Goal: Task Accomplishment & Management: Complete application form

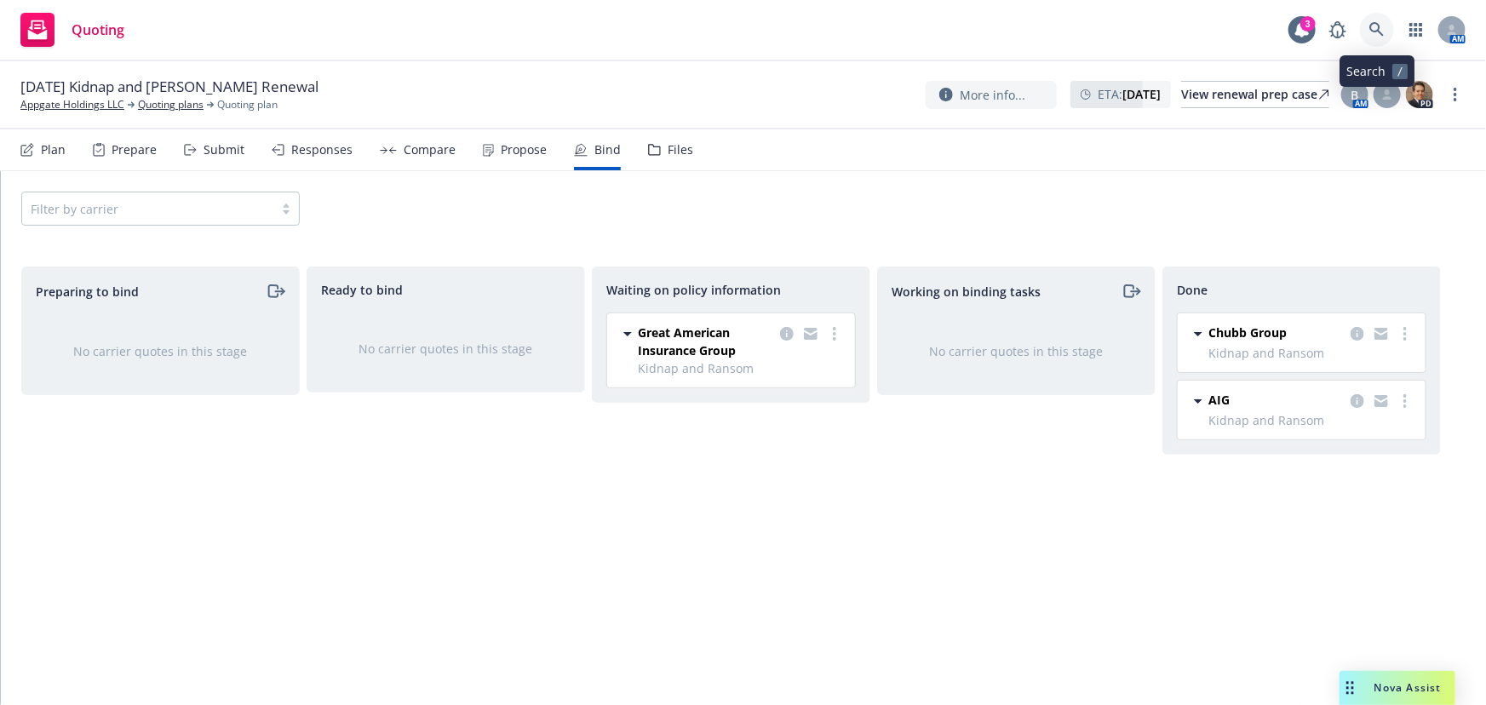
click at [1369, 31] on icon at bounding box center [1376, 29] width 15 height 15
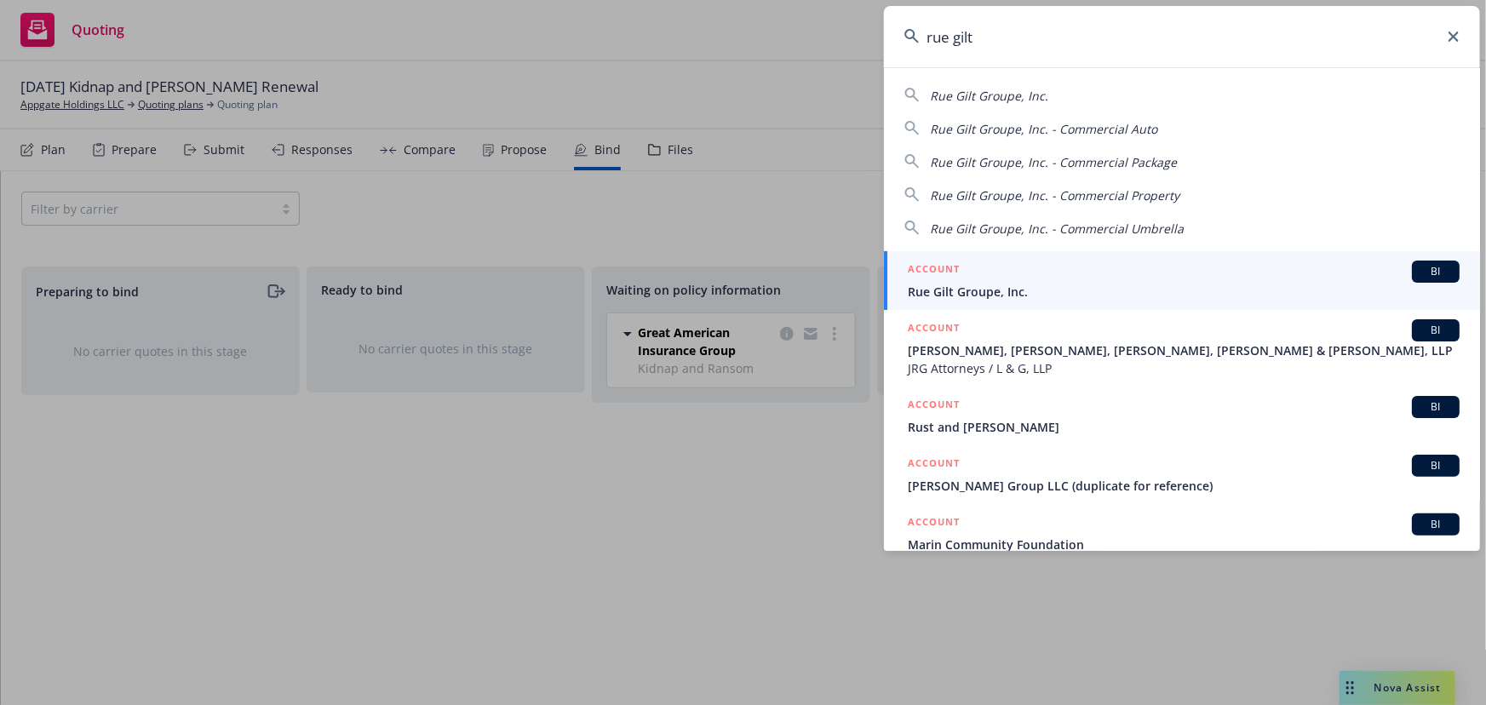
type input "rue gilt"
click at [1028, 279] on div "ACCOUNT BI" at bounding box center [1184, 272] width 552 height 22
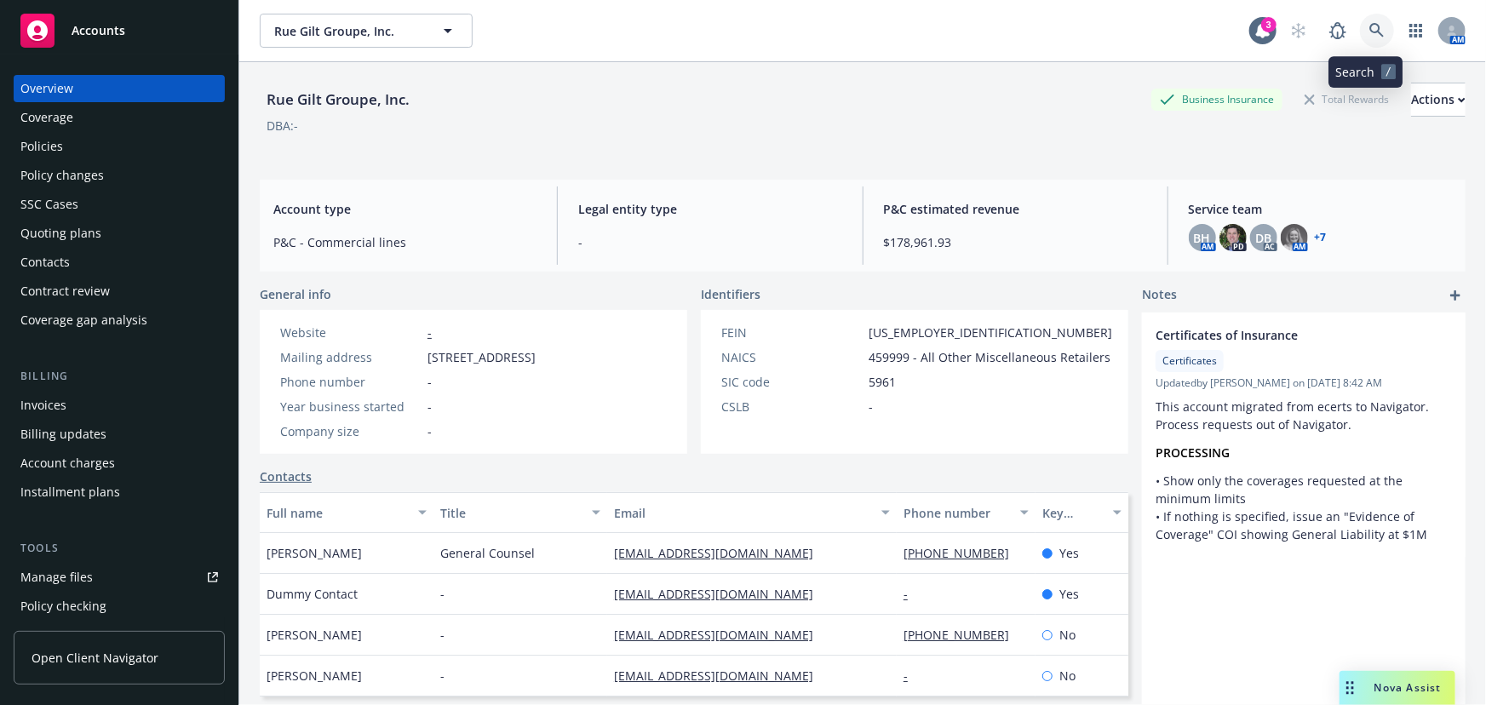
click at [1369, 34] on icon at bounding box center [1376, 30] width 15 height 15
click at [108, 230] on div "Quoting plans" at bounding box center [119, 233] width 198 height 27
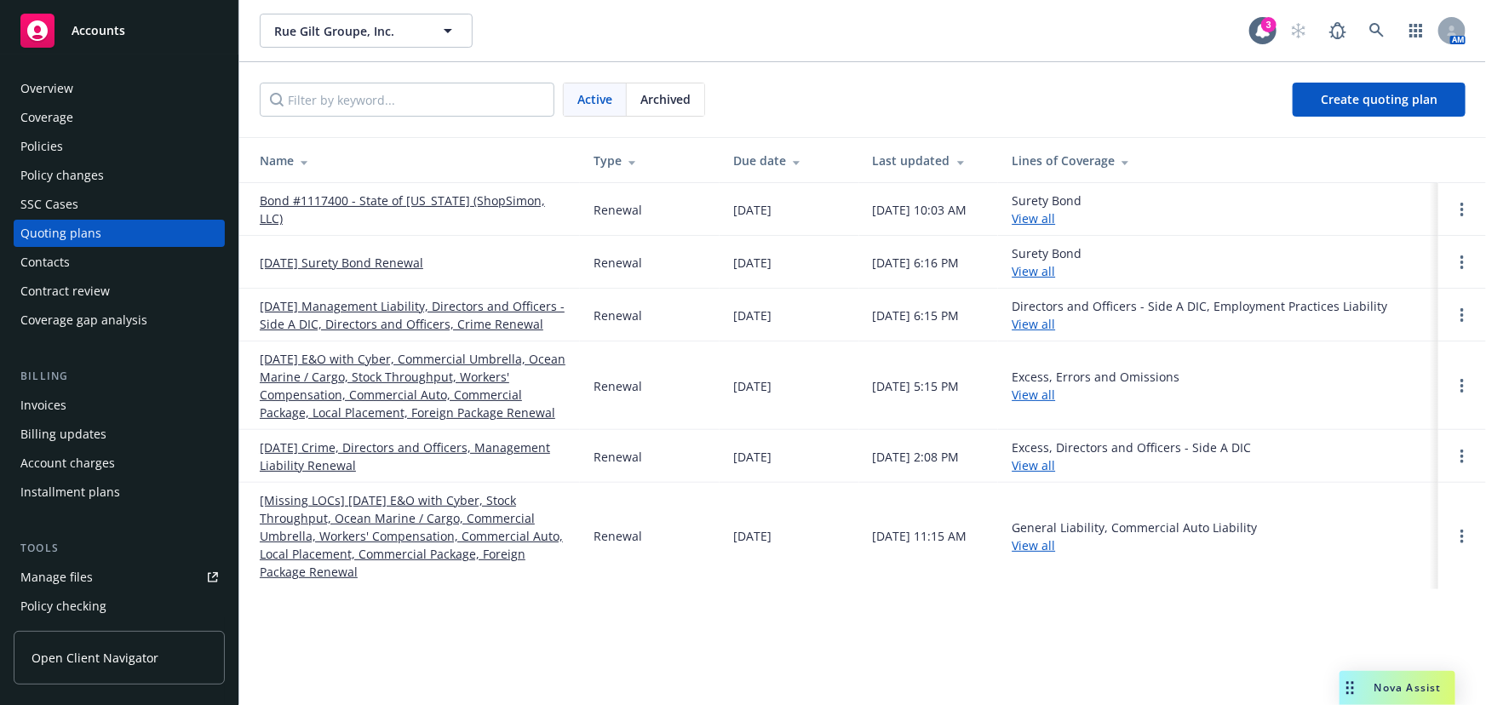
click at [416, 315] on link "10/31/25 Management Liability, Directors and Officers - Side A DIC, Directors a…" at bounding box center [413, 315] width 306 height 36
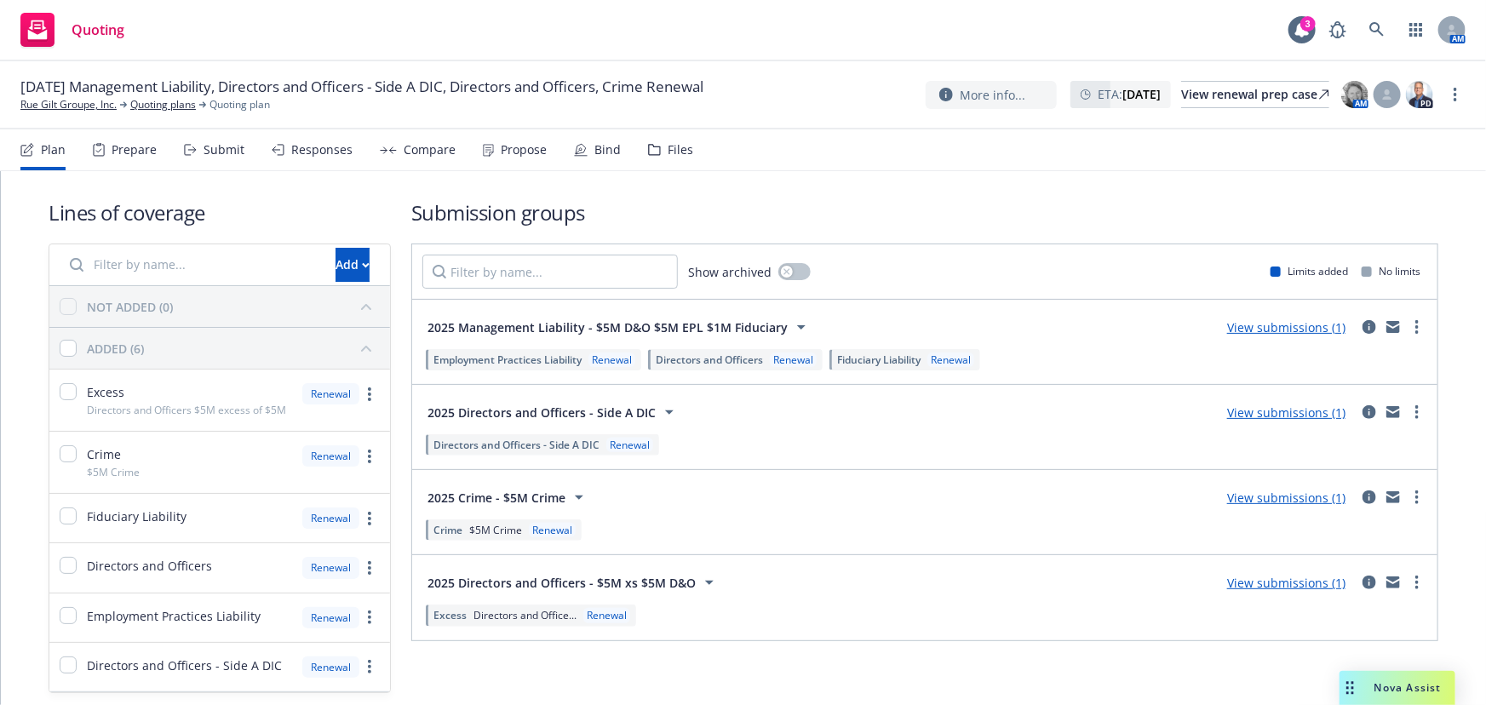
click at [229, 160] on div "Submit" at bounding box center [214, 149] width 60 height 41
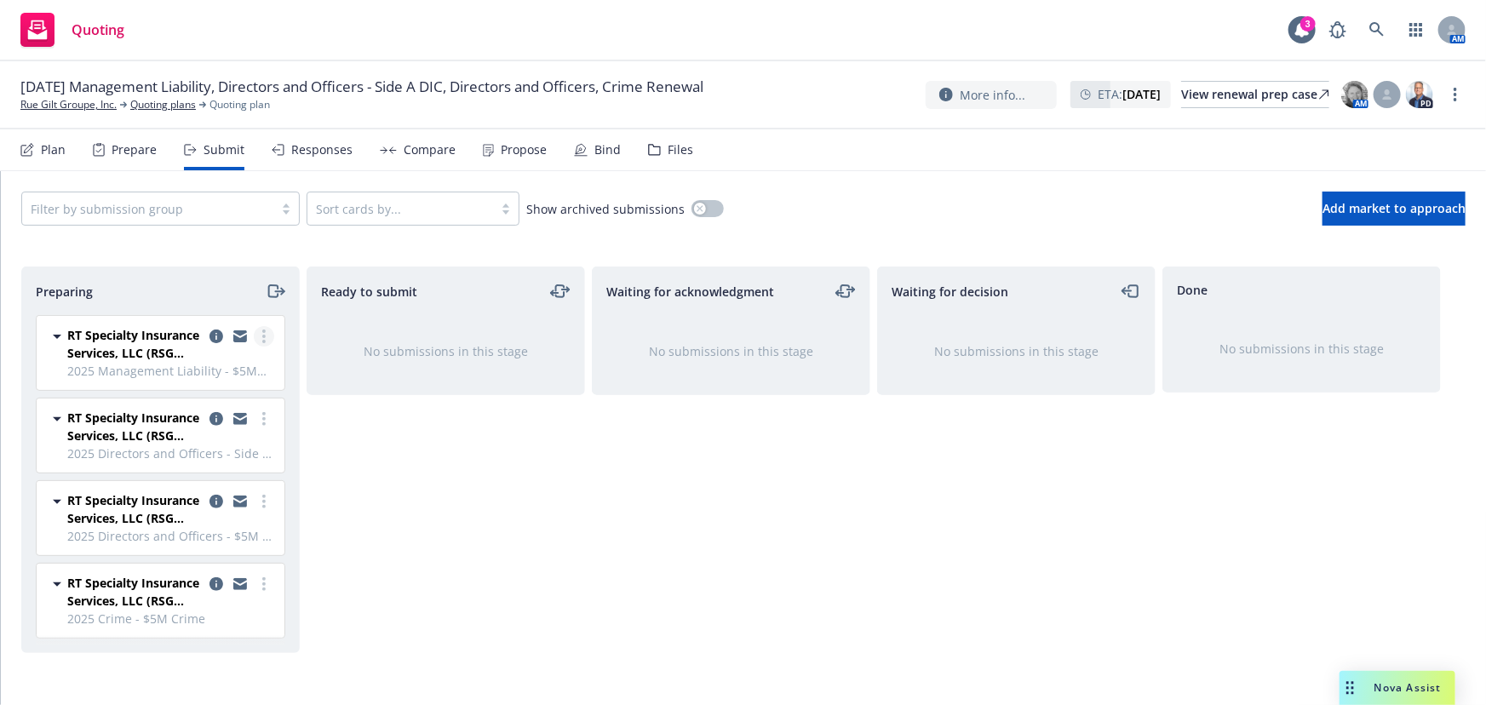
click at [266, 332] on link "more" at bounding box center [264, 336] width 20 height 20
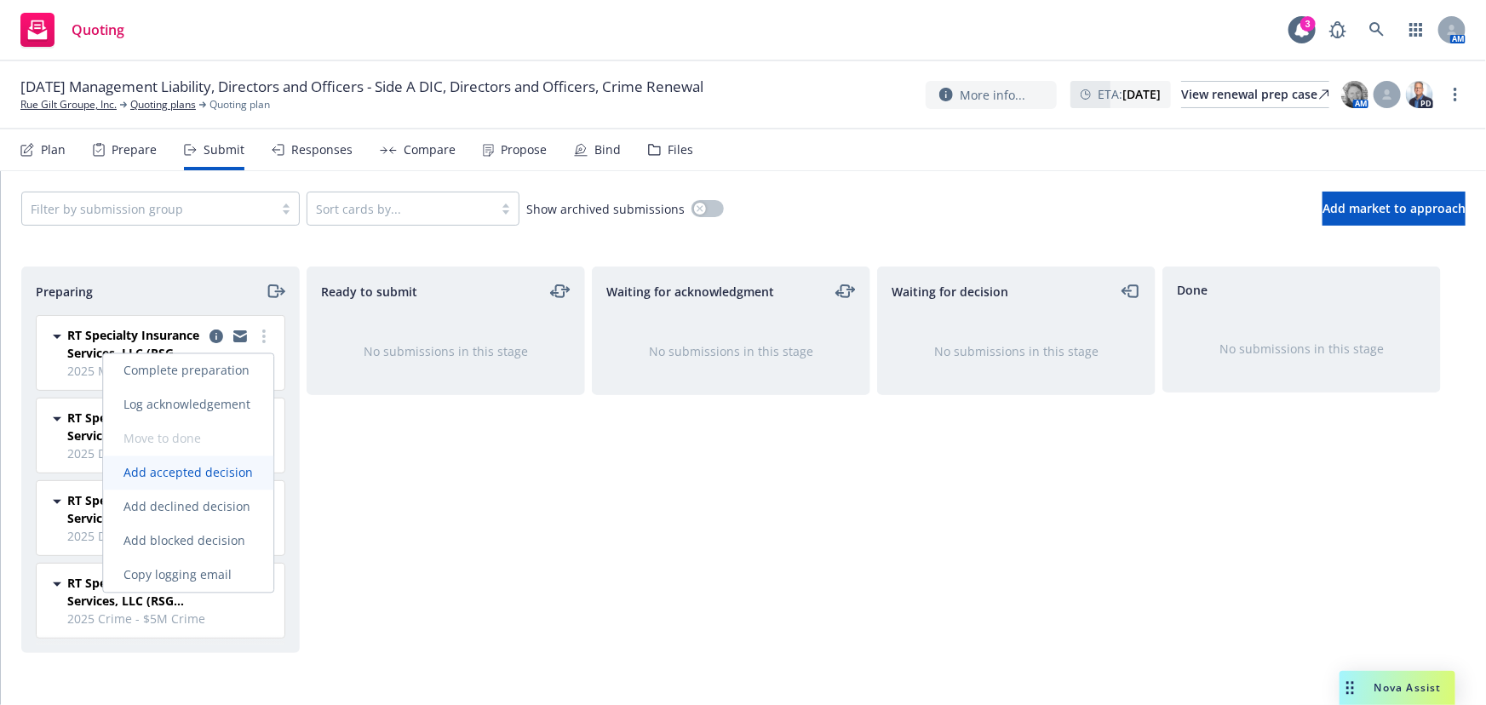
click at [215, 473] on span "Add accepted decision" at bounding box center [188, 473] width 170 height 16
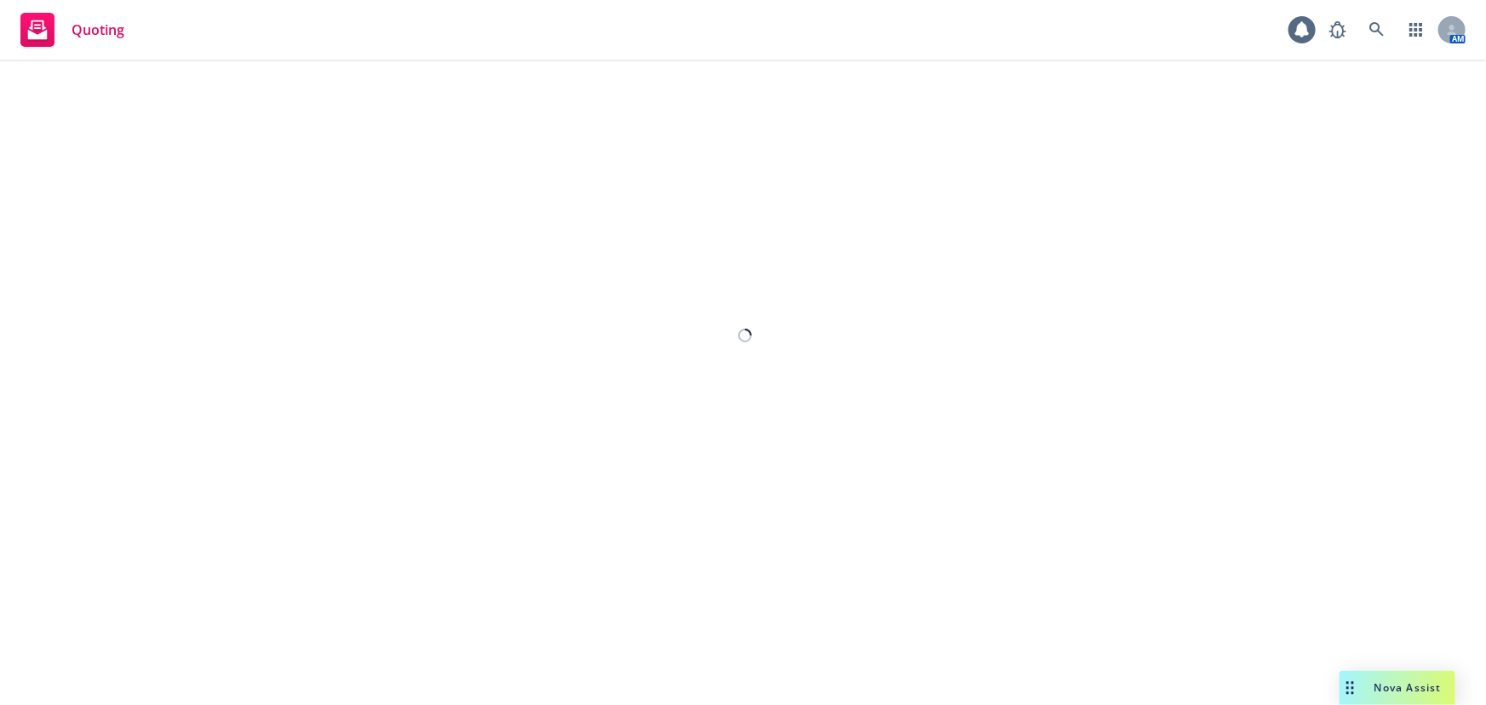
select select "12"
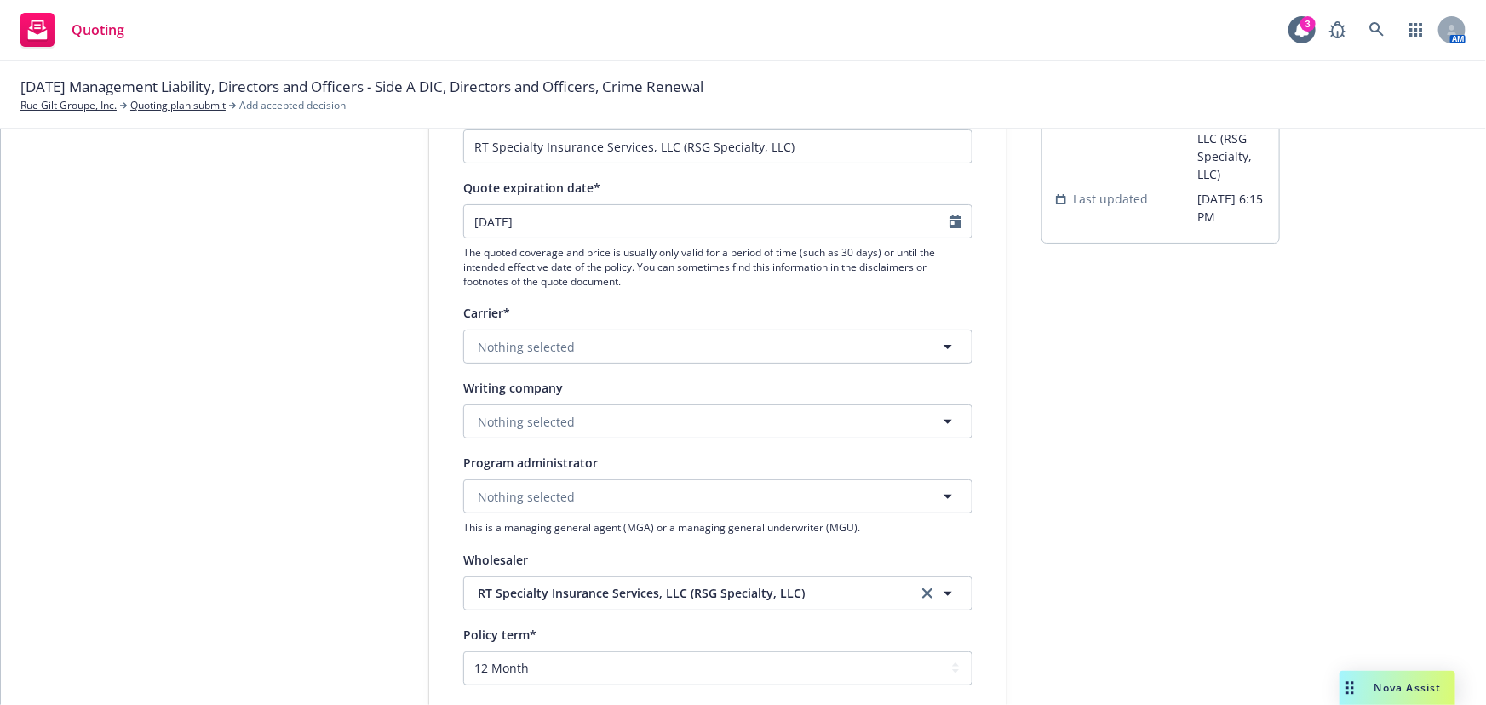
scroll to position [154, 0]
click at [570, 349] on button "Nothing selected" at bounding box center [717, 344] width 509 height 34
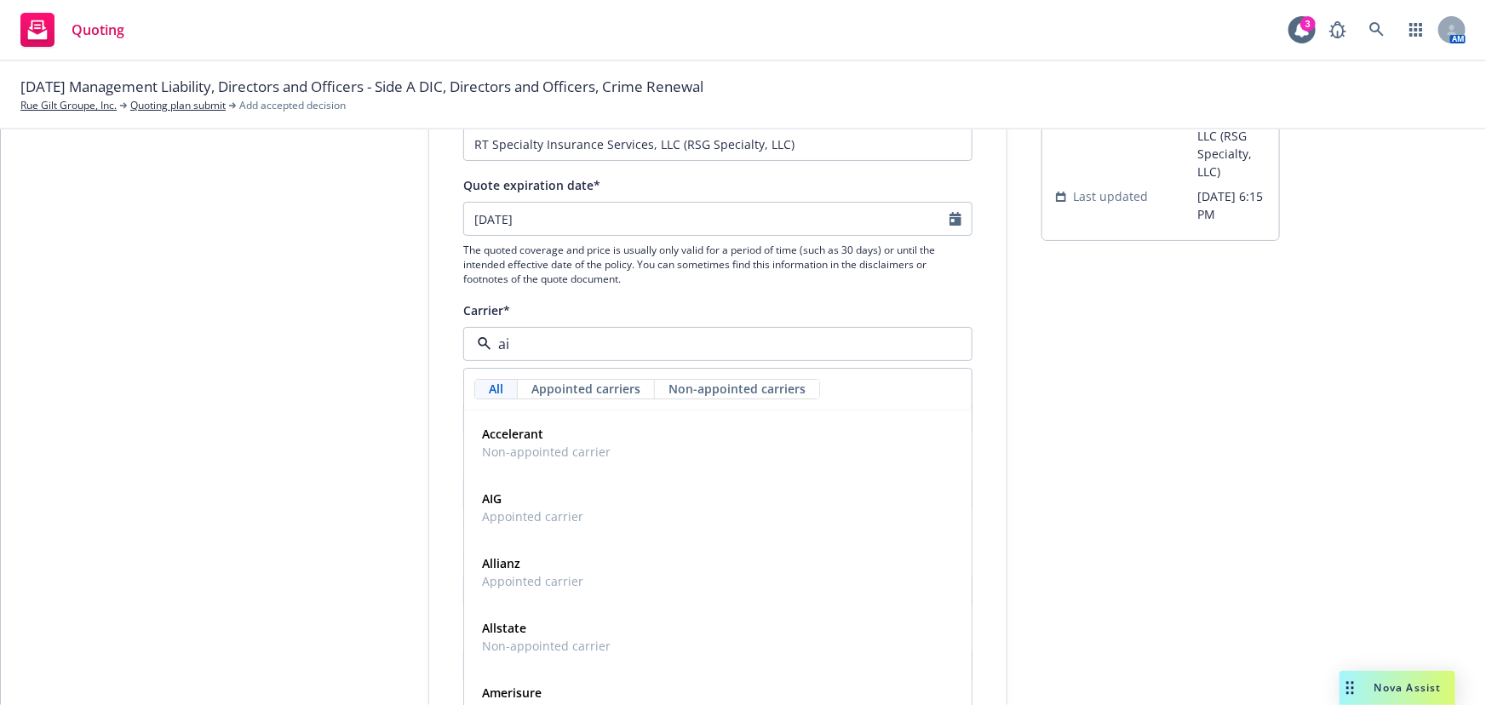
type input "aig"
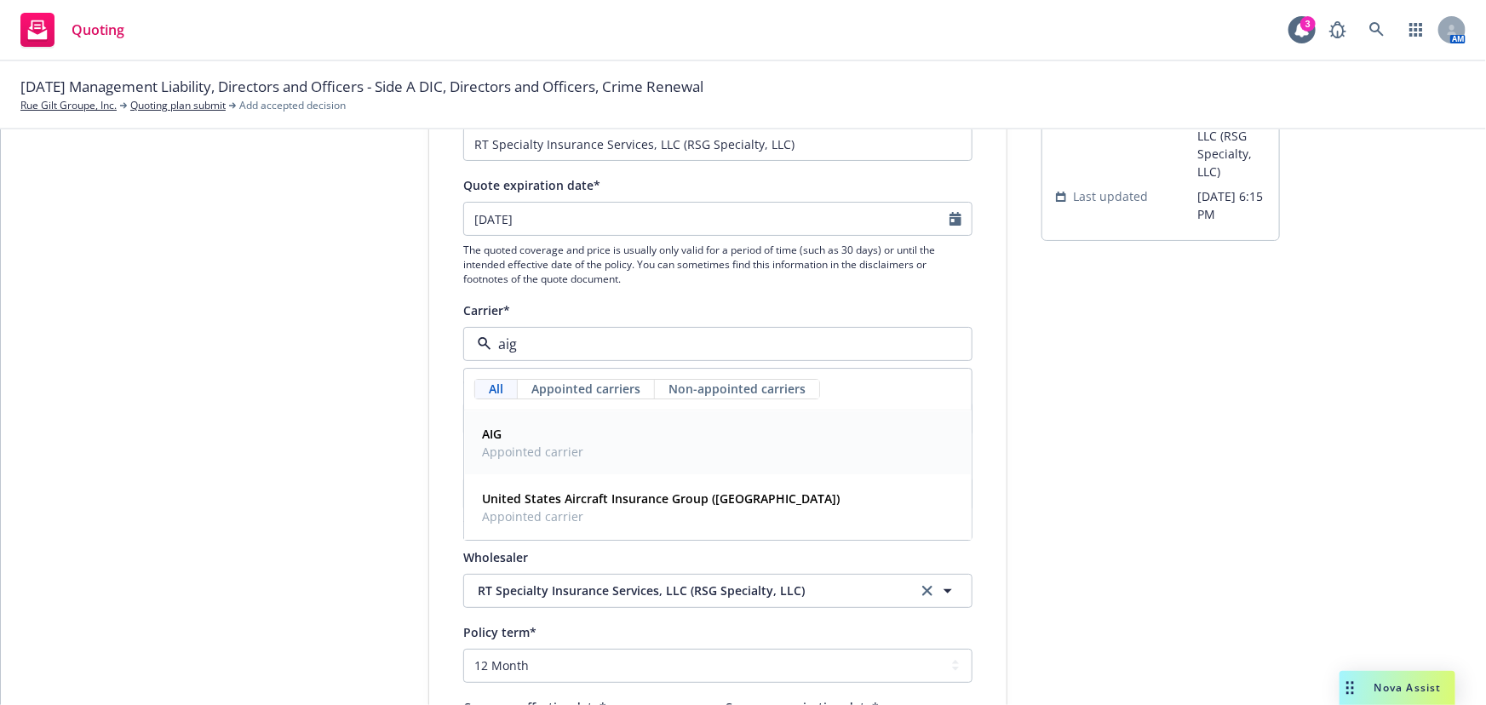
click at [681, 448] on div "AIG Appointed carrier" at bounding box center [717, 443] width 485 height 43
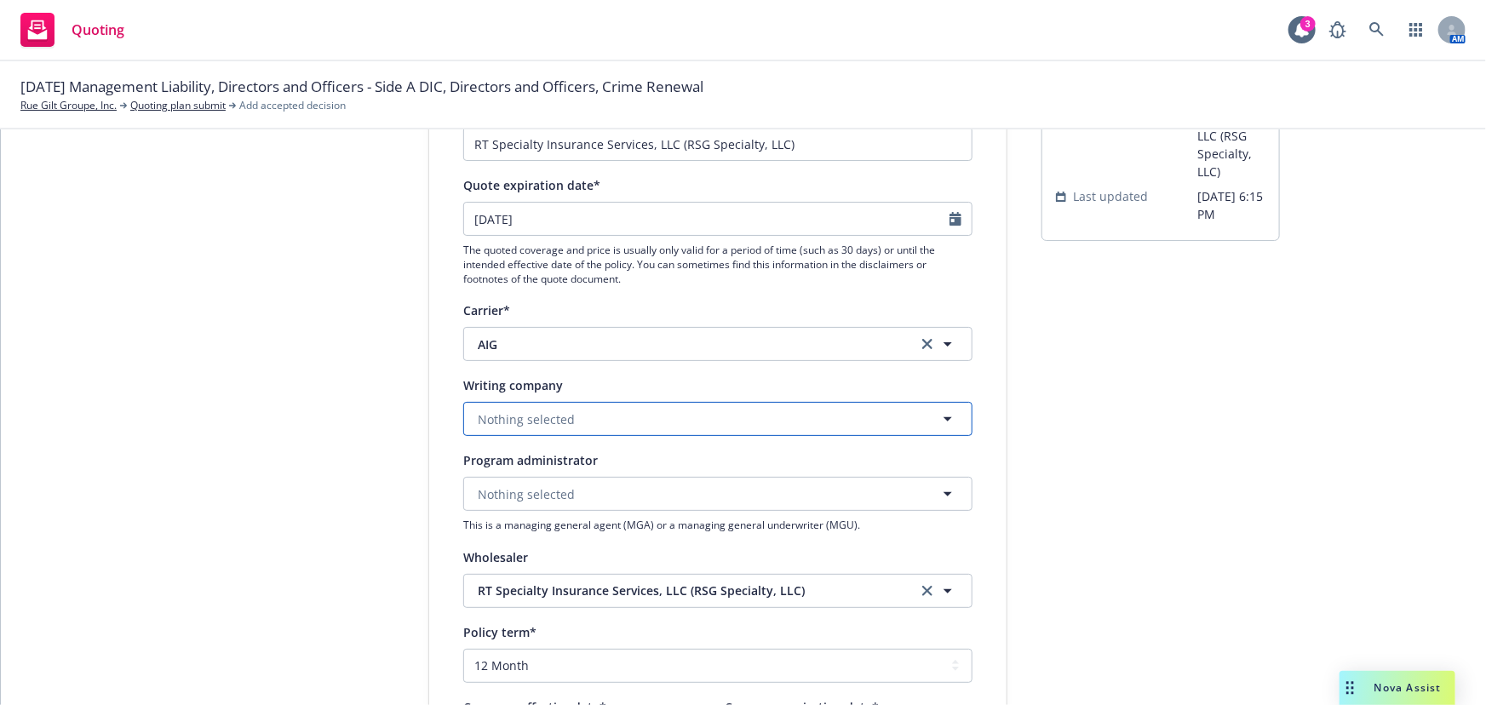
click at [686, 412] on button "Nothing selected" at bounding box center [717, 419] width 509 height 34
type input "lex"
click at [610, 473] on strong "Lexington Insurance Company" at bounding box center [571, 468] width 178 height 16
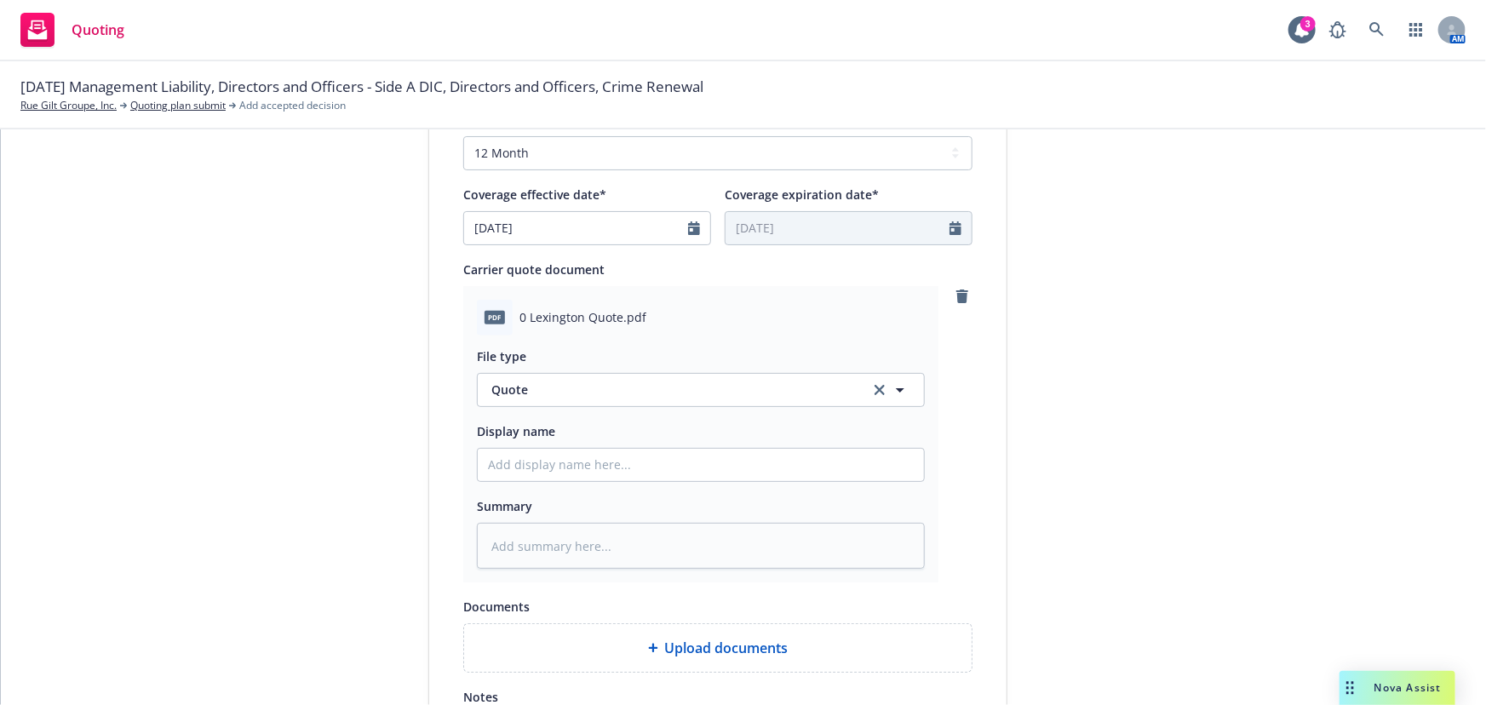
scroll to position [696, 0]
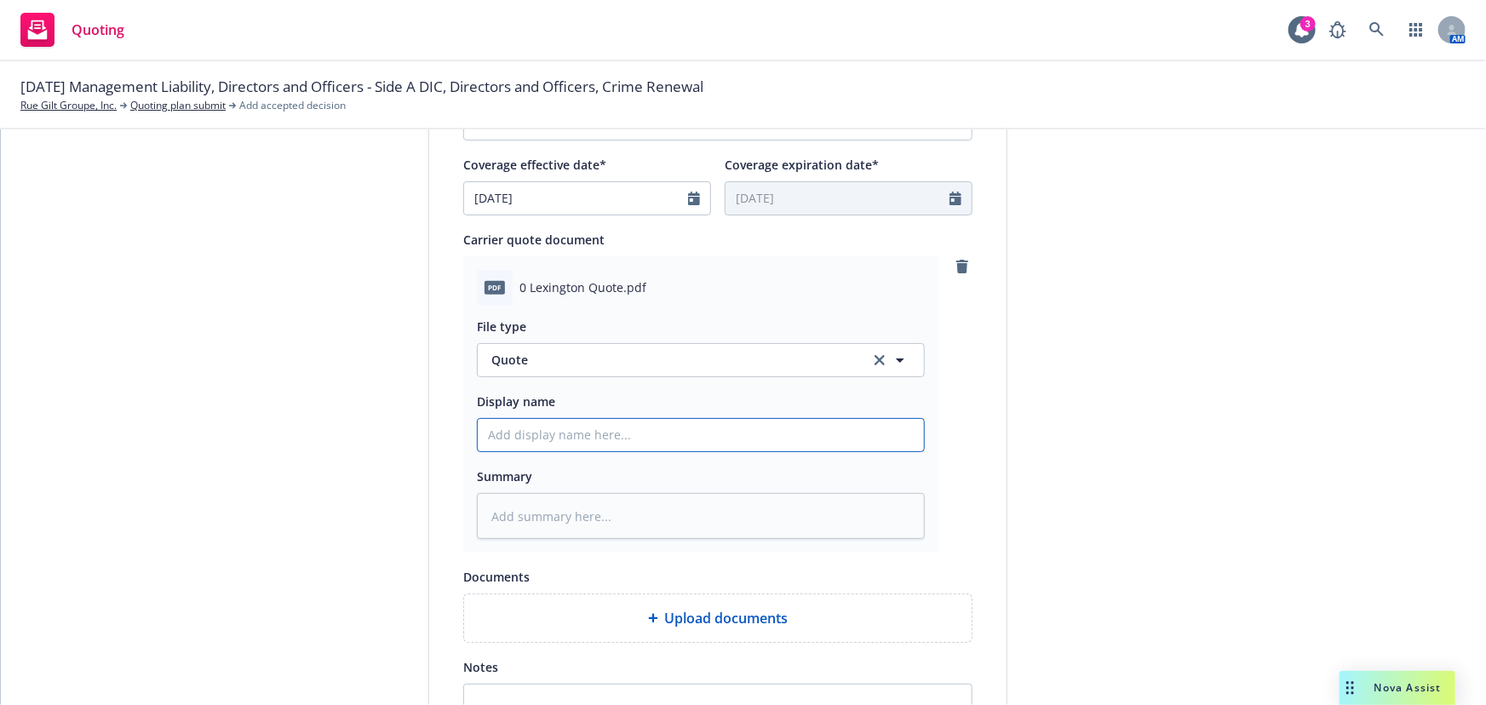
click at [616, 442] on input "Display name" at bounding box center [701, 435] width 446 height 32
type textarea "x"
type input "0"
type textarea "x"
type input "00"
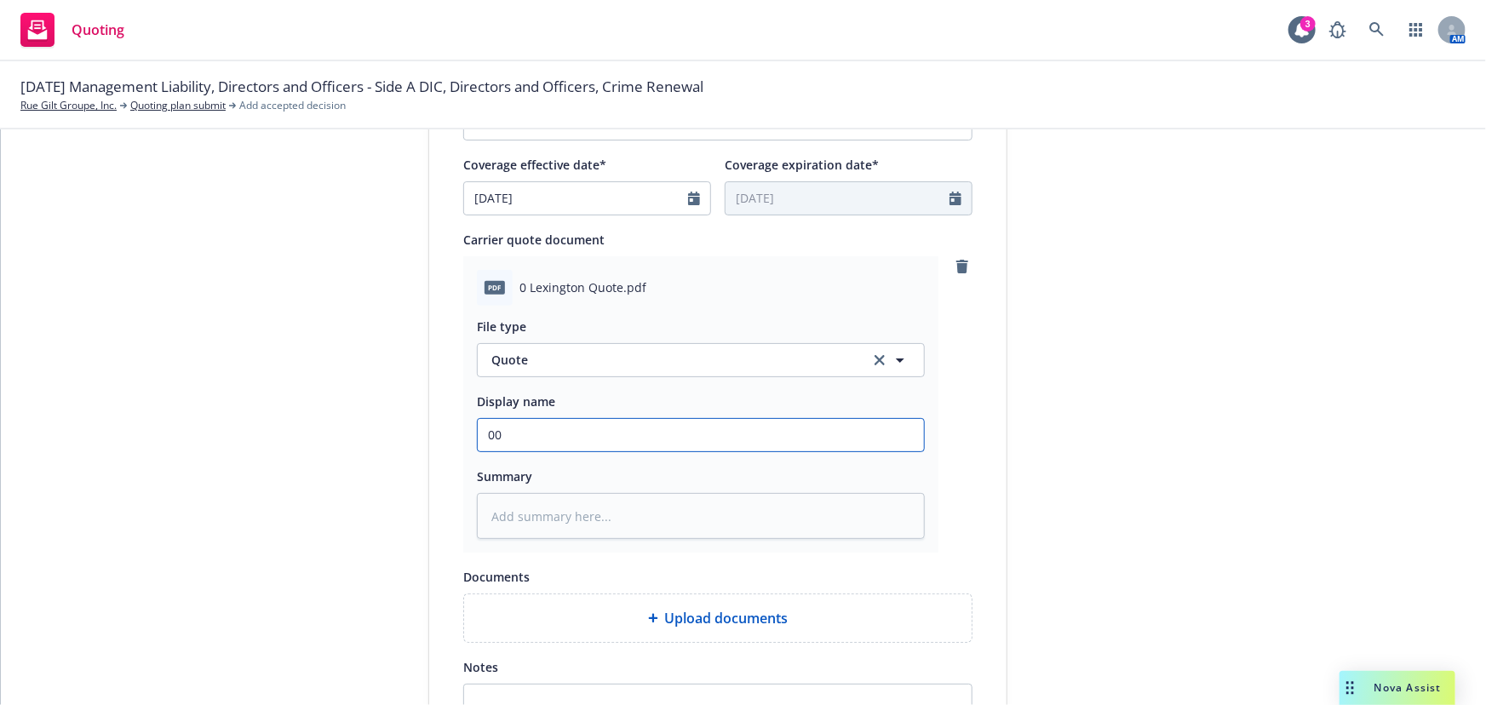
type textarea "x"
type input "00"
type textarea "x"
type input "00 R"
type textarea "x"
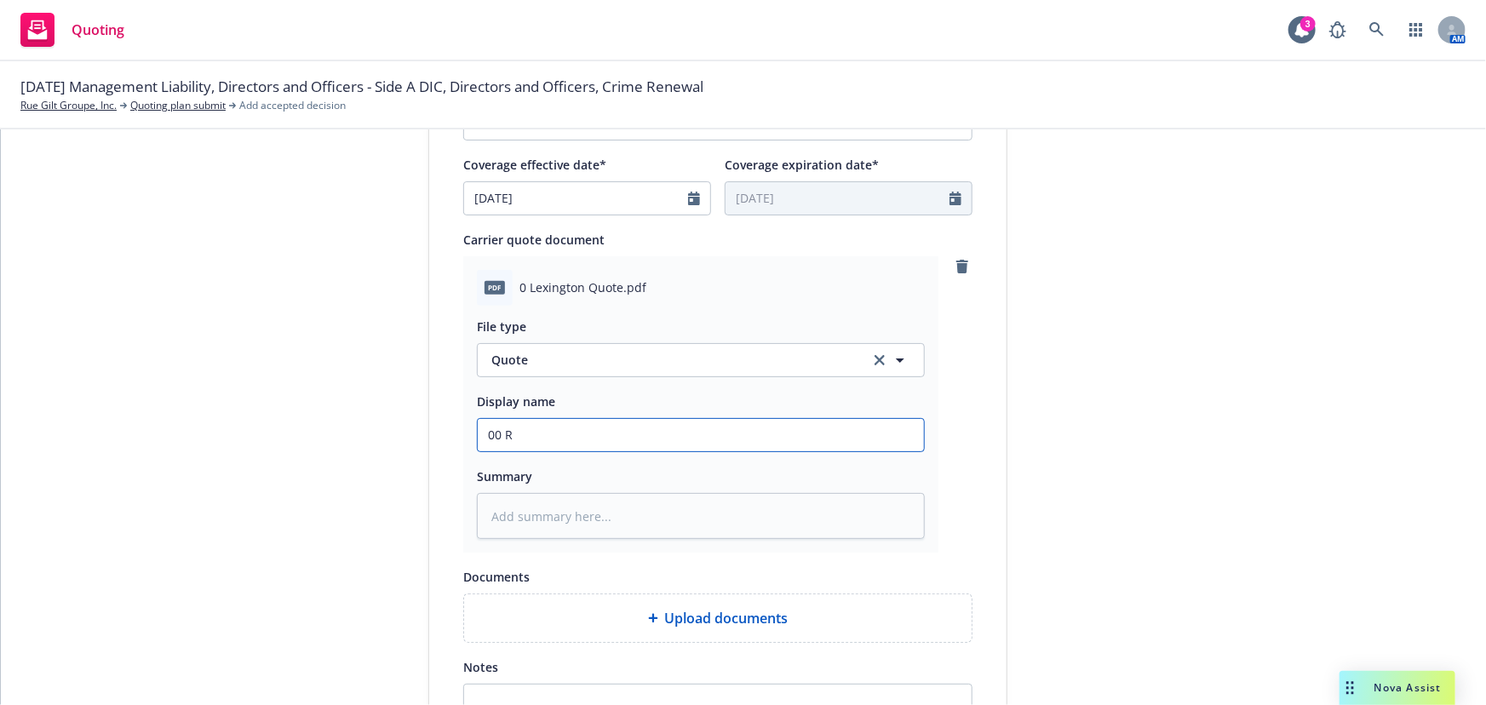
type input "00 RG"
type textarea "x"
type input "00 RGG"
type textarea "x"
type input "00 RGG"
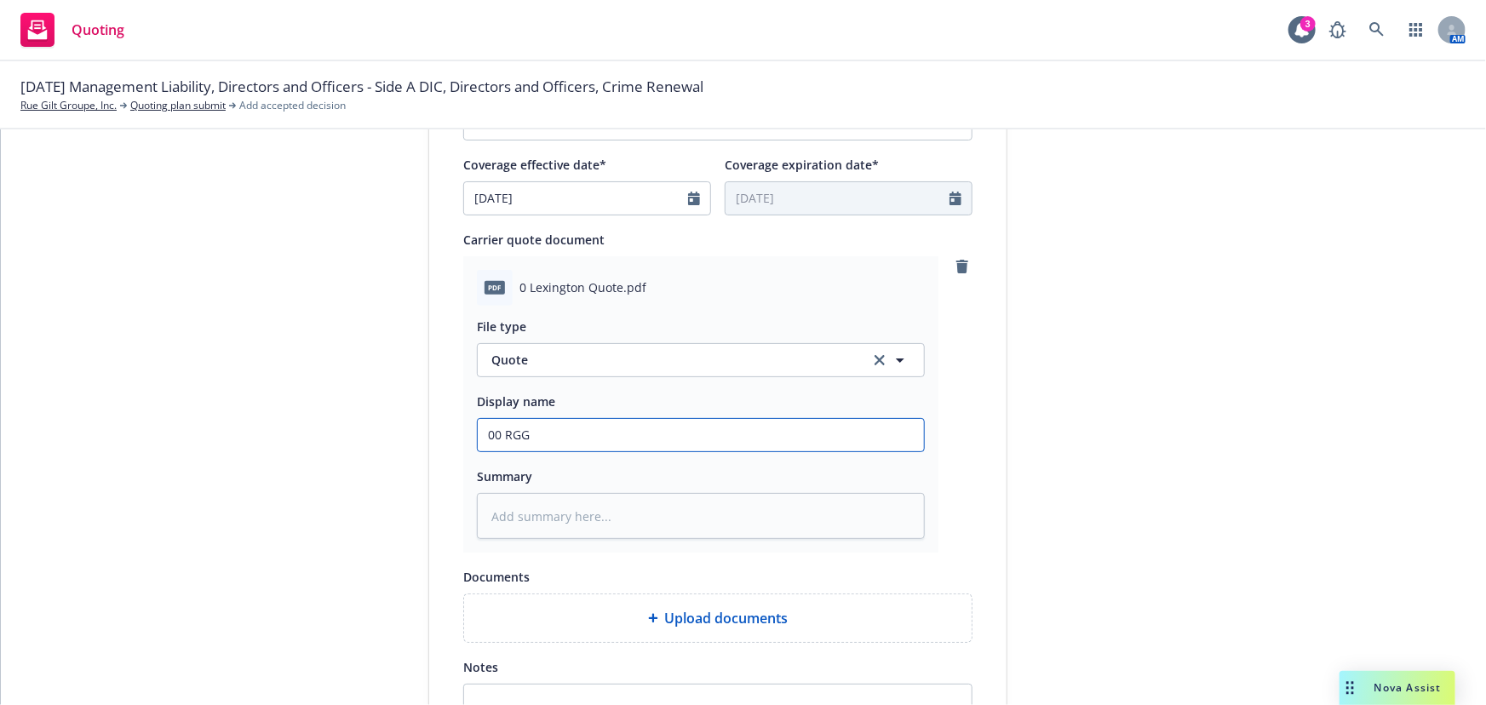
type textarea "x"
type input "00 RGG A"
type textarea "x"
type input "00 RGG AI"
type textarea "x"
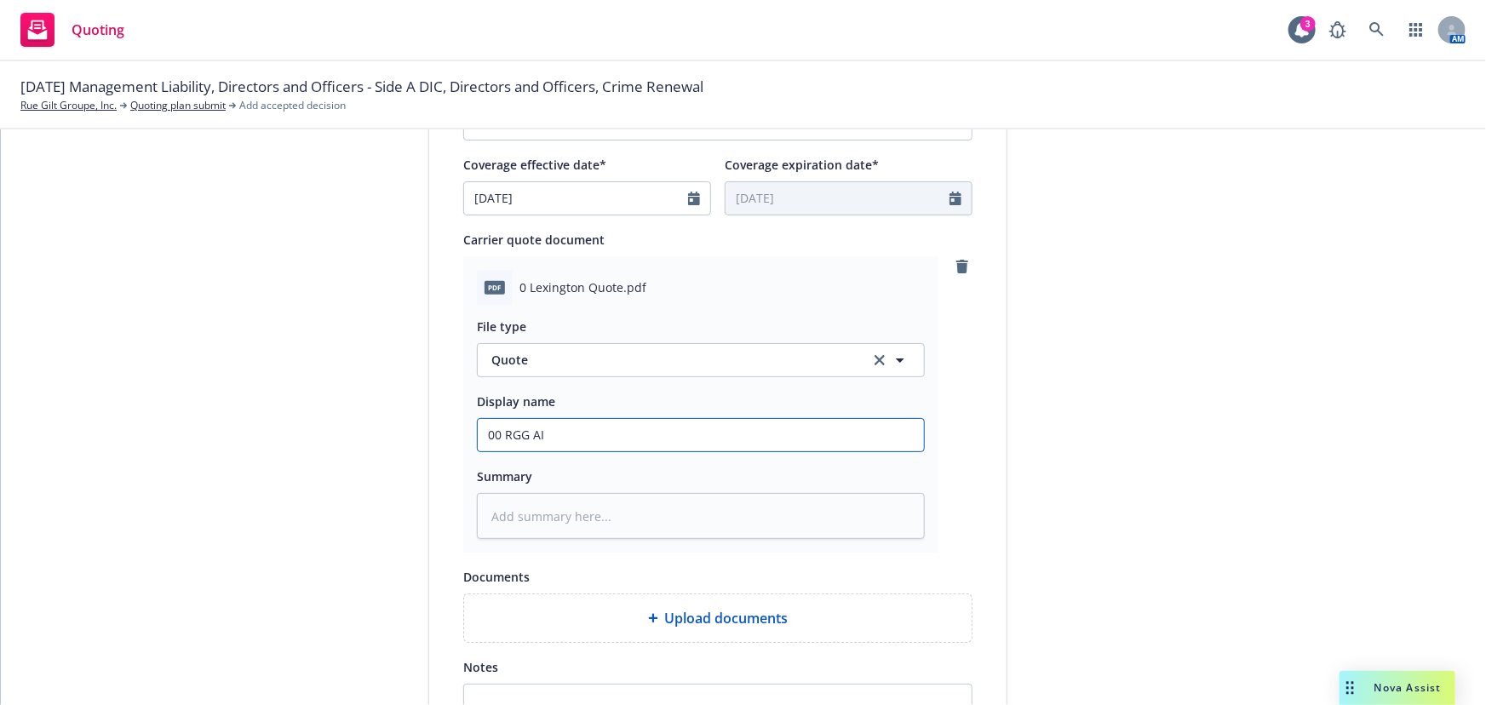
type input "00 RGG AIG"
type textarea "x"
type input "00 RGG AIG"
type textarea "x"
type input "00 RGG AIG M"
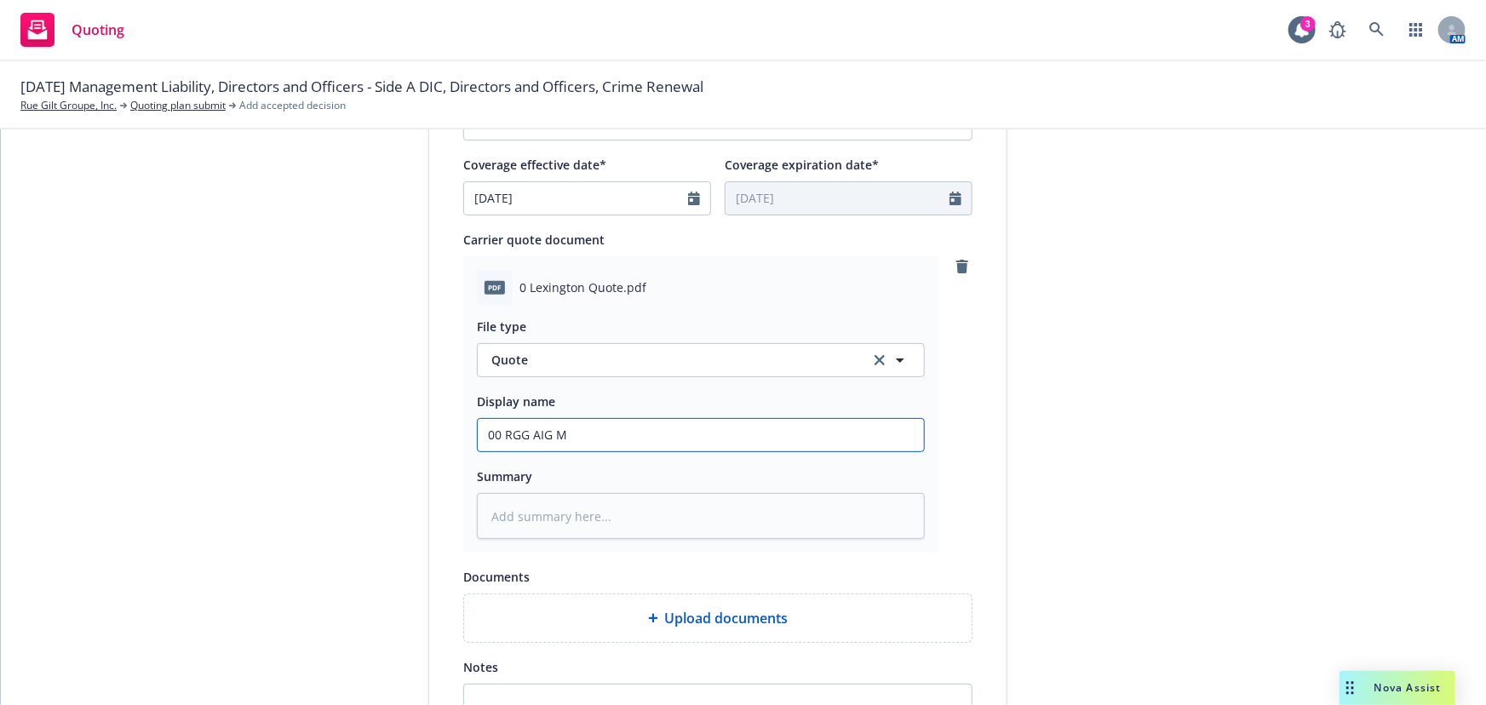
type textarea "x"
type input "00 RGG AIG Mg"
type textarea "x"
type input "00 RGG AIG Mgm"
type textarea "x"
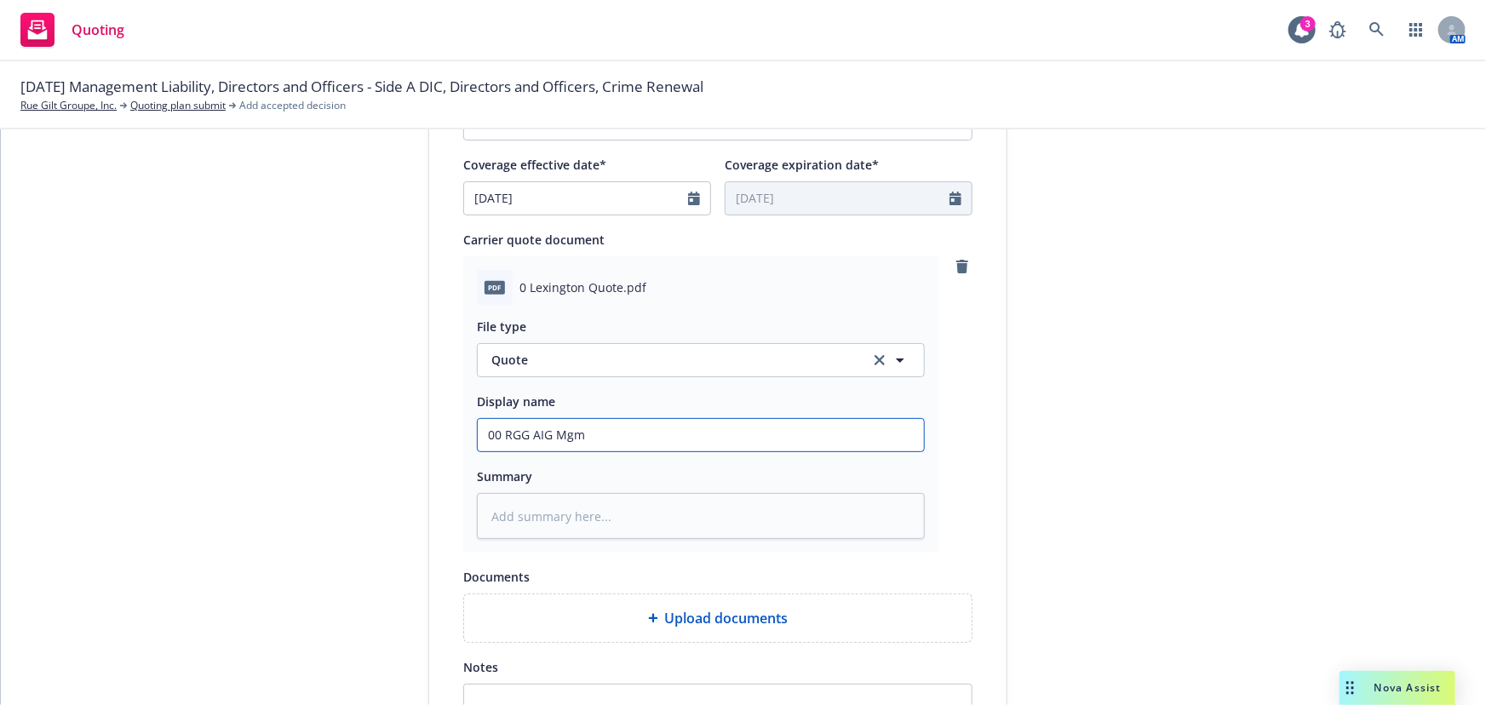
type input "00 RGG AIG Mgmt"
type textarea "x"
type input "00 RGG AIG Mgmt"
type textarea "x"
type input "00 RGG AIG Mgmt L"
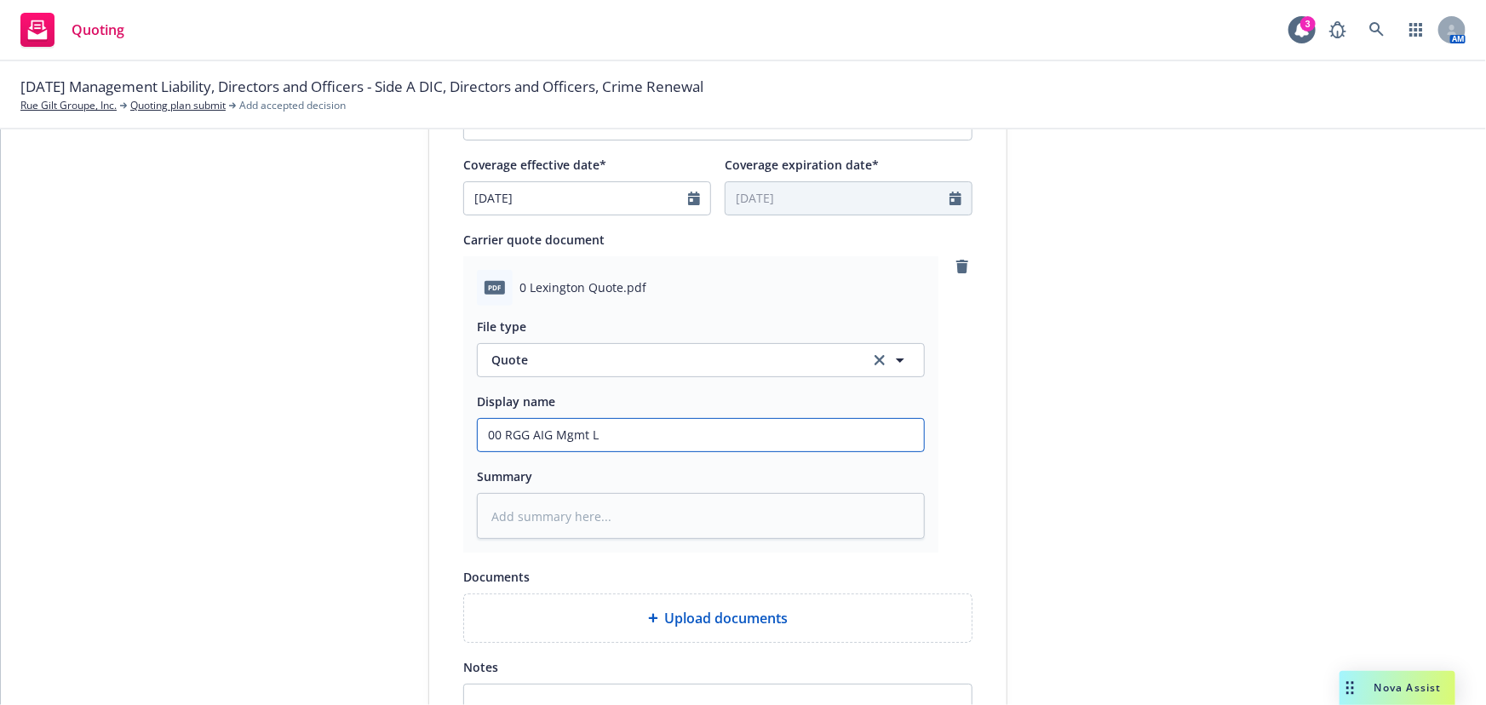
type textarea "x"
type input "00 RGG AIG Mgmt Li"
type textarea "x"
type input "00 RGG AIG Mgmt Lia"
type textarea "x"
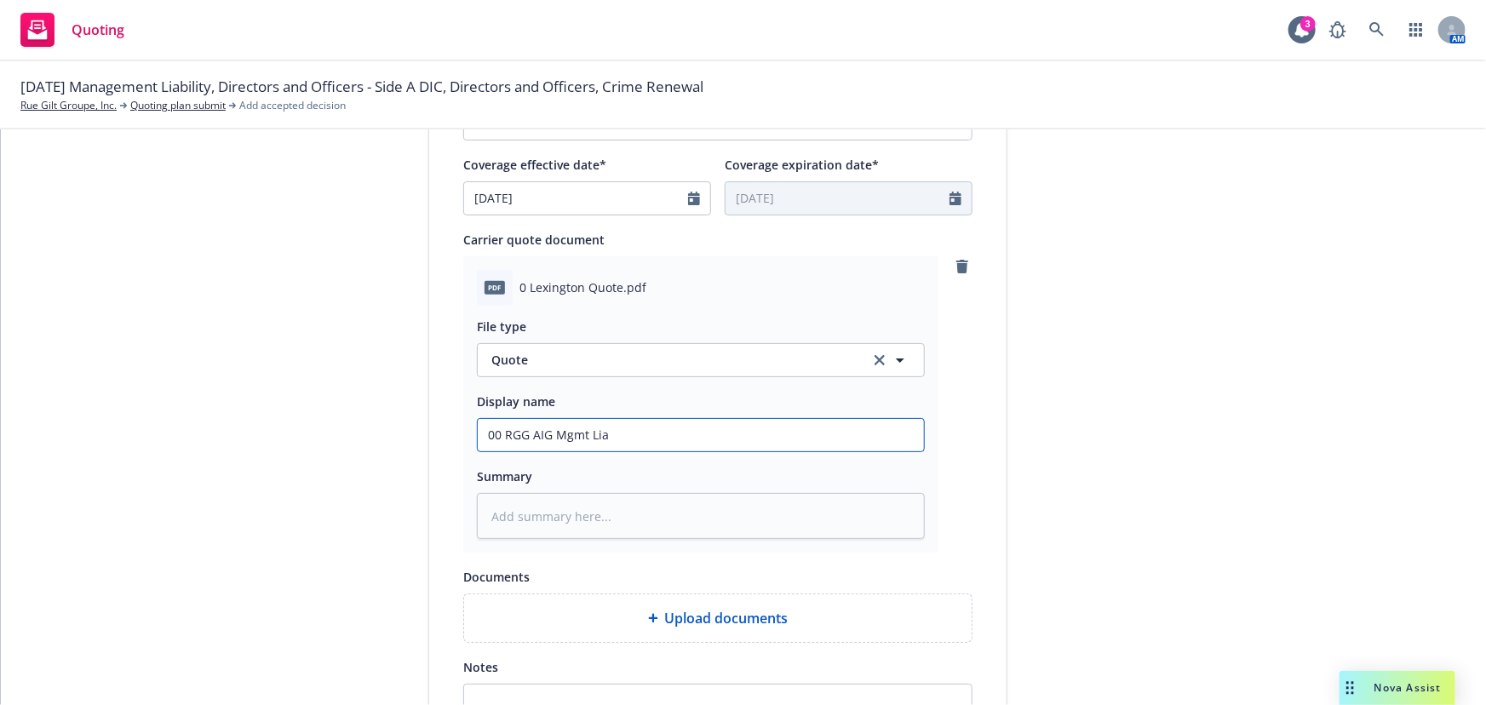
type input "00 RGG AIG Mgmt Liab"
type textarea "x"
type input "00 RGG AIG Mgmt Liabi"
type textarea "x"
type input "00 RGG AIG Mgmt Liabil"
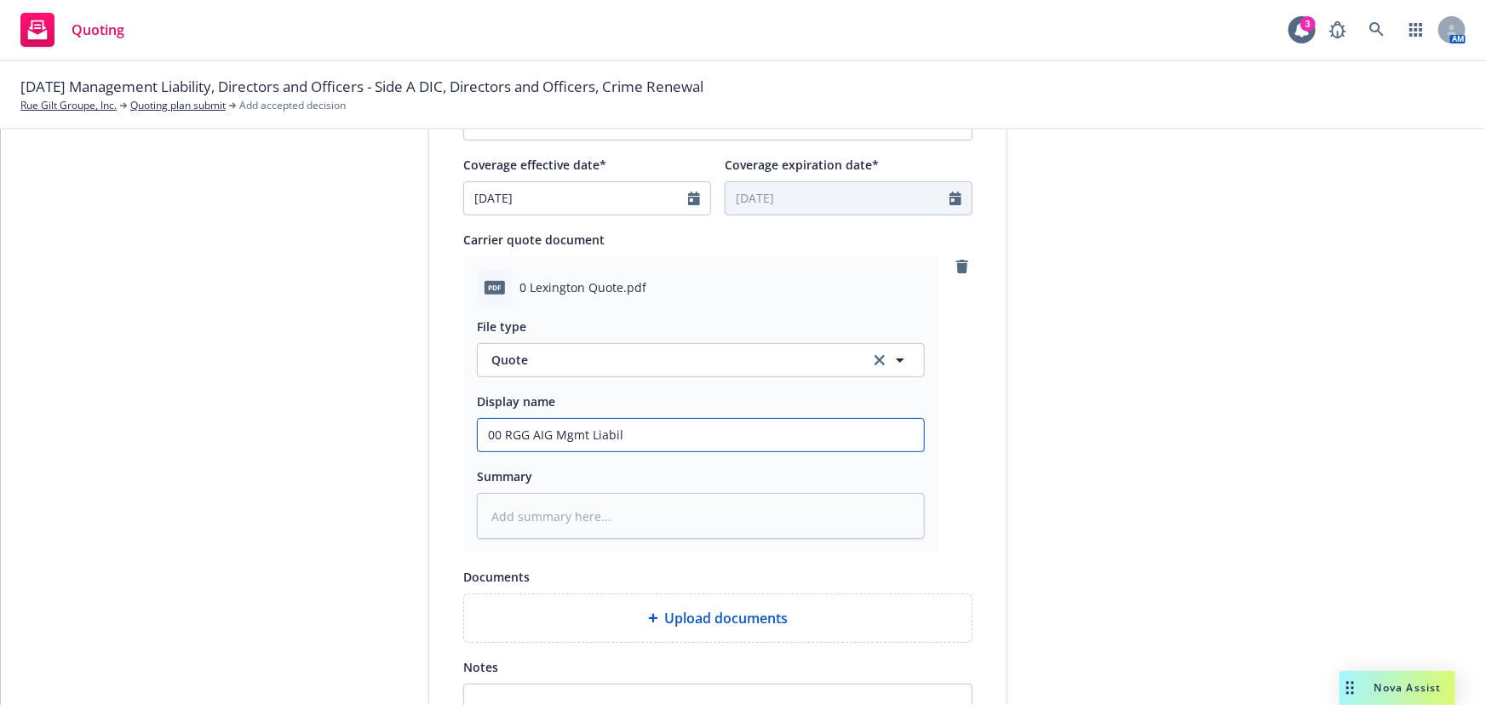
type textarea "x"
type input "00 RGG AIG Mgmt Liabili"
type textarea "x"
type input "00 RGG AIG Mgmt Liabilit"
type textarea "x"
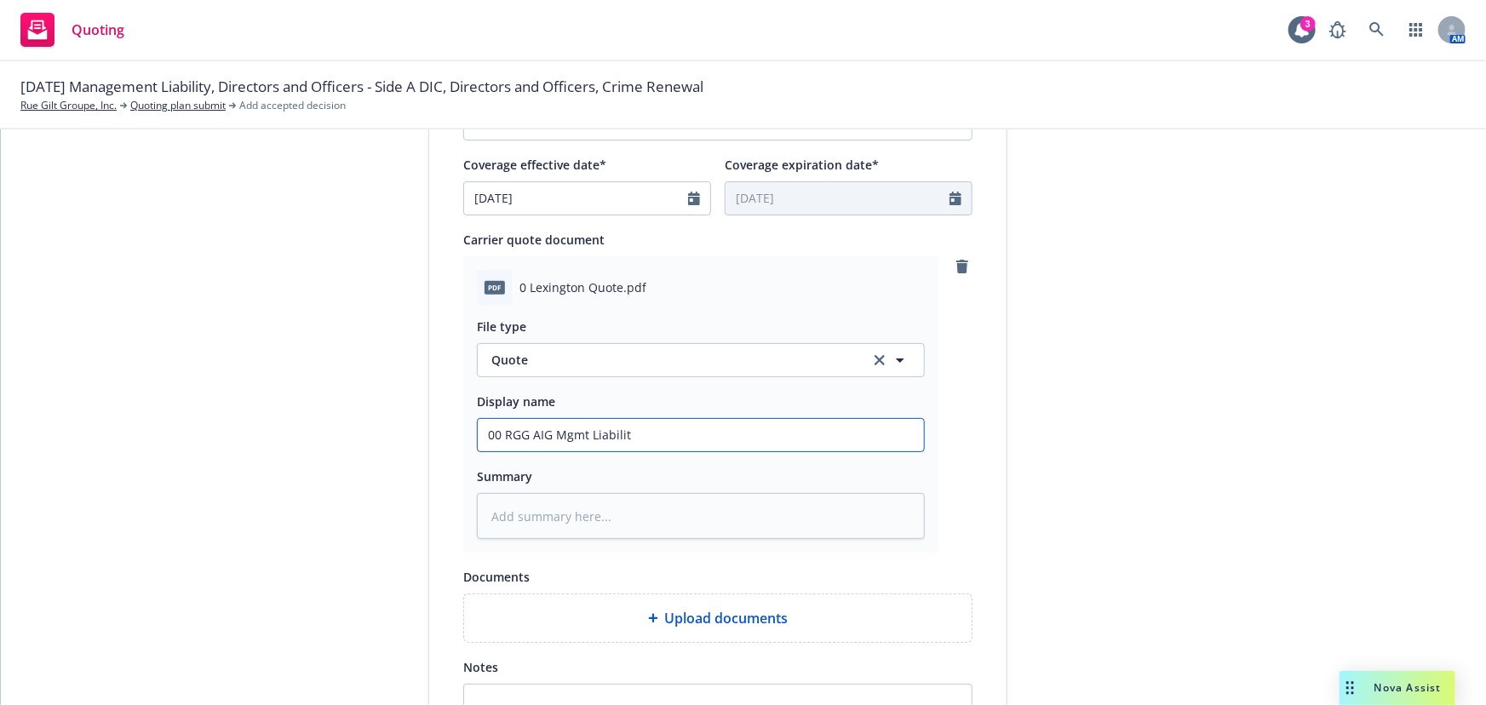
type input "00 RGG AIG Mgmt Liability"
type textarea "x"
type input "00 RGG AIG Mgmt Liability"
type textarea "x"
type input "00 RGG AIG Mgmt Liability Q"
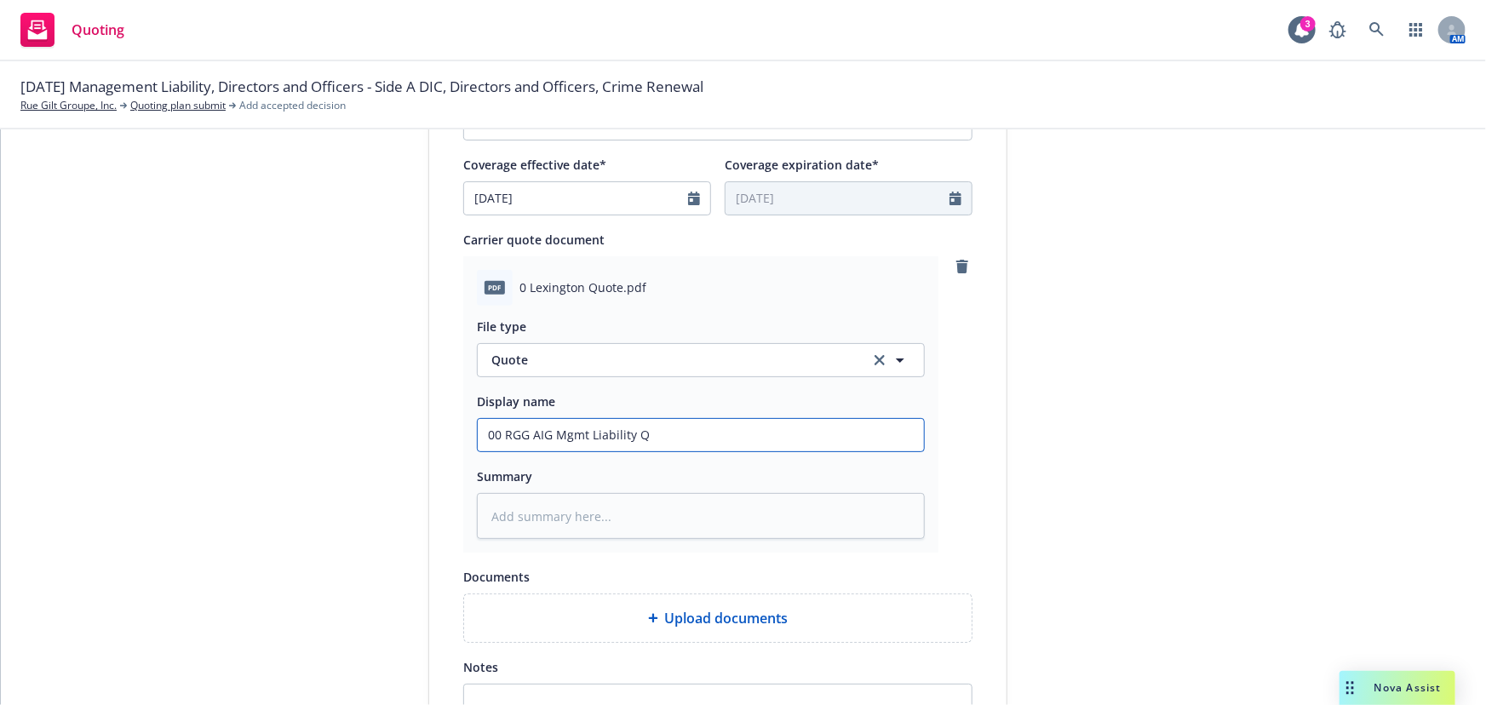
type textarea "x"
type input "00 RGG AIG Mgmt Liability Qu"
type textarea "x"
type input "00 RGG AIG Mgmt Liability Quot"
type textarea "x"
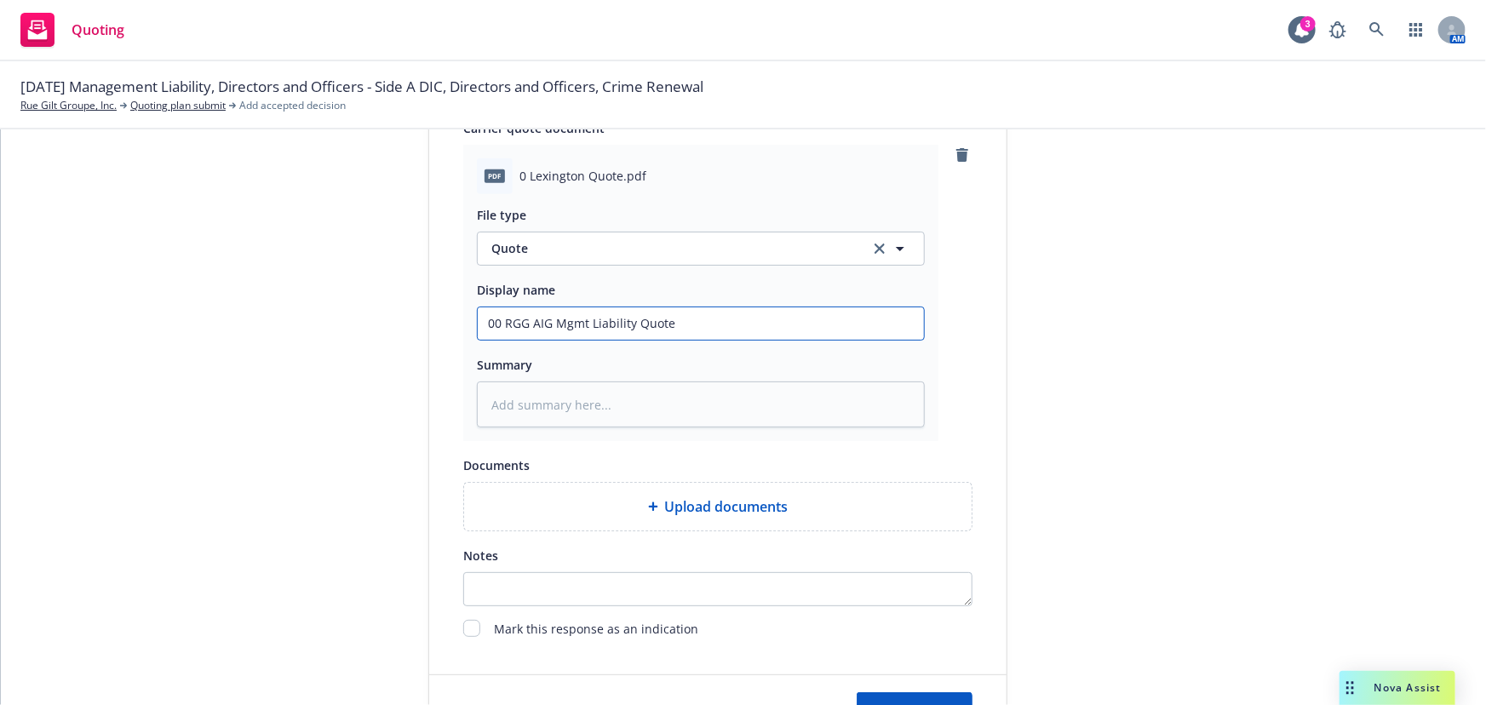
scroll to position [880, 0]
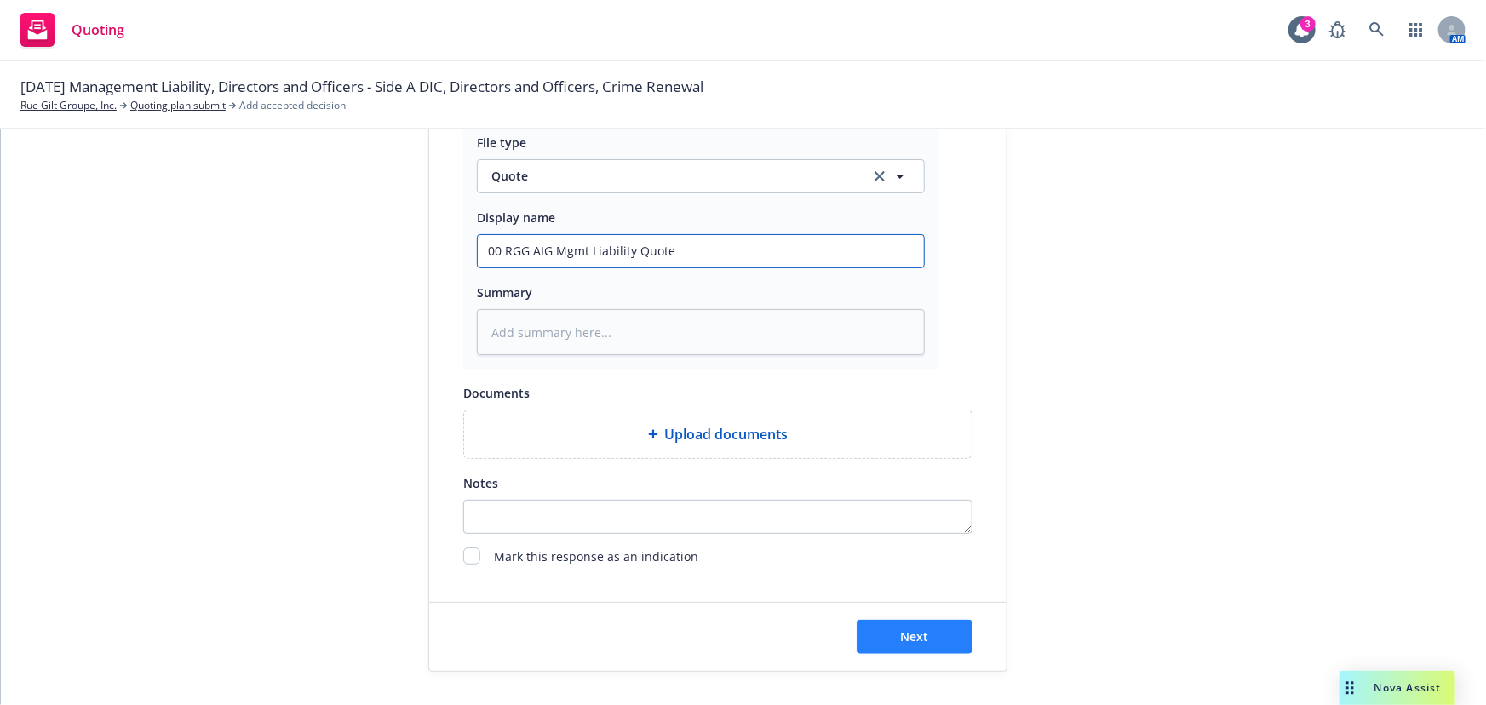
type input "00 RGG AIG Mgmt Liability Quote"
click at [883, 633] on button "Next" at bounding box center [914, 637] width 116 height 34
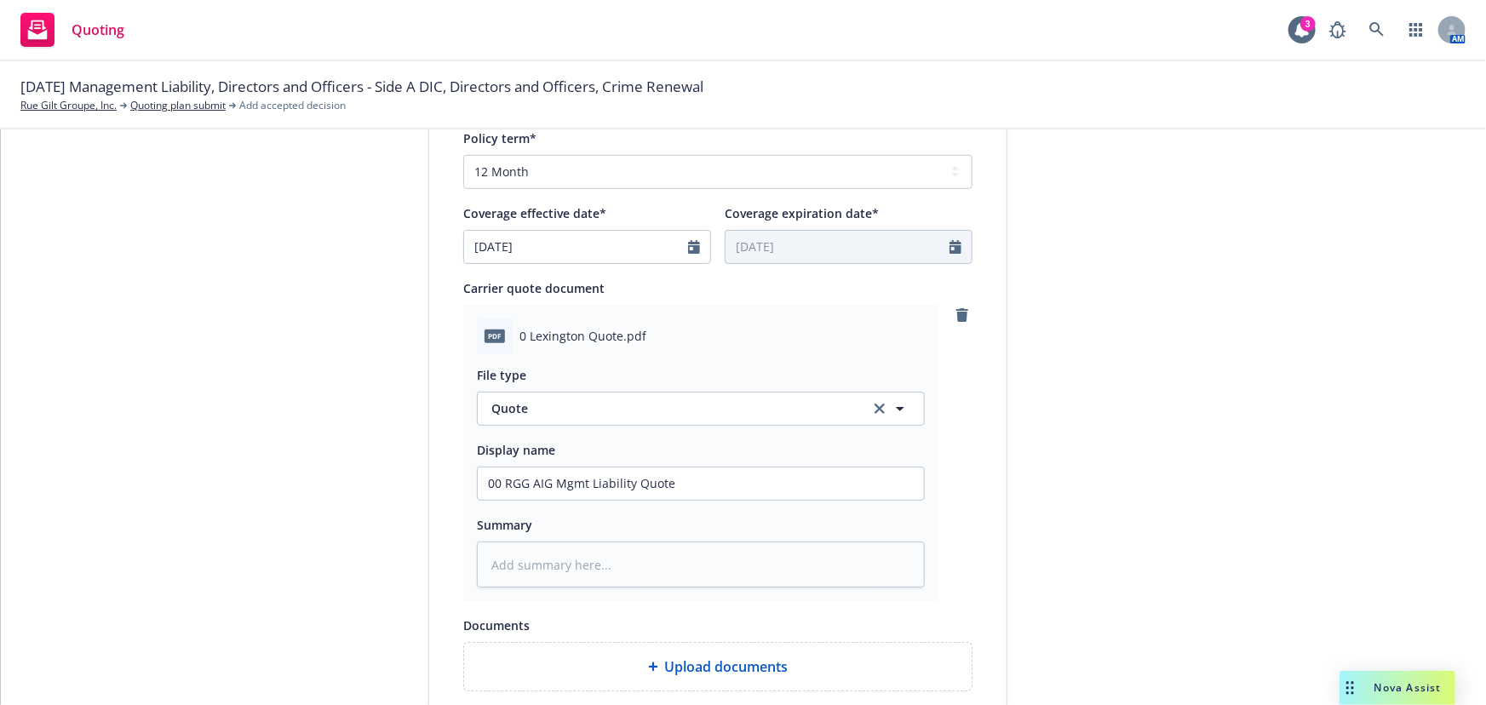
type textarea "x"
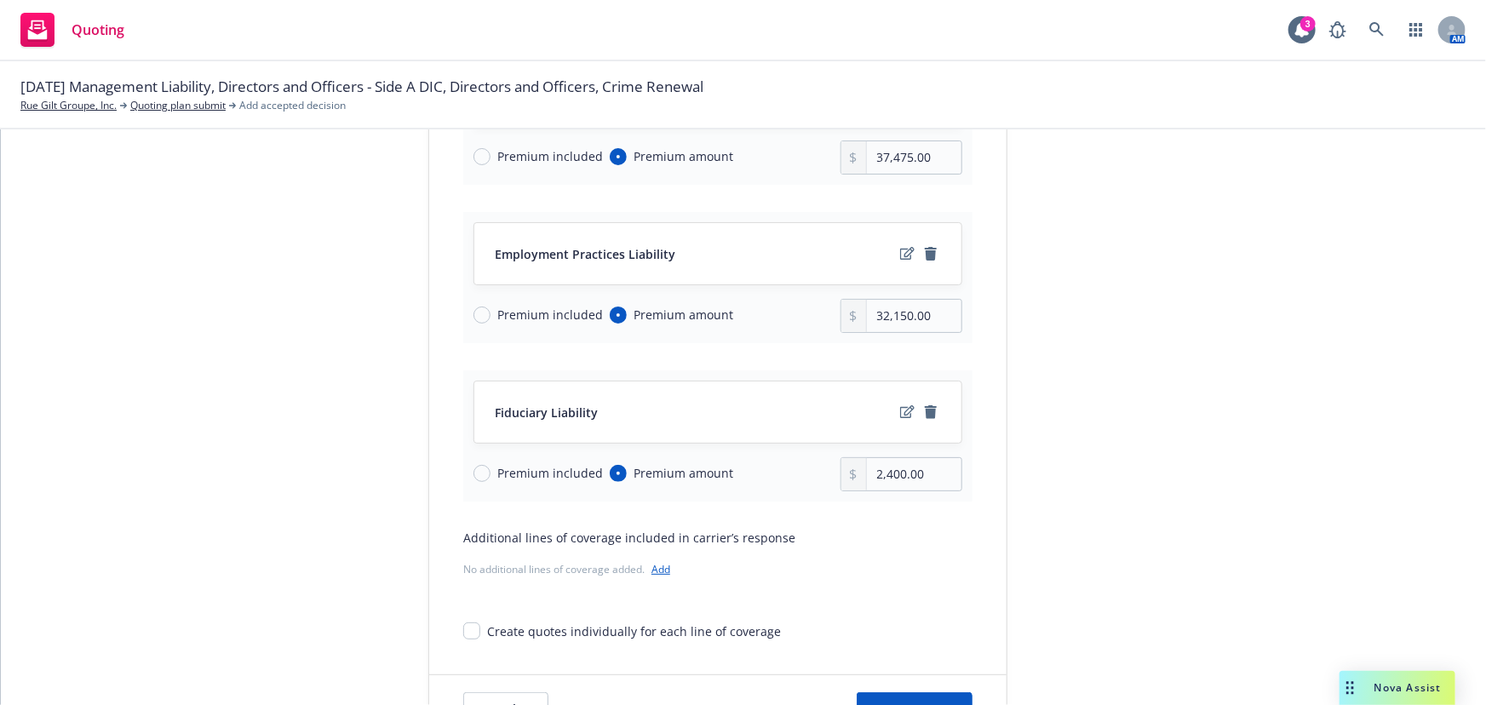
scroll to position [309, 0]
click at [553, 309] on span "Premium included" at bounding box center [550, 314] width 106 height 18
click at [490, 309] on input "Premium included" at bounding box center [481, 314] width 17 height 17
radio input "true"
radio input "false"
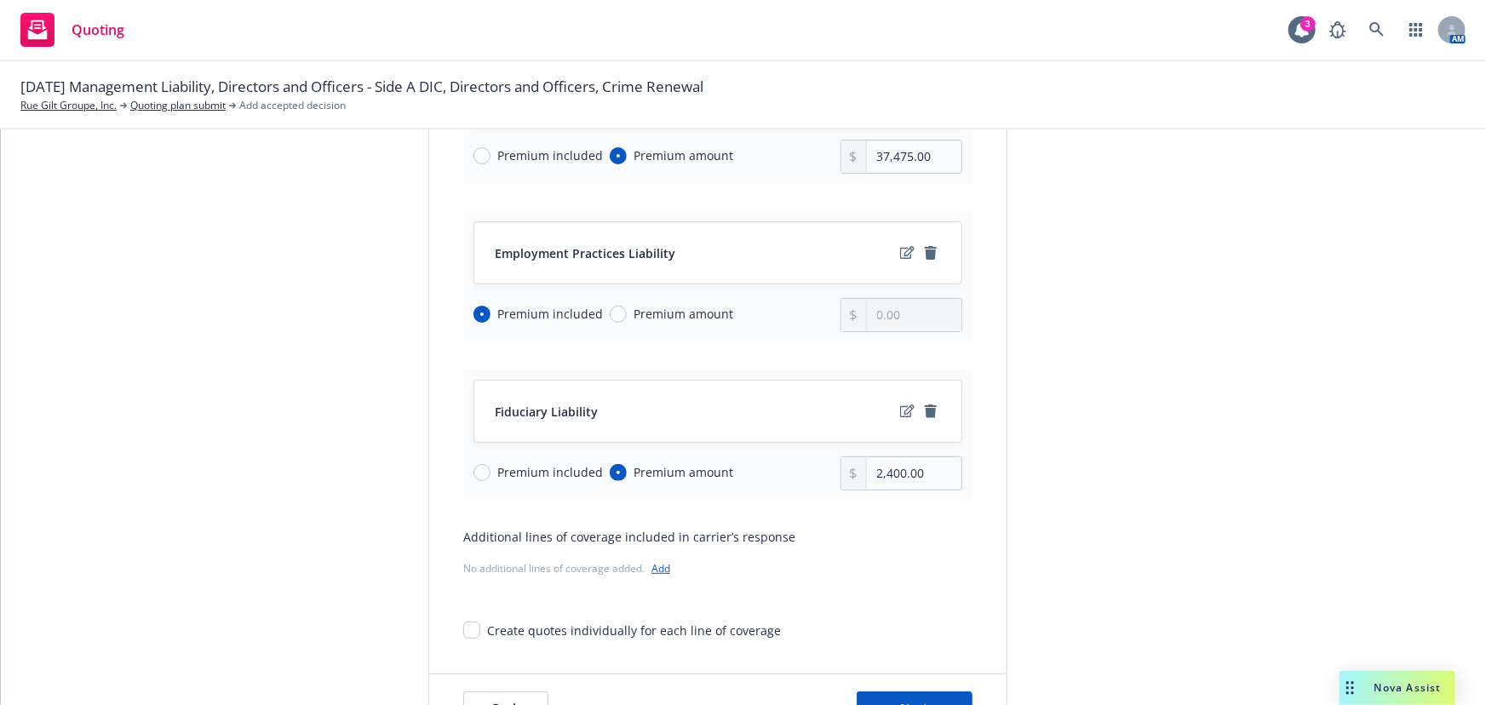
click at [555, 485] on div "Premium included Premium amount" at bounding box center [656, 473] width 367 height 34
click at [558, 478] on span "Premium included" at bounding box center [550, 472] width 106 height 18
click at [490, 478] on input "Premium included" at bounding box center [481, 472] width 17 height 17
radio input "true"
radio input "false"
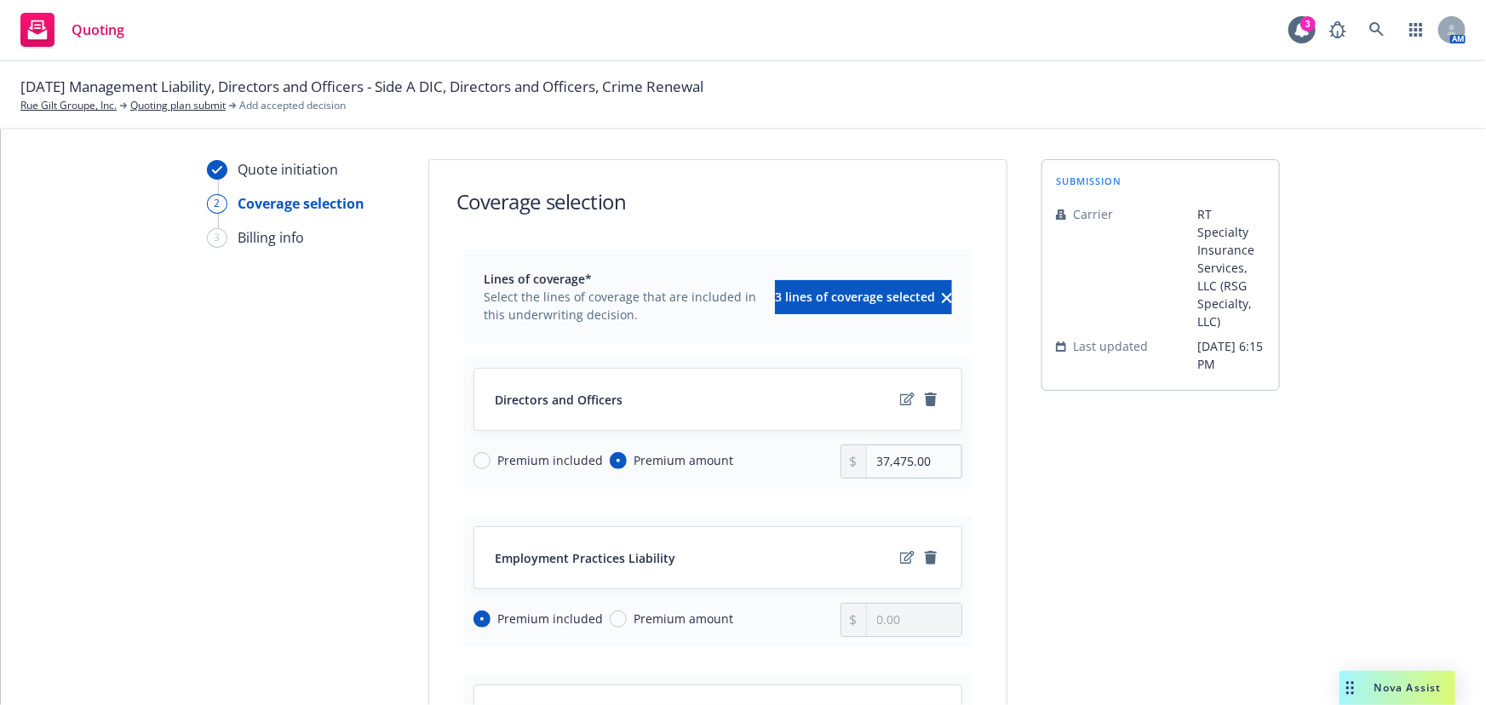
scroll to position [0, 0]
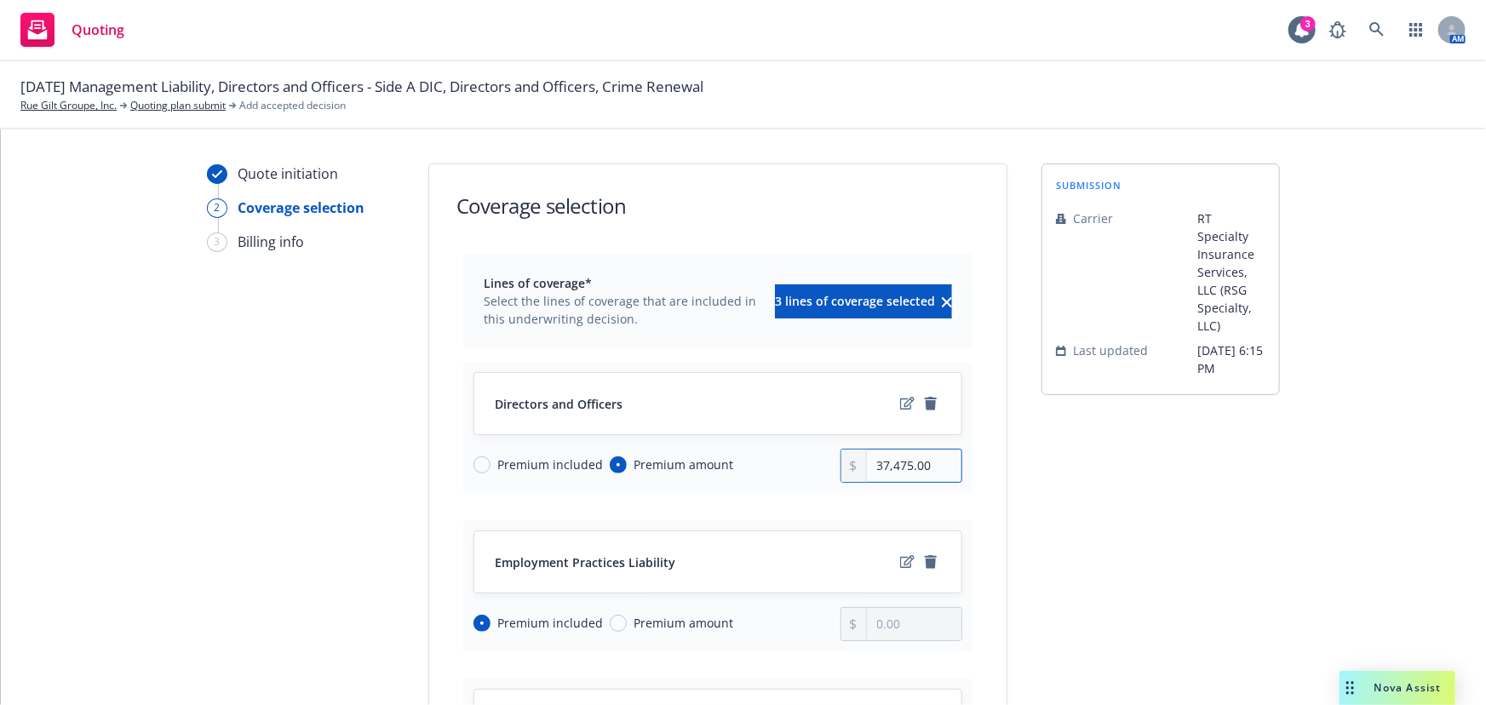
drag, startPoint x: 942, startPoint y: 464, endPoint x: 821, endPoint y: 461, distance: 120.9
click at [821, 461] on div "Premium included Premium amount 37,475.00" at bounding box center [717, 466] width 489 height 34
type input "68,310.00"
click at [904, 408] on icon "edit" at bounding box center [907, 403] width 14 height 13
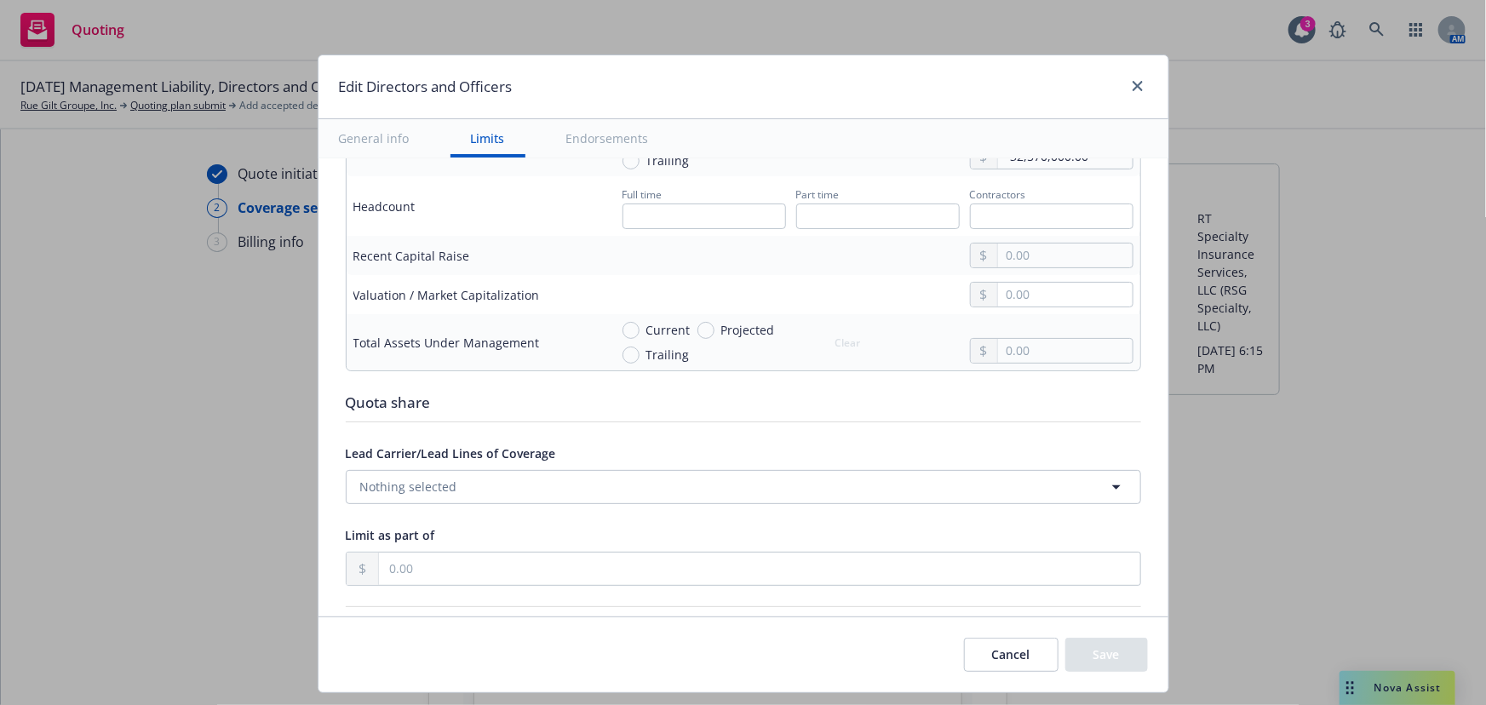
scroll to position [851, 0]
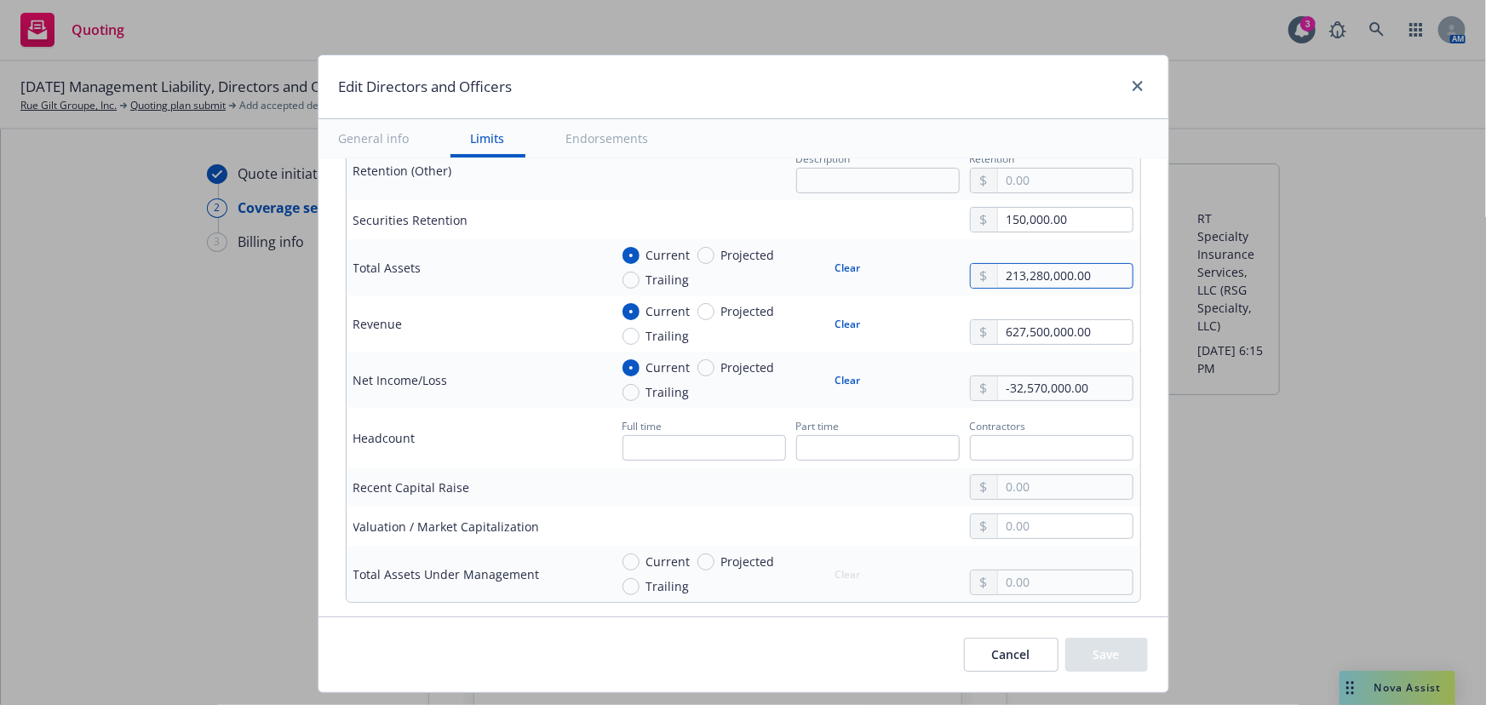
click at [1057, 272] on input "213,280,000.00" at bounding box center [1065, 276] width 134 height 24
click at [1058, 270] on input "213,280,000.00" at bounding box center [1065, 276] width 134 height 24
type input "195,820,000.00"
drag, startPoint x: 1103, startPoint y: 332, endPoint x: 866, endPoint y: 335, distance: 236.7
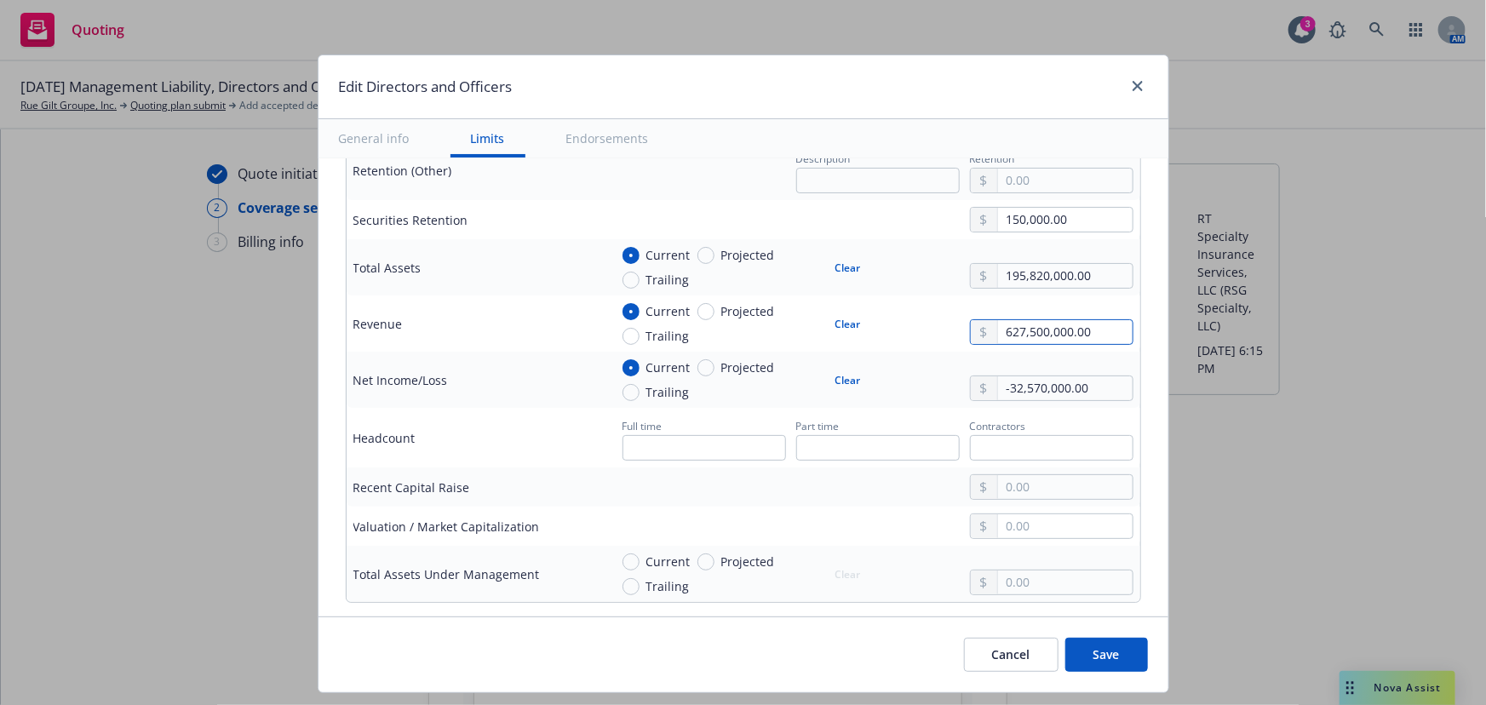
click at [866, 335] on div "Current Projected Trailing Clear 627,500,000.00" at bounding box center [871, 323] width 524 height 43
type input "559,529,000.00"
drag, startPoint x: 1088, startPoint y: 386, endPoint x: 997, endPoint y: 397, distance: 91.8
click at [998, 397] on input "-32,570,000.00" at bounding box center [1065, 388] width 134 height 24
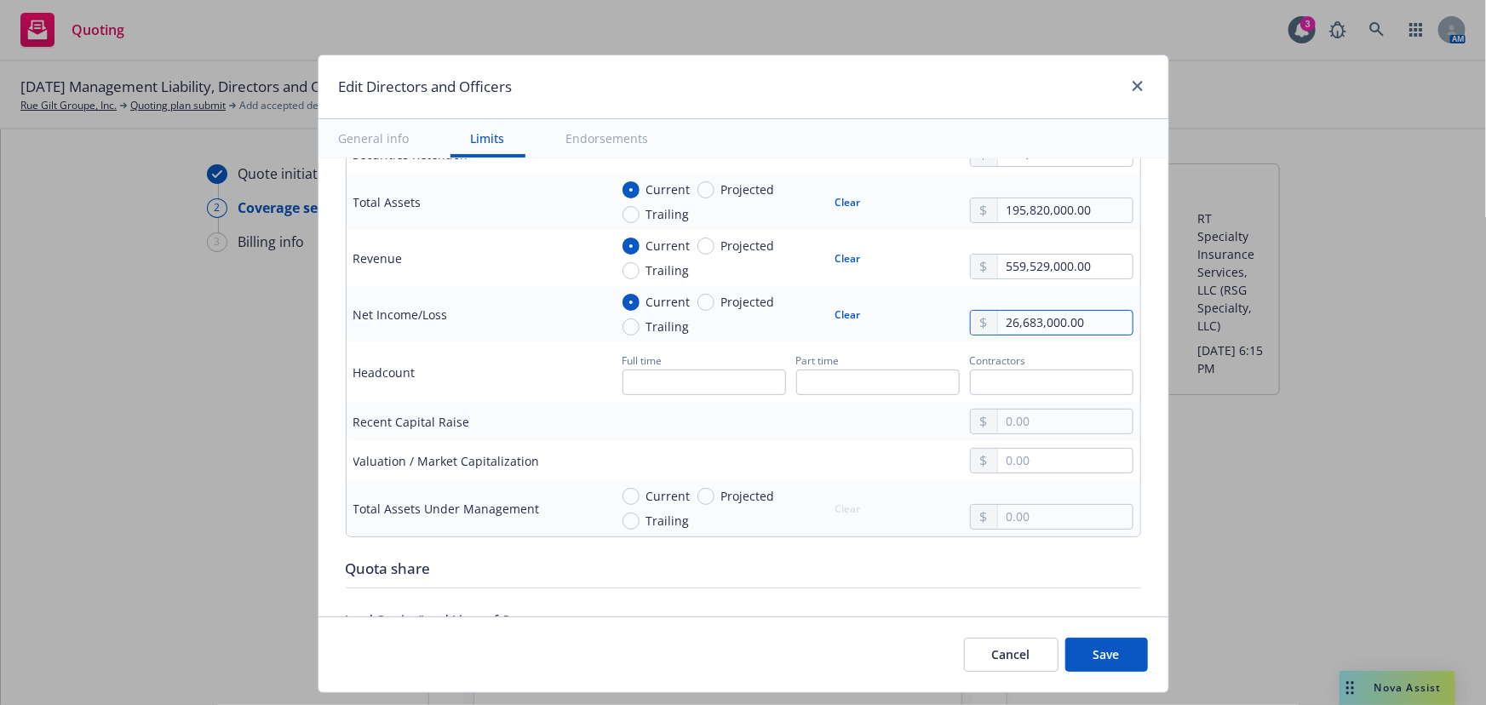
scroll to position [1005, 0]
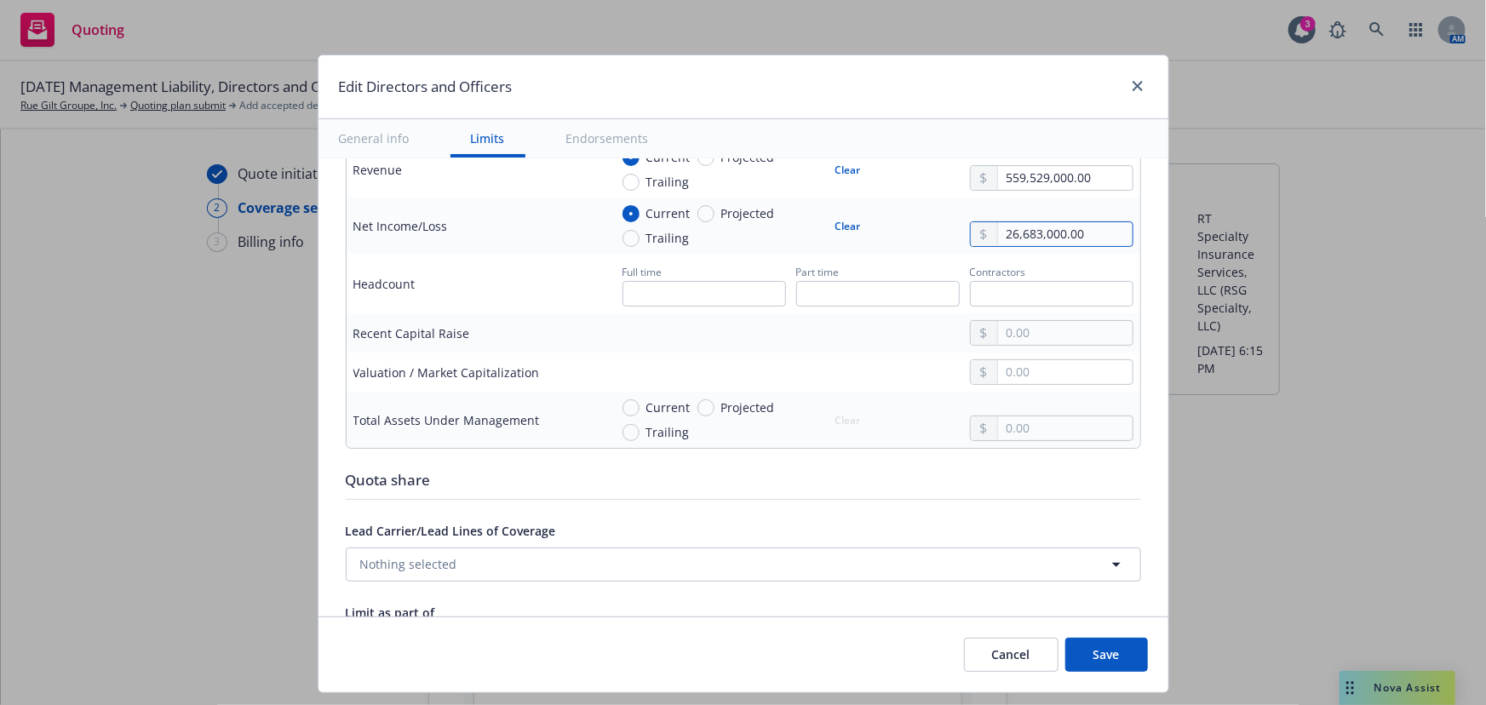
click at [998, 226] on input "26,683,000.00" at bounding box center [1065, 234] width 134 height 24
type input "-26,683,000.00"
click at [988, 439] on td "Current Projected Trailing Clear" at bounding box center [871, 420] width 538 height 56
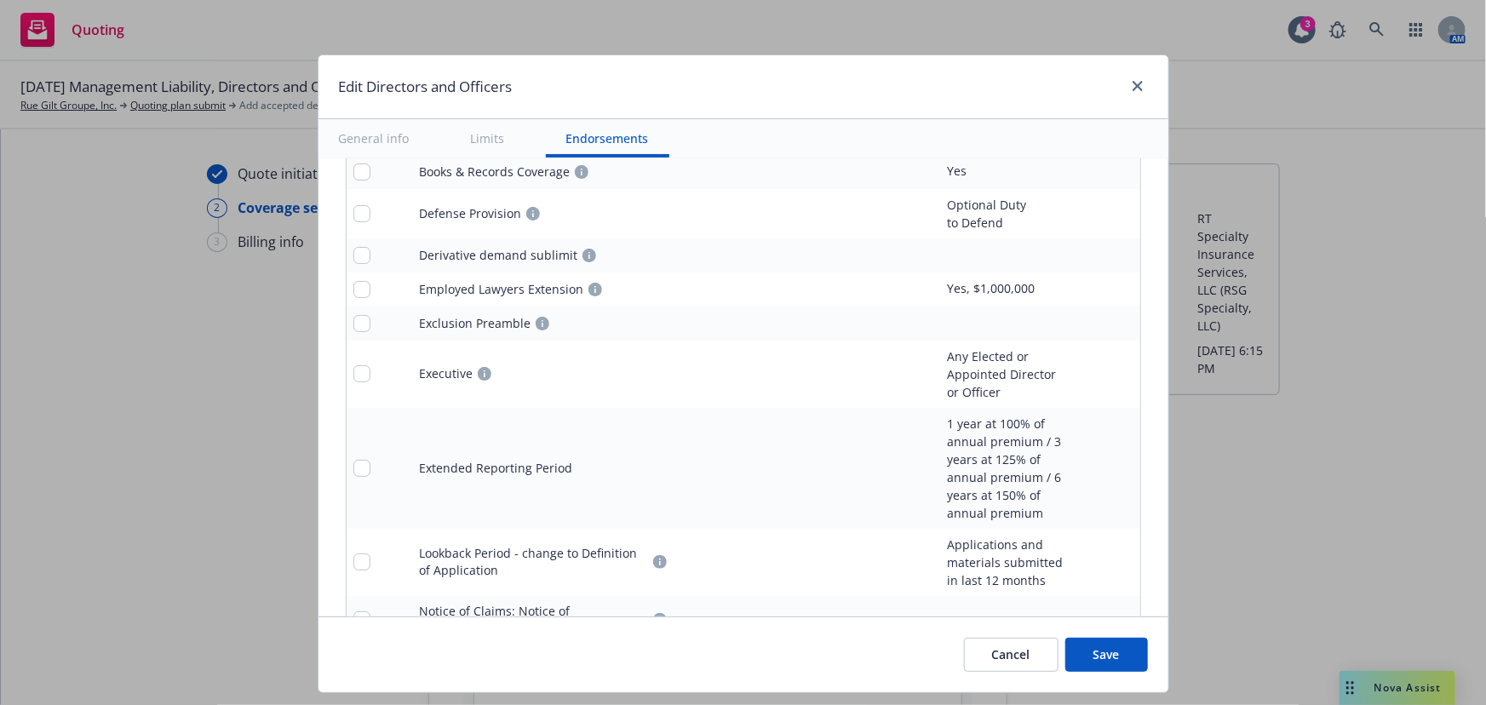
scroll to position [2091, 0]
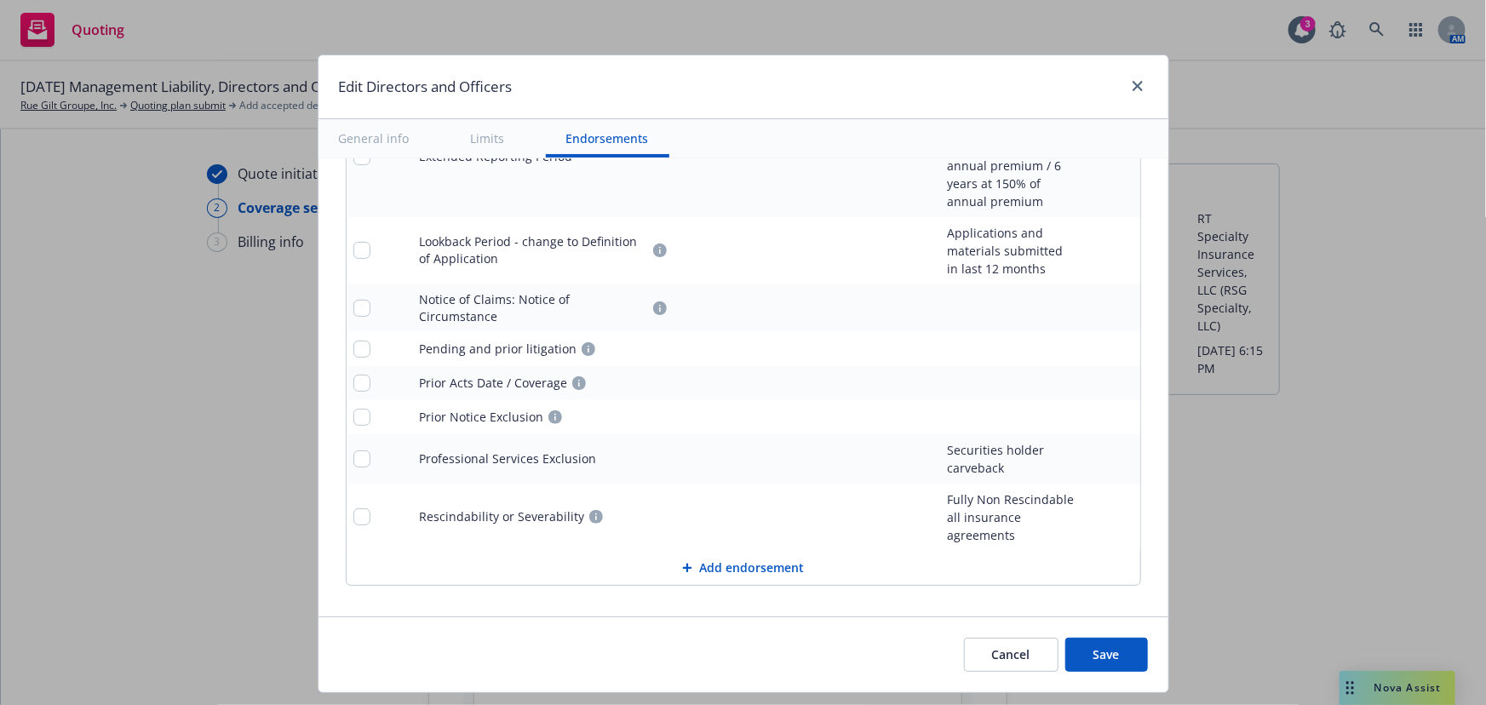
click at [1124, 654] on button "Save" at bounding box center [1106, 655] width 83 height 34
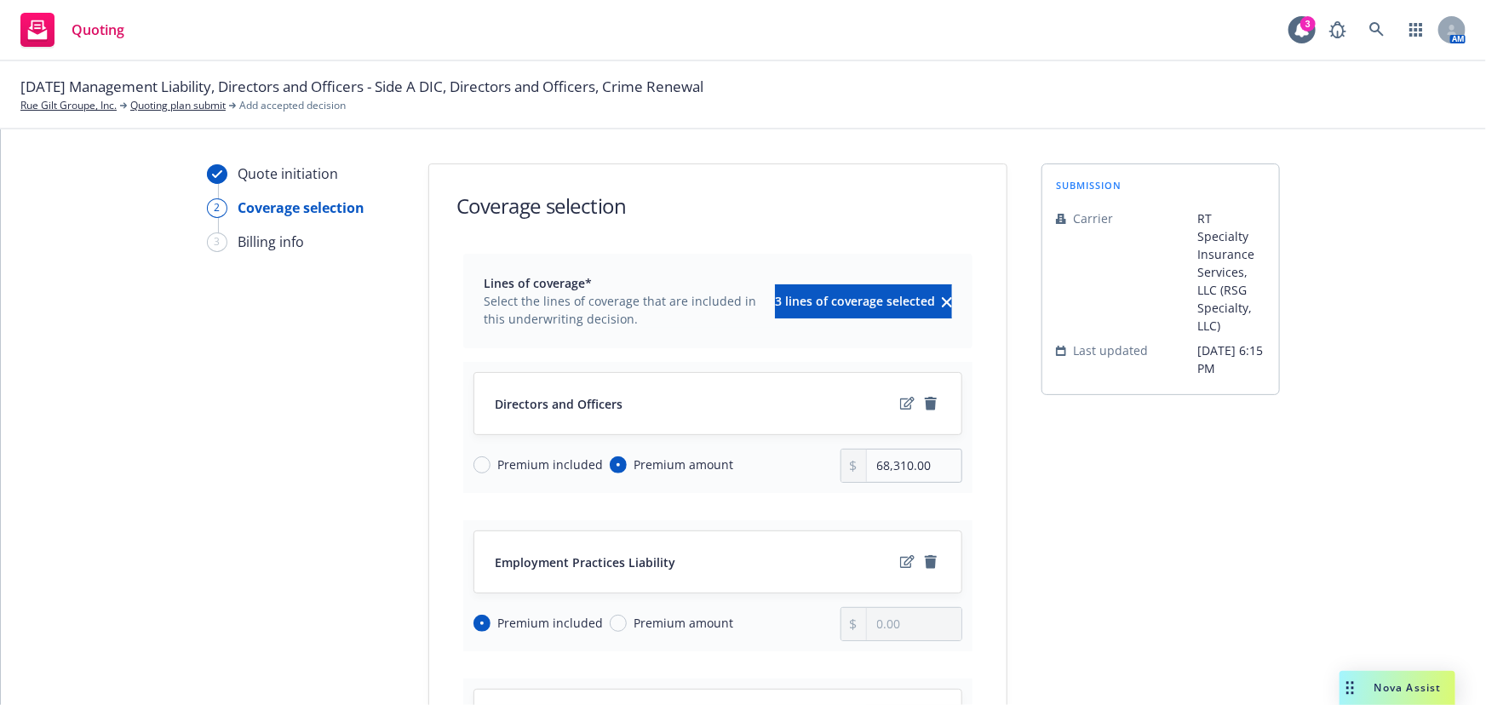
scroll to position [309, 0]
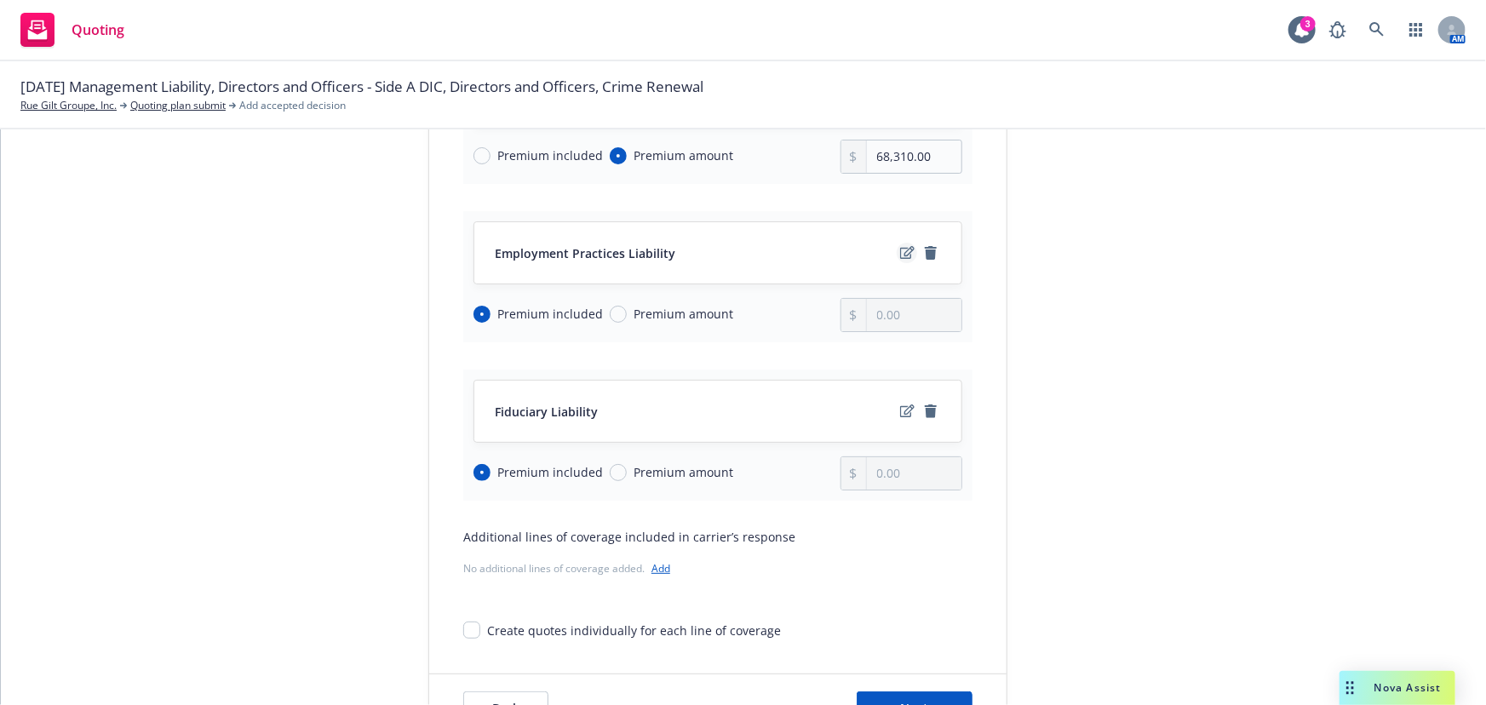
click at [900, 247] on icon "edit" at bounding box center [907, 252] width 14 height 13
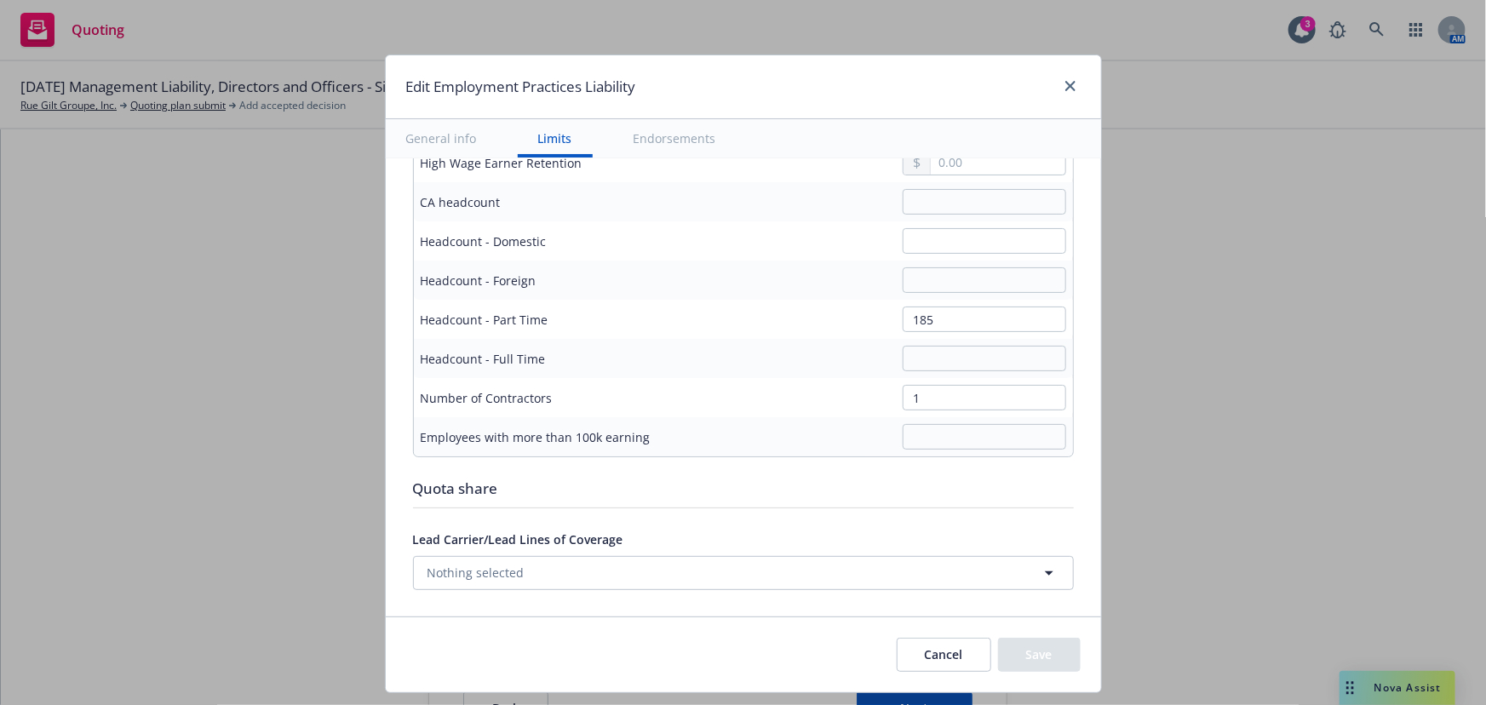
scroll to position [928, 0]
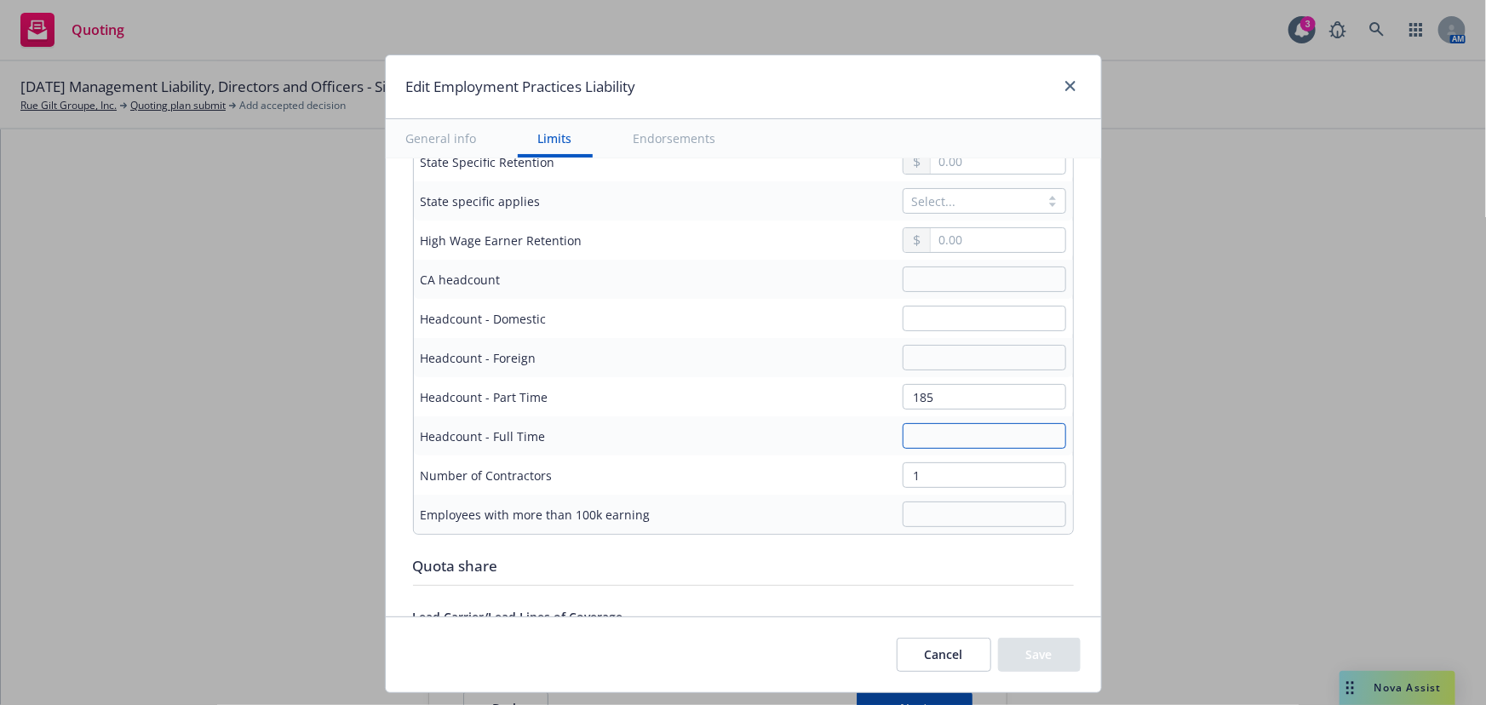
click at [937, 431] on input "text" at bounding box center [983, 436] width 163 height 26
type input "721"
drag, startPoint x: 940, startPoint y: 391, endPoint x: 767, endPoint y: 395, distance: 172.9
click at [767, 395] on div "185" at bounding box center [871, 397] width 390 height 26
type input "197"
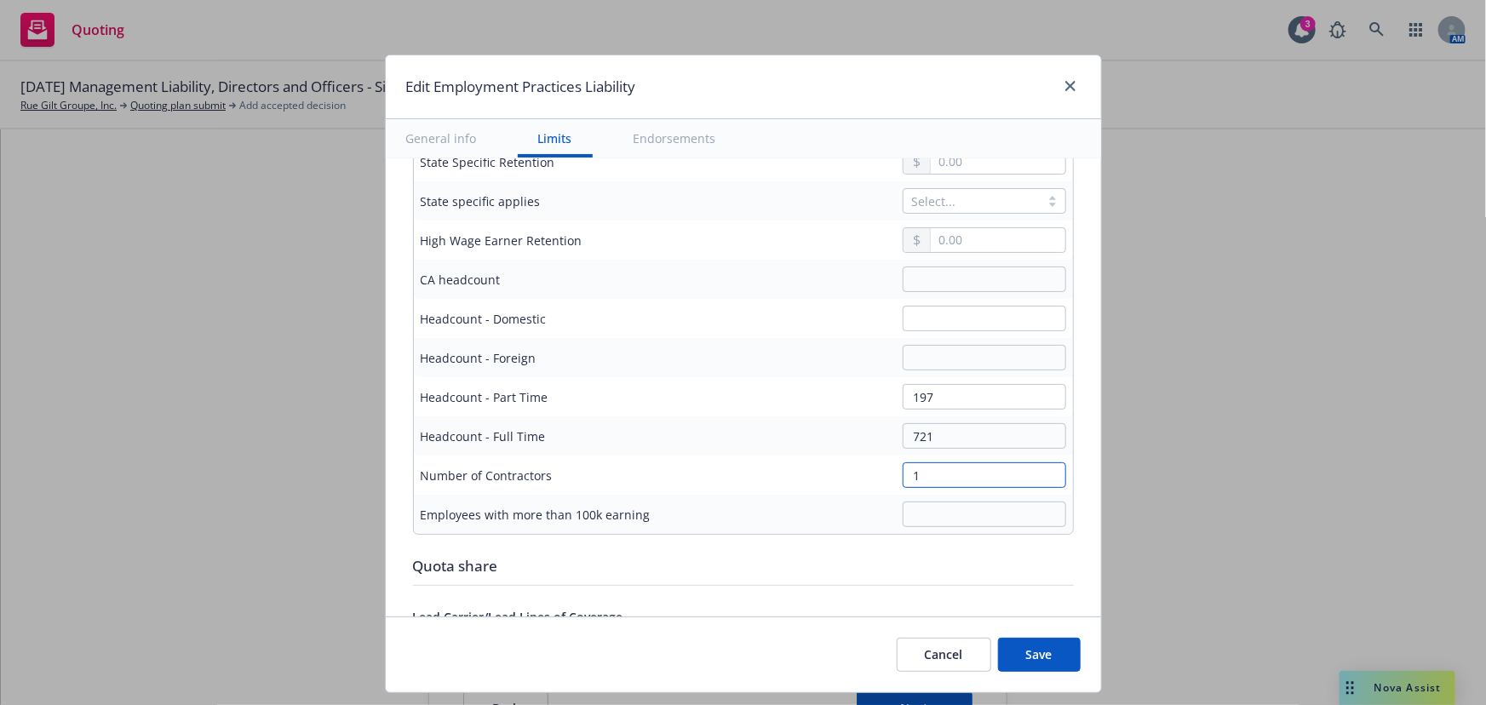
click at [970, 471] on input "1" at bounding box center [983, 475] width 163 height 26
drag, startPoint x: 923, startPoint y: 474, endPoint x: 837, endPoint y: 477, distance: 86.0
click at [837, 477] on div "1" at bounding box center [871, 475] width 390 height 26
type input "5"
click at [945, 352] on input "text" at bounding box center [983, 358] width 163 height 26
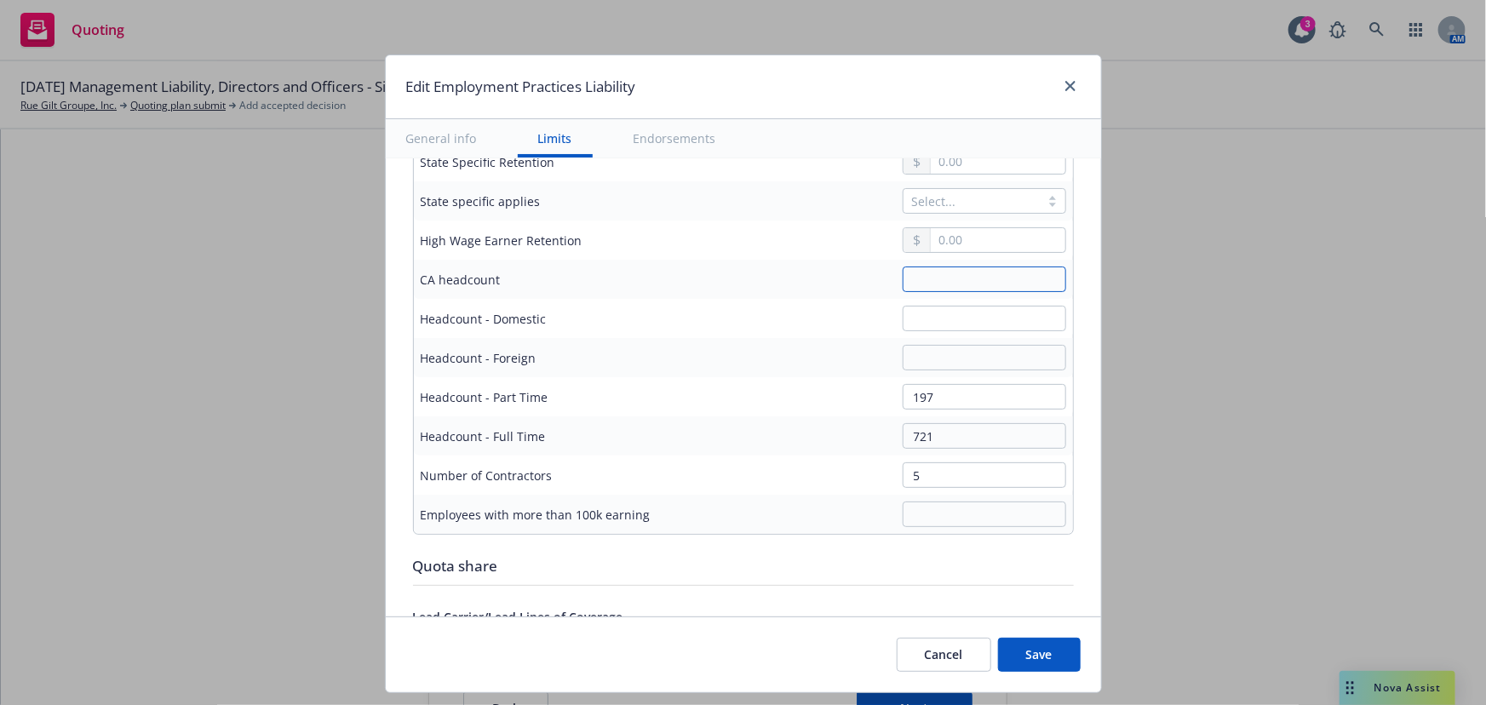
click at [933, 269] on input "text" at bounding box center [983, 279] width 163 height 26
type input "24"
click at [981, 364] on input "text" at bounding box center [983, 358] width 163 height 26
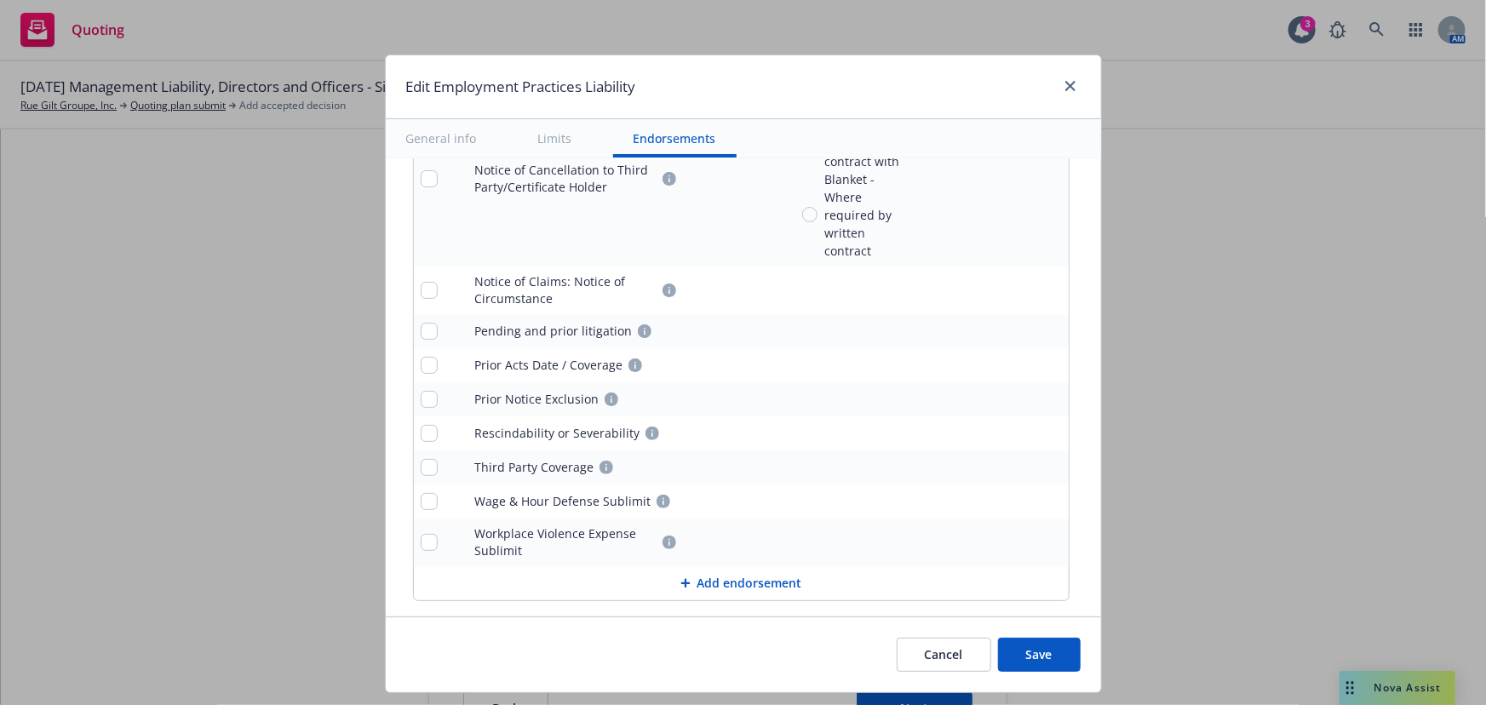
scroll to position [2194, 0]
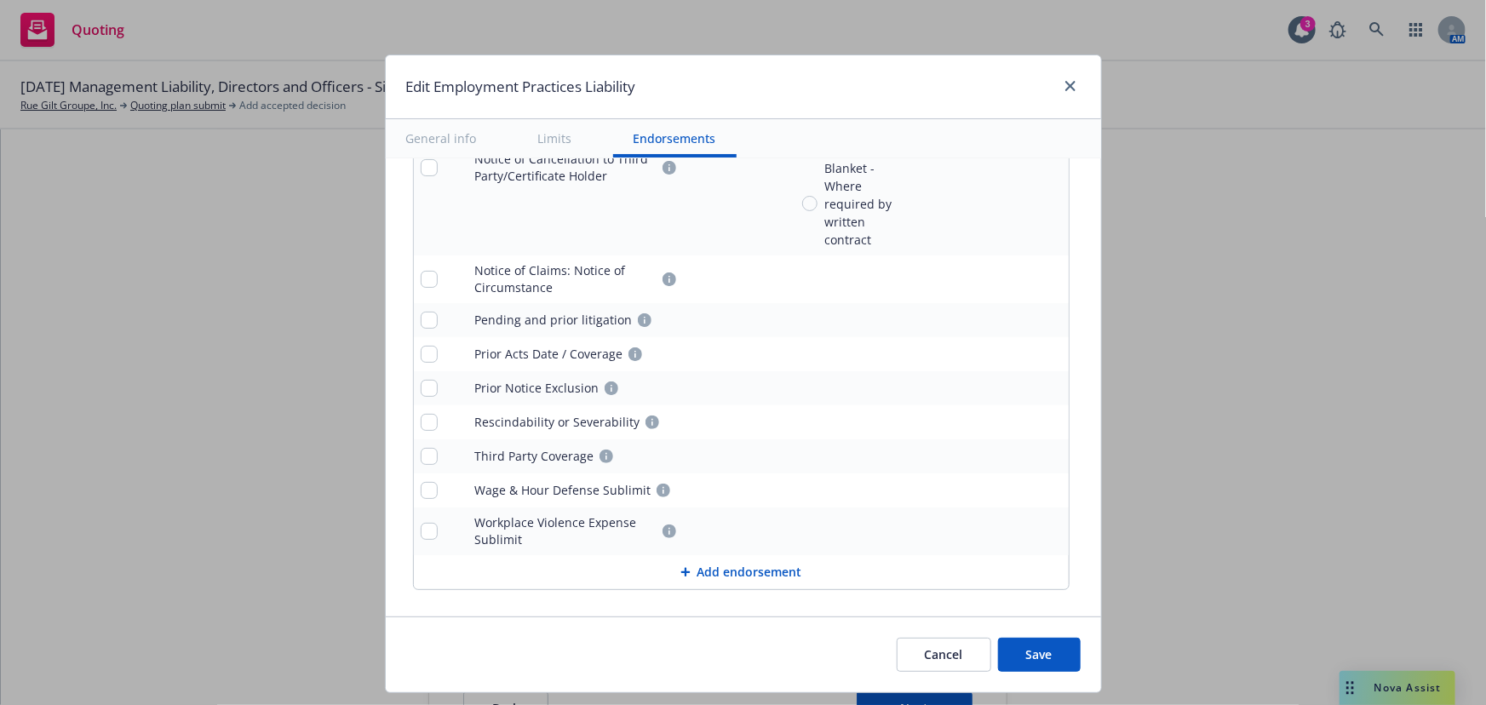
click at [1041, 655] on button "Save" at bounding box center [1039, 655] width 83 height 34
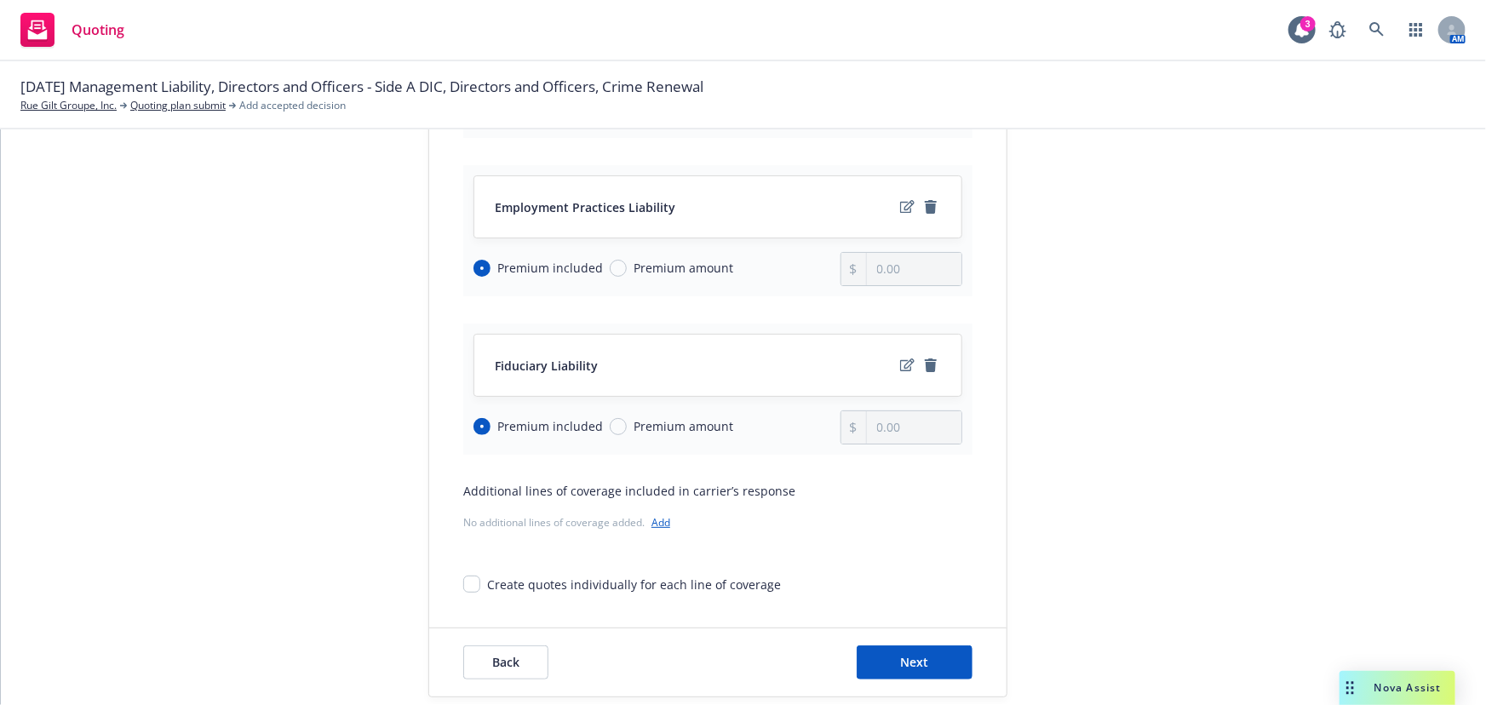
scroll to position [380, 0]
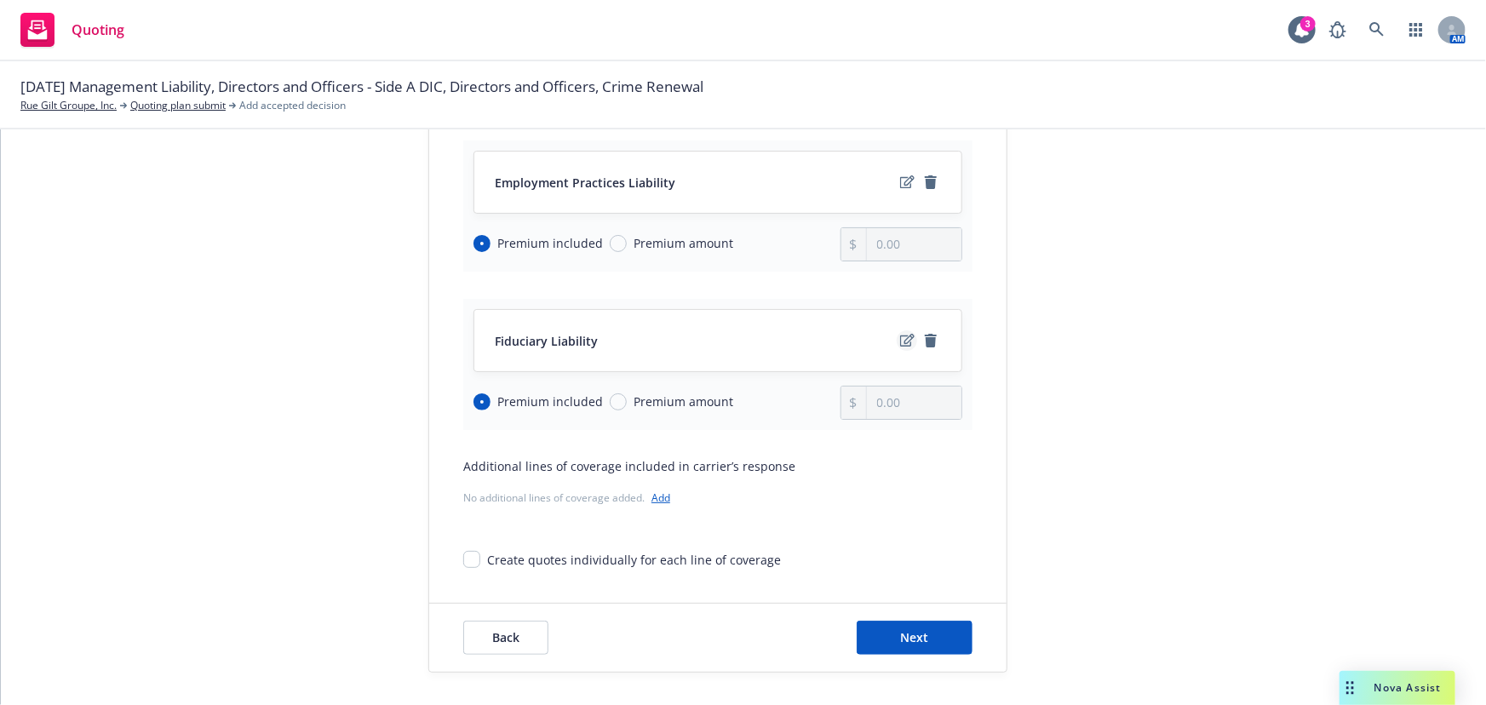
click at [903, 341] on icon "edit" at bounding box center [907, 341] width 14 height 14
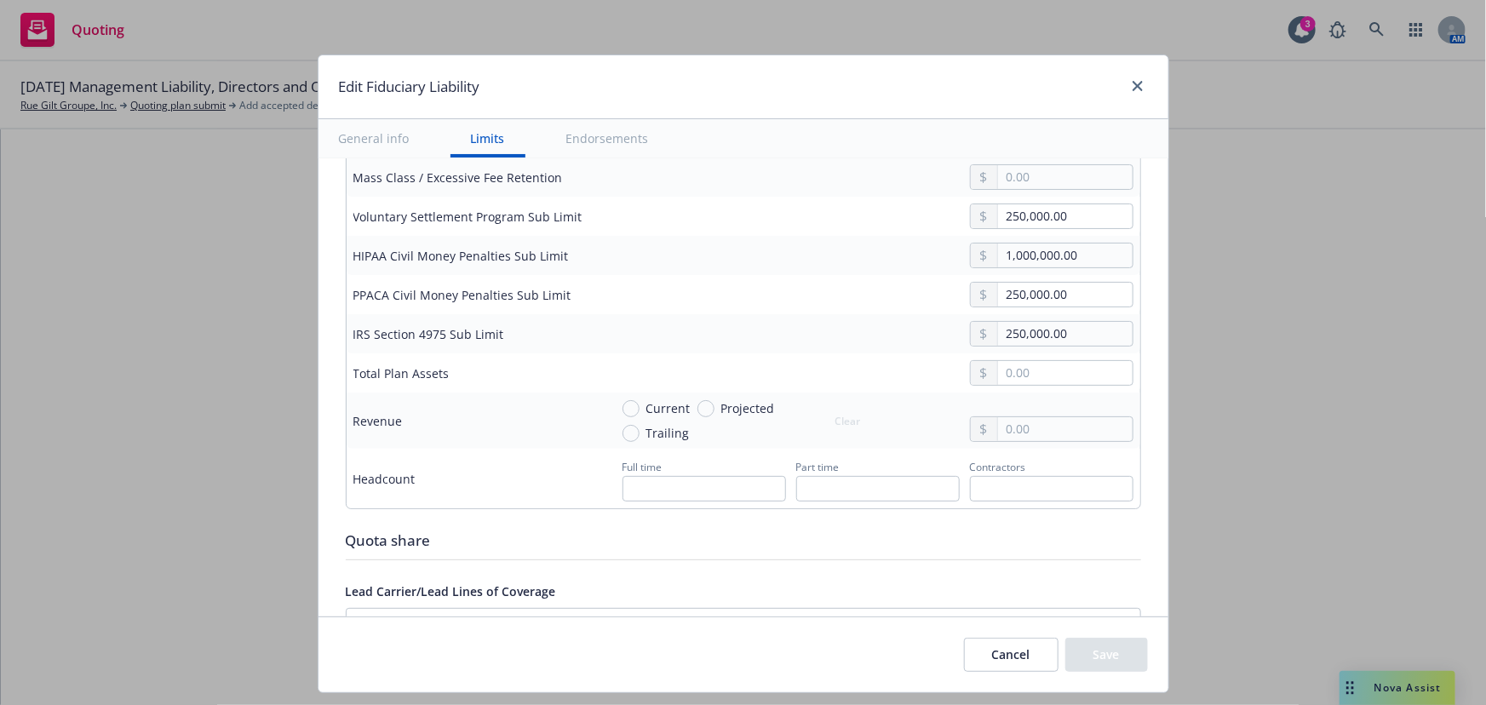
scroll to position [696, 0]
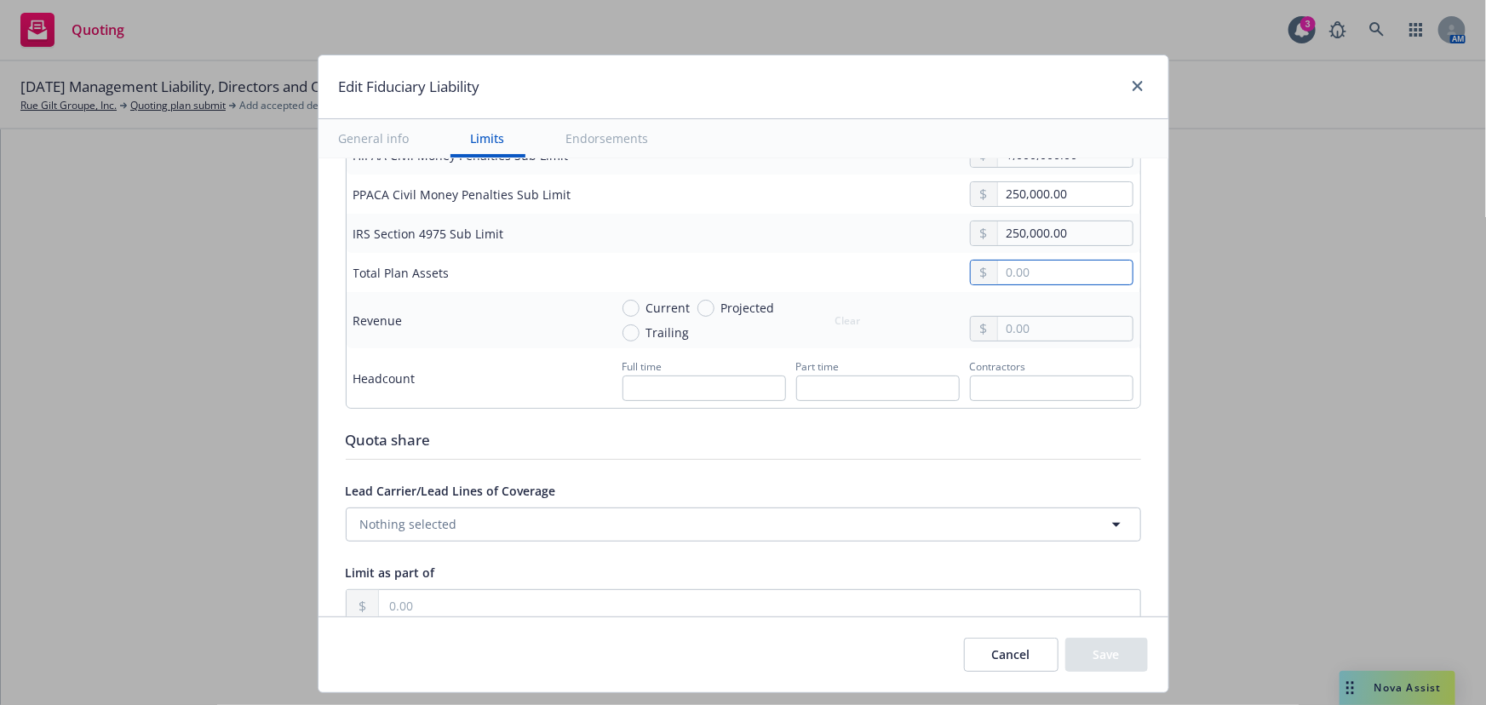
click at [1034, 272] on input "text" at bounding box center [1065, 273] width 134 height 24
type input "9.00"
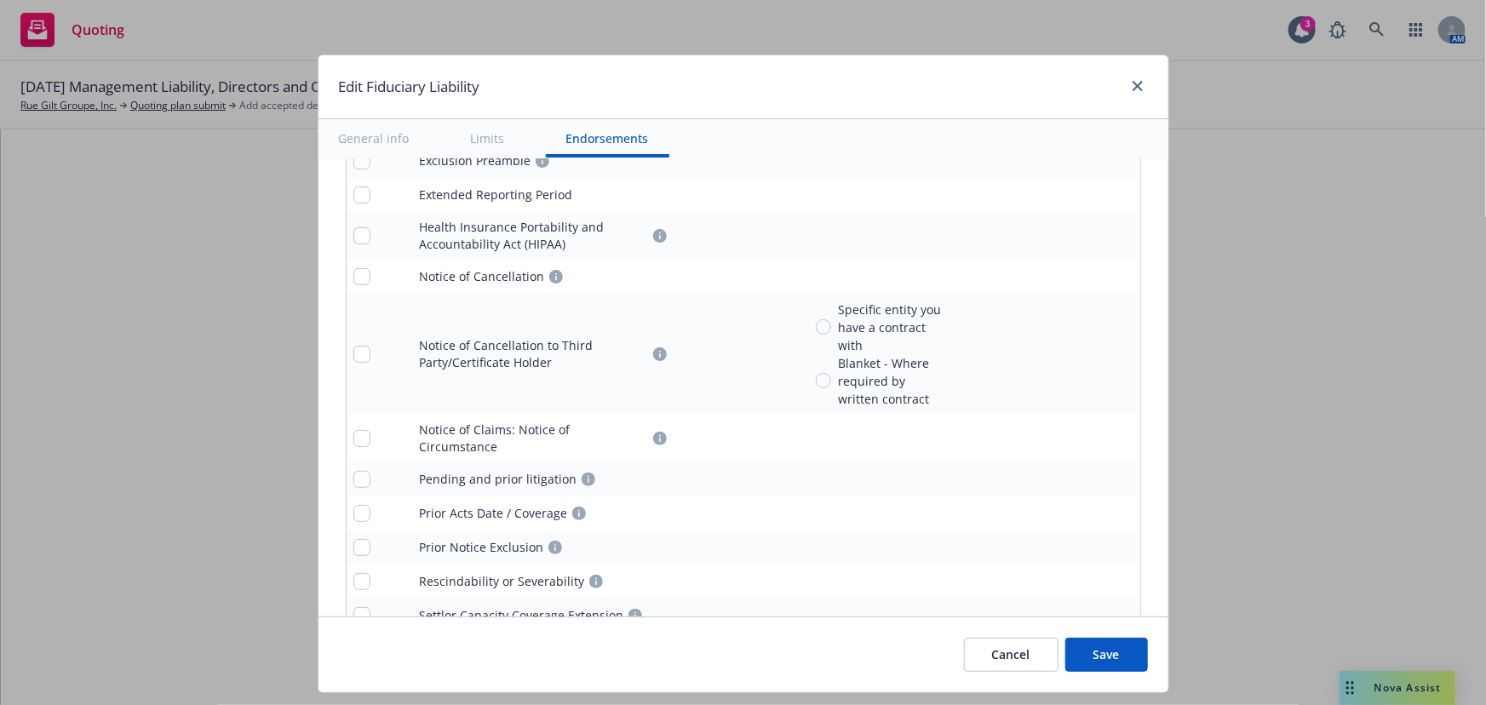
scroll to position [1625, 0]
type input "59,308,134.00"
click at [353, 344] on input "checkbox" at bounding box center [361, 352] width 17 height 17
checkbox input "true"
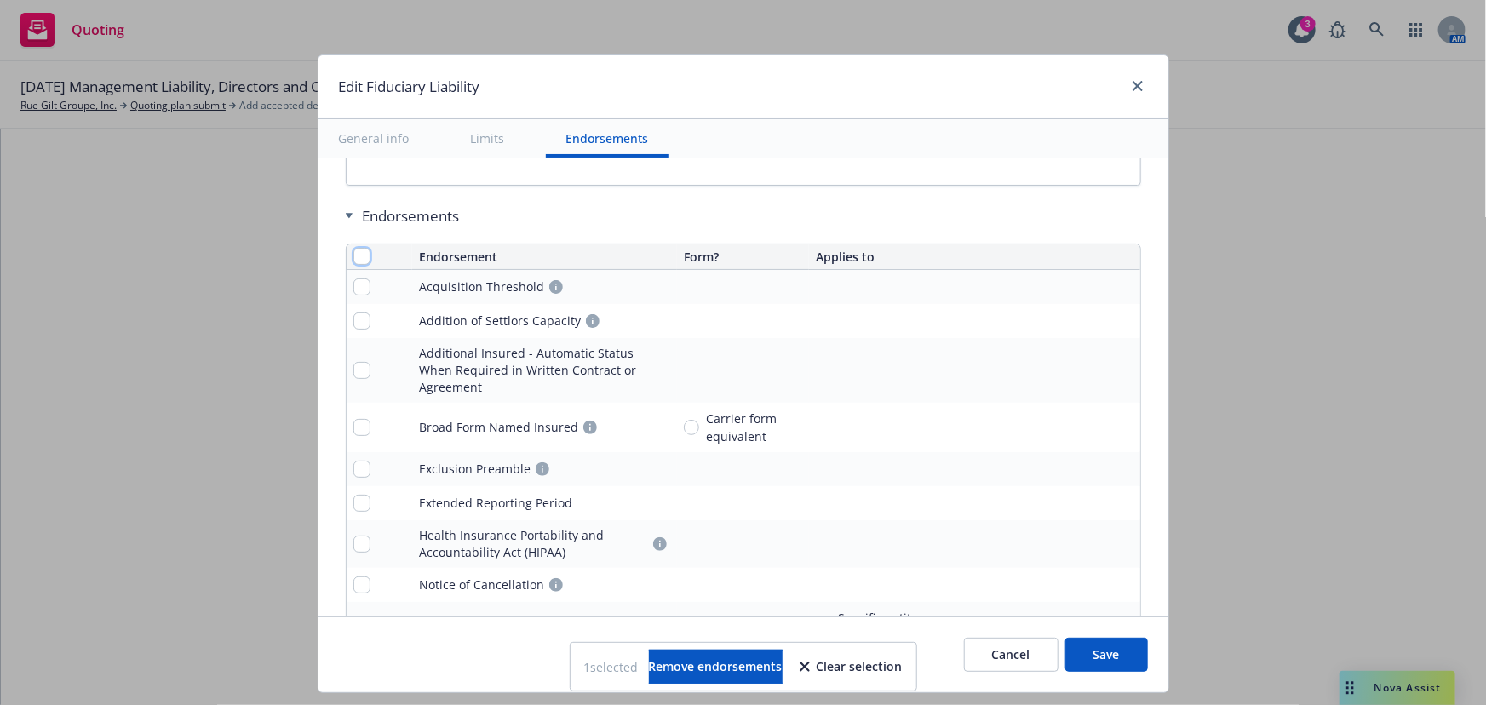
click at [353, 248] on input "checkbox" at bounding box center [361, 256] width 17 height 17
checkbox input "true"
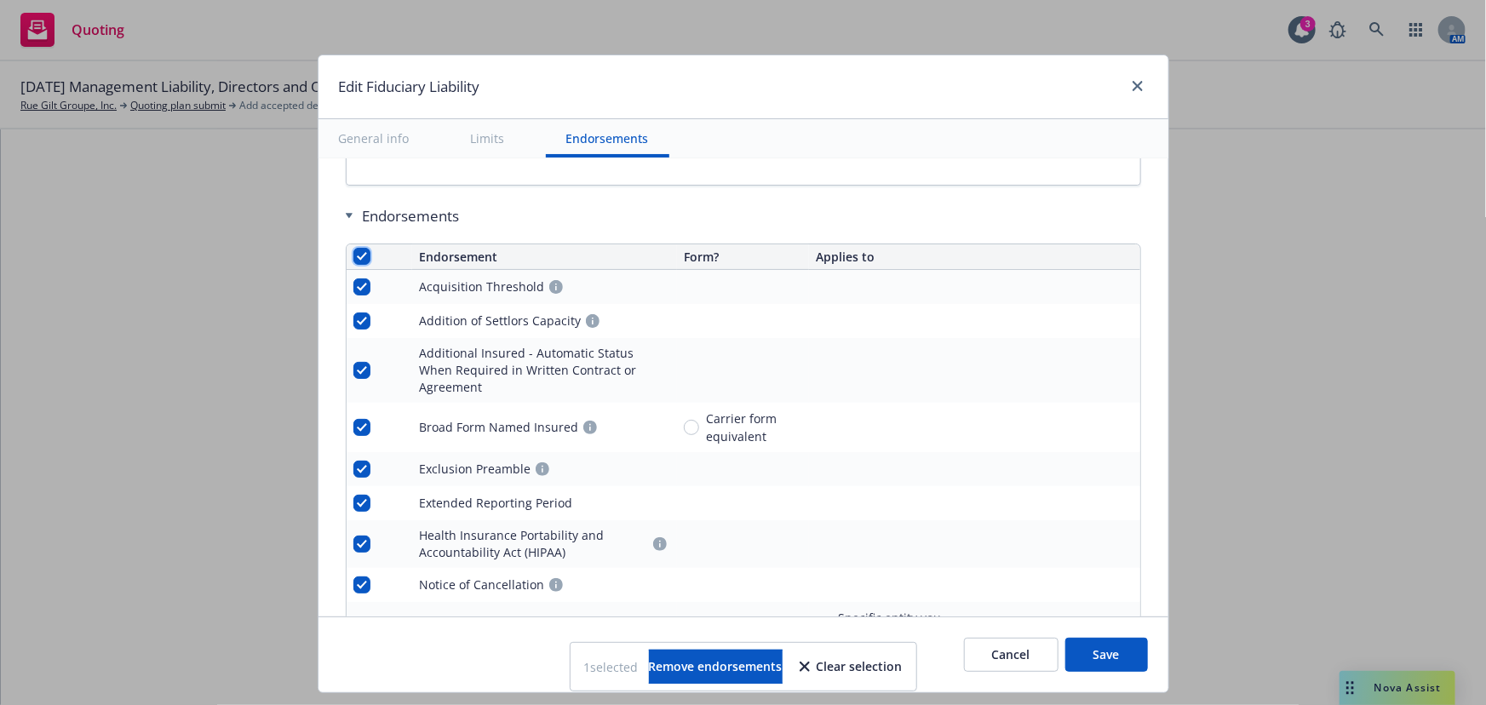
checkbox input "true"
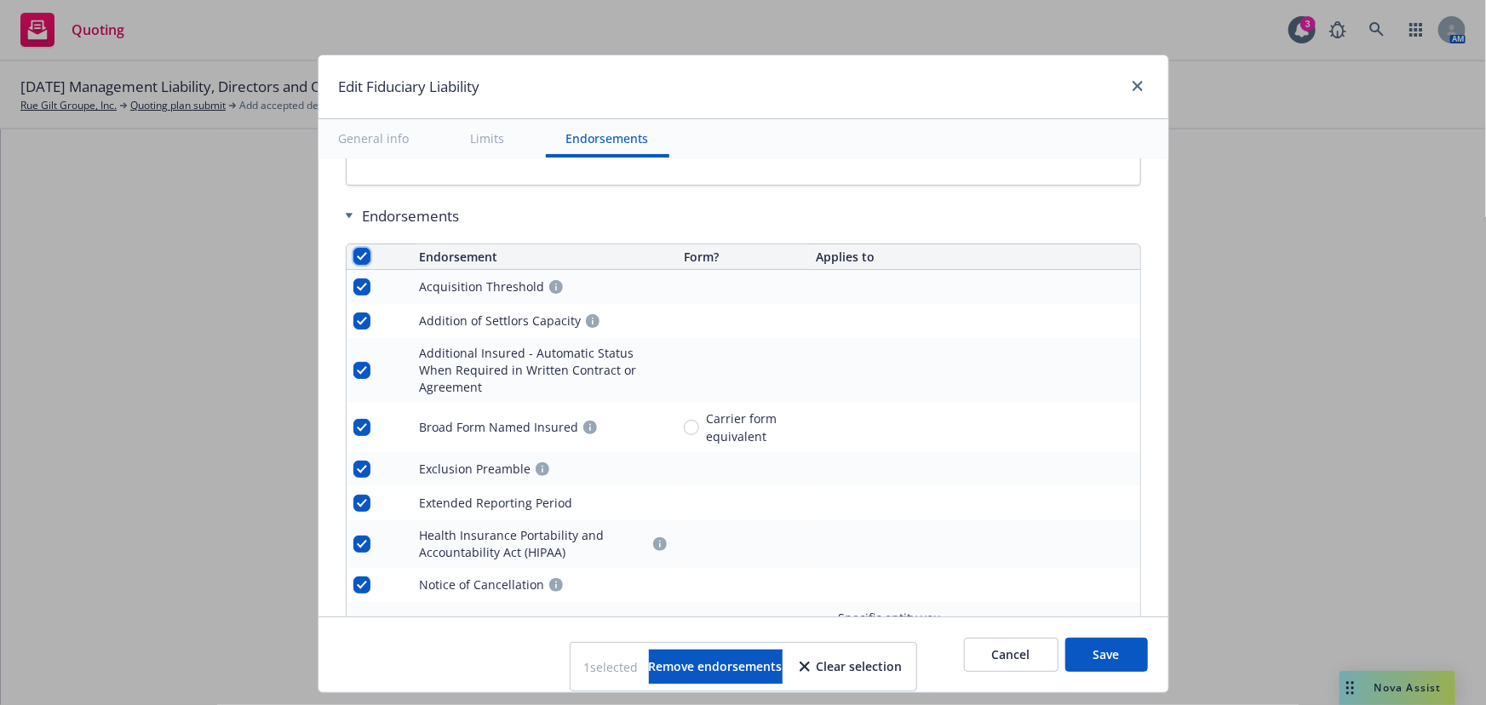
checkbox input "true"
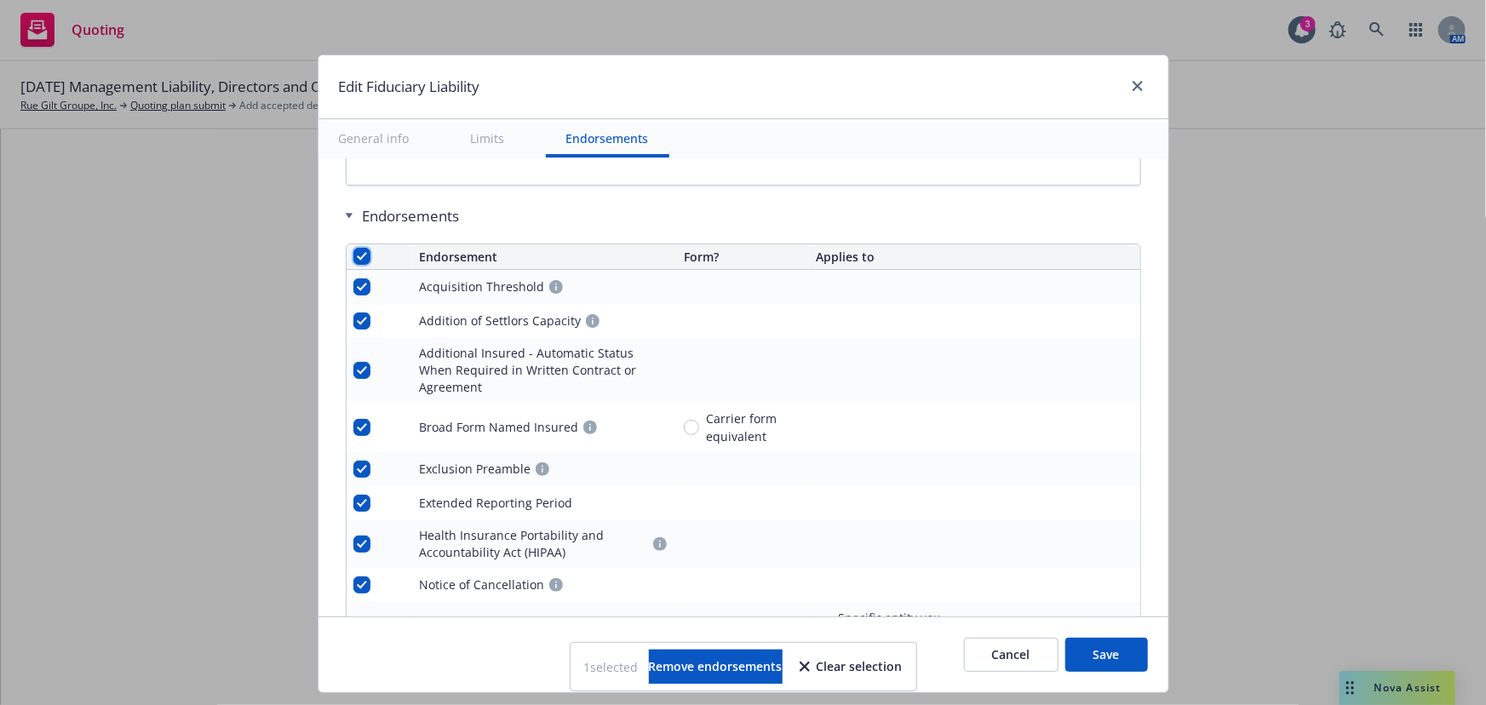
checkbox input "true"
drag, startPoint x: 358, startPoint y: 318, endPoint x: 343, endPoint y: 317, distance: 14.5
click at [353, 318] on input "checkbox" at bounding box center [361, 320] width 17 height 17
checkbox input "false"
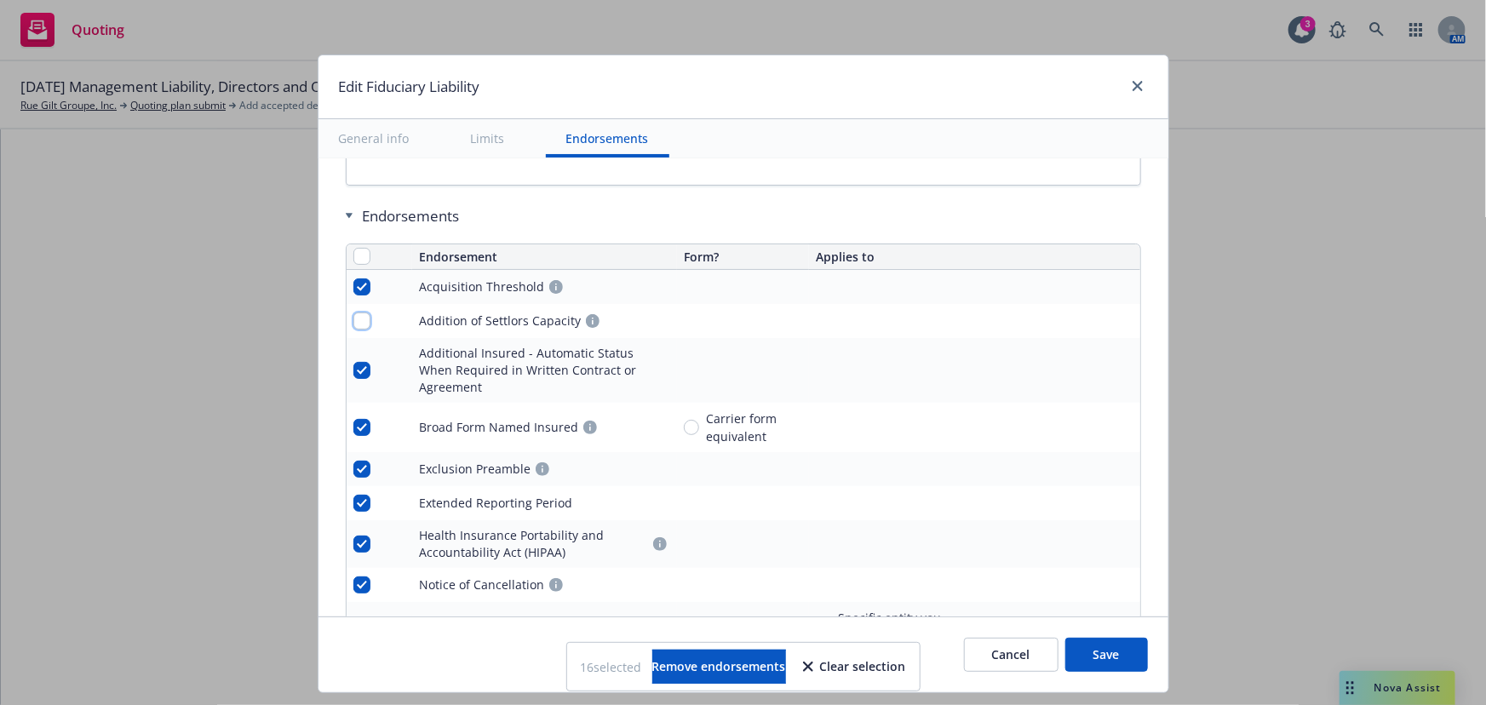
checkbox input "false"
click at [698, 650] on button "Remove endorsements" at bounding box center [719, 667] width 134 height 34
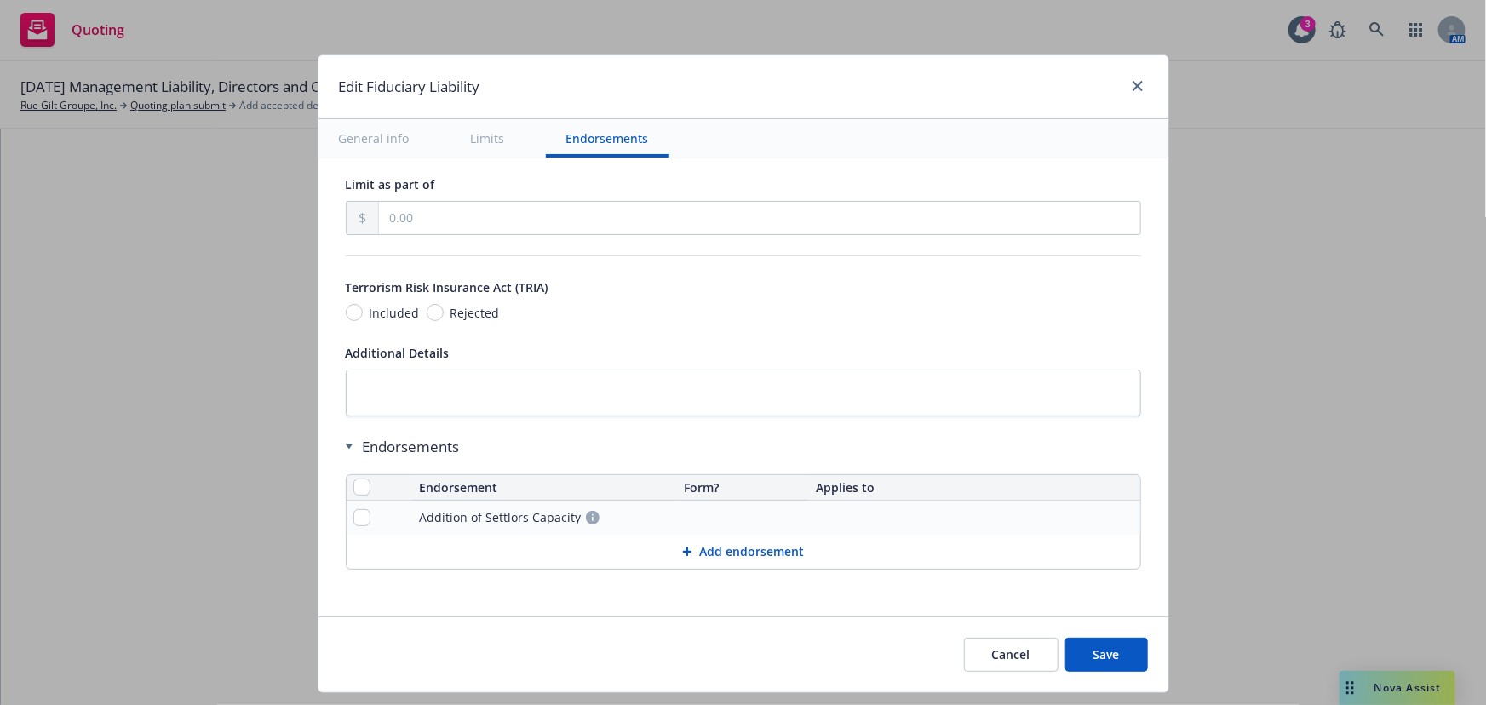
scroll to position [1081, 0]
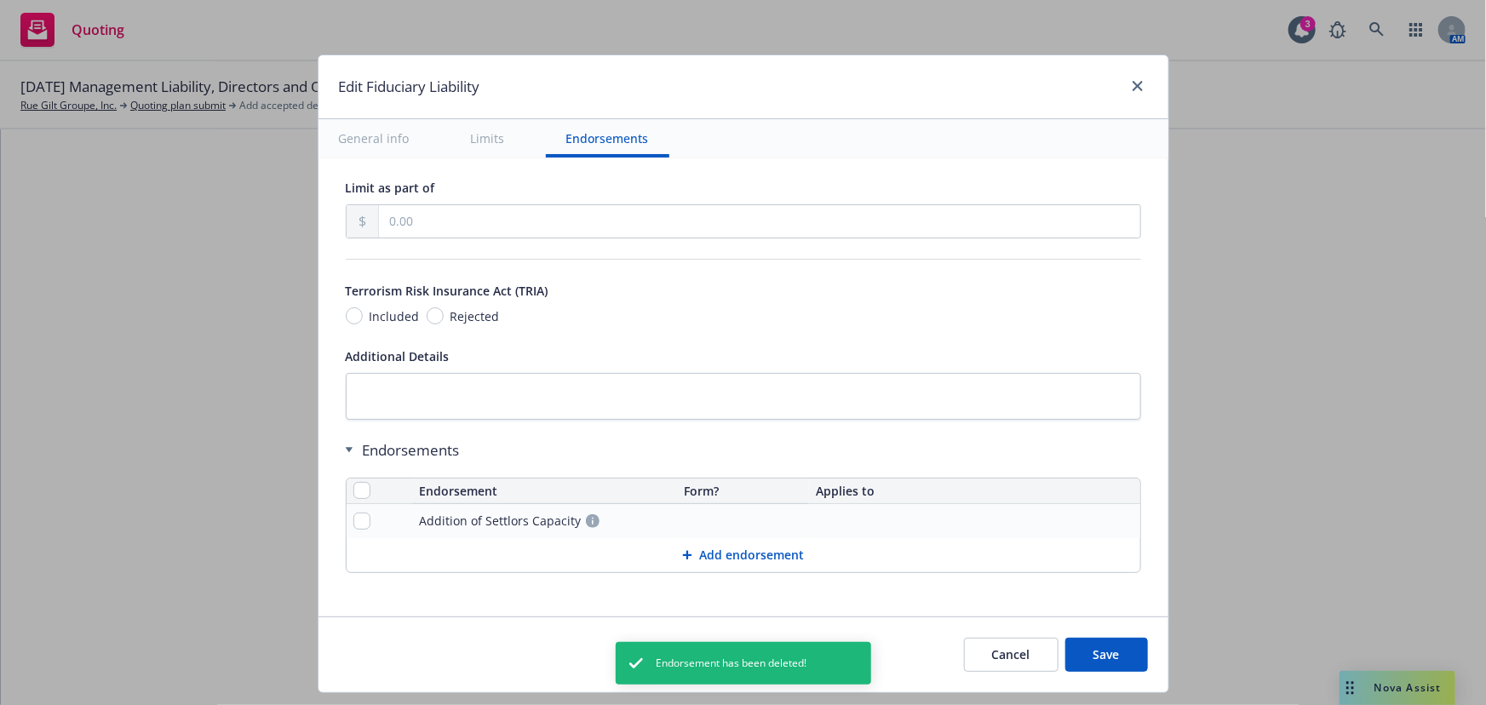
click at [1116, 652] on button "Save" at bounding box center [1106, 655] width 83 height 34
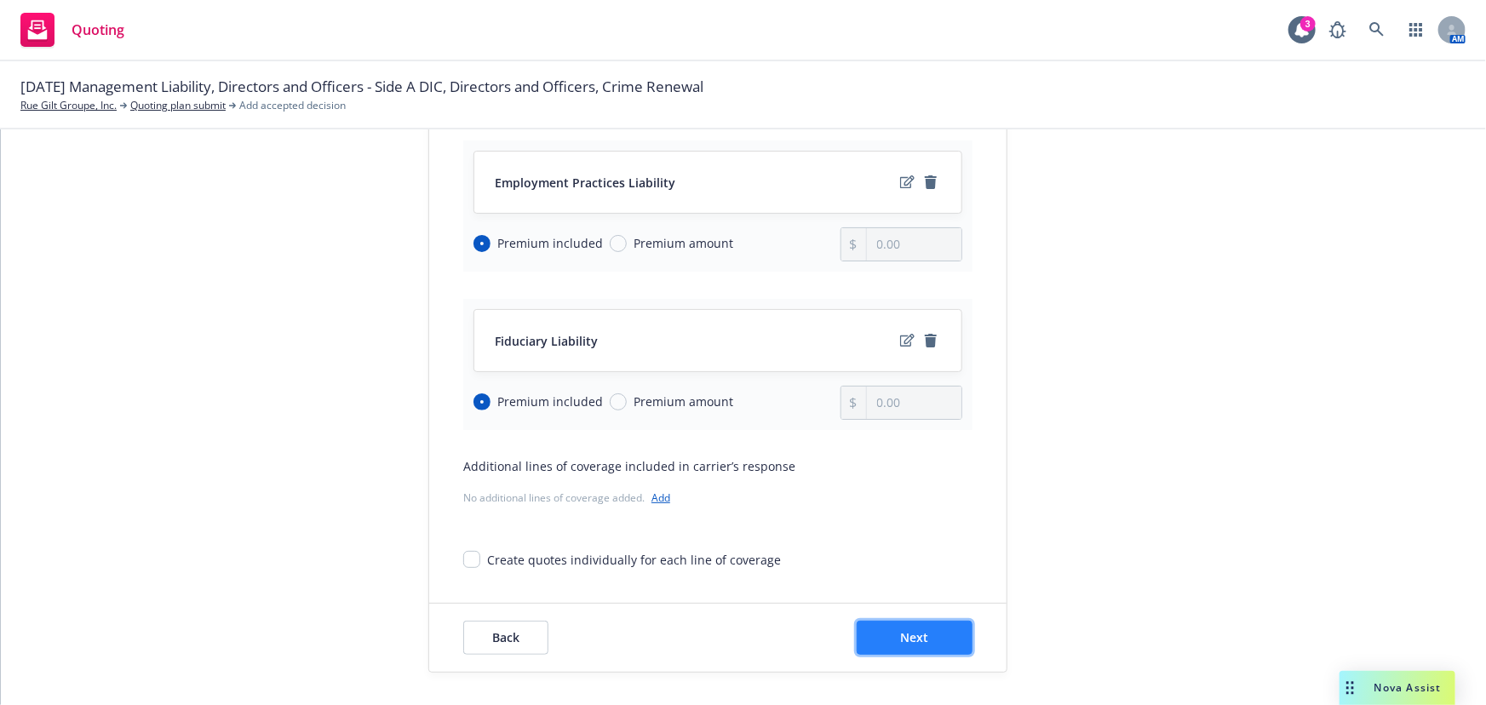
click at [932, 632] on button "Next" at bounding box center [914, 638] width 116 height 34
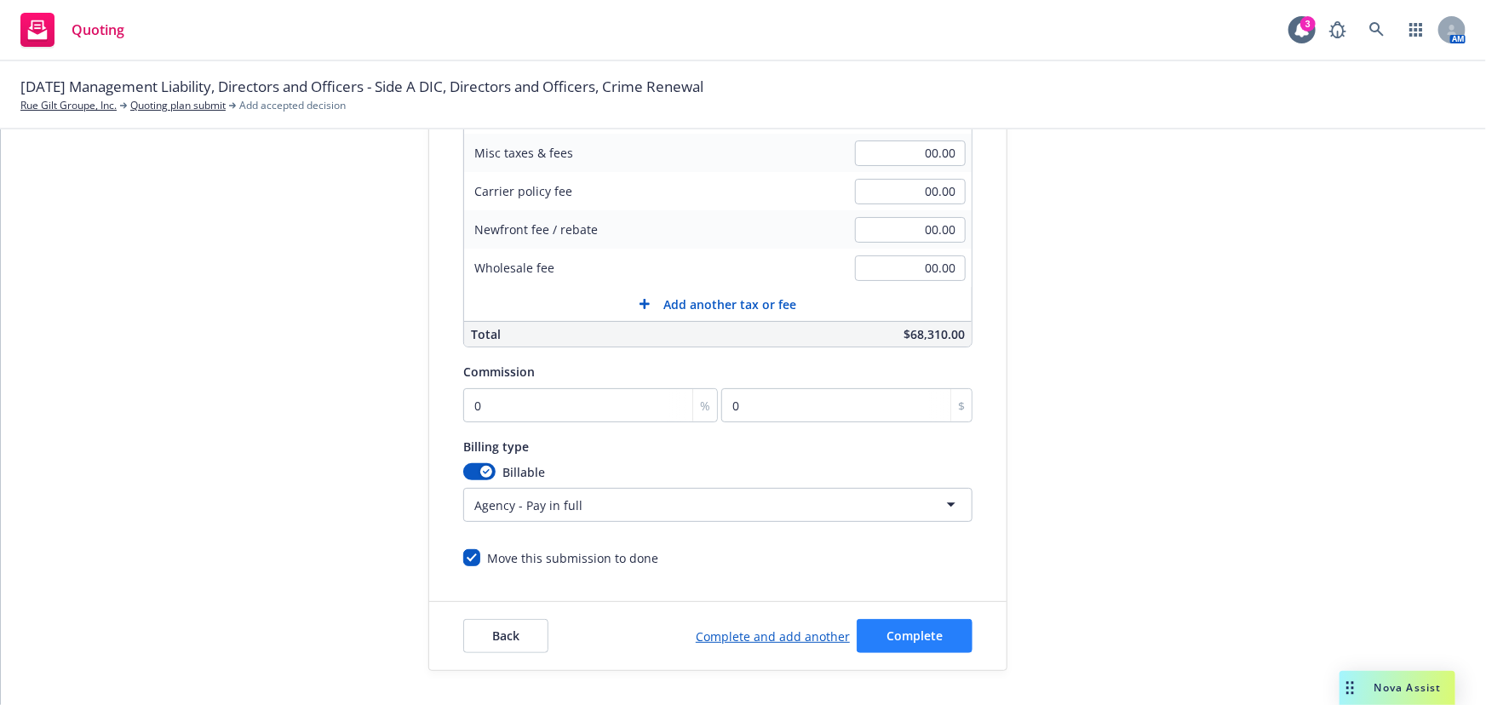
scroll to position [362, 0]
click at [622, 408] on input "0" at bounding box center [590, 407] width 255 height 34
type input "1"
type input "683.1"
type input "12"
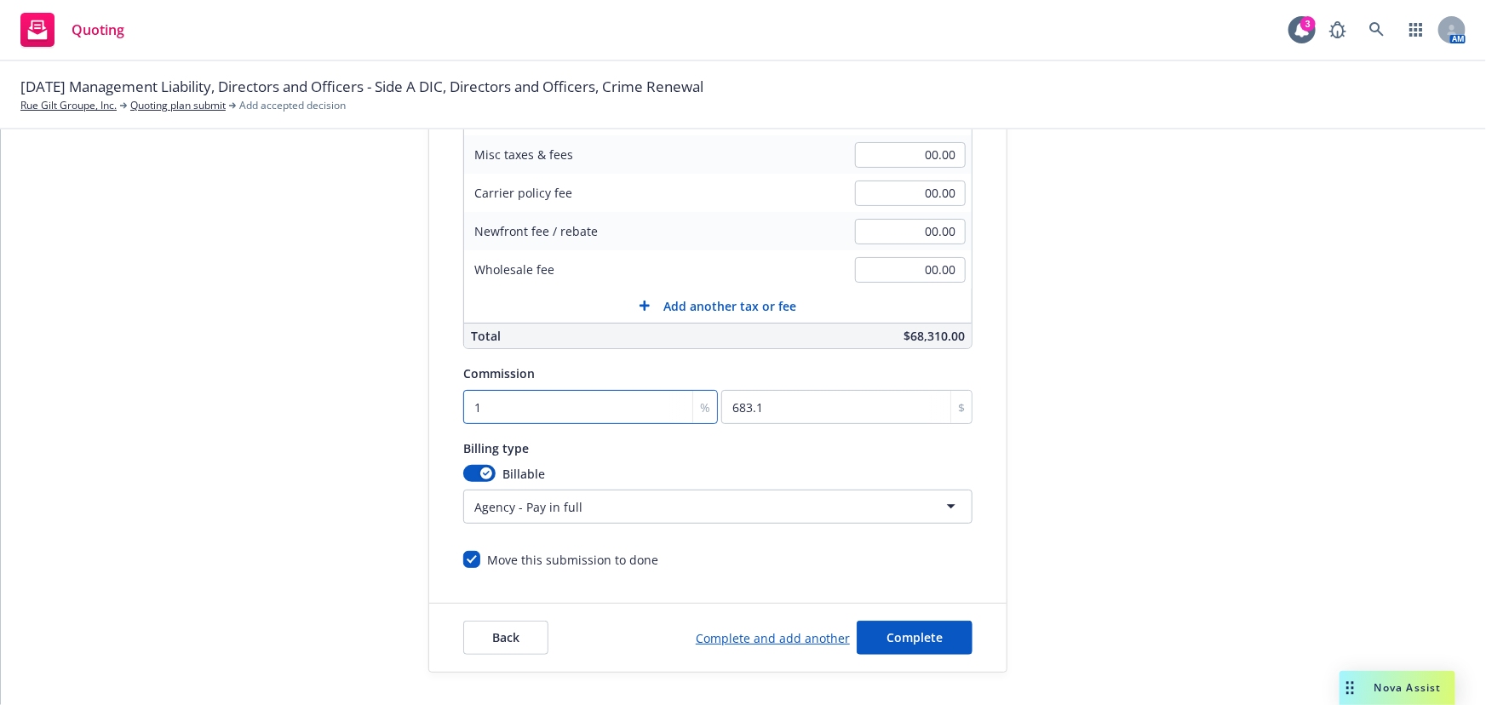
type input "8197.2"
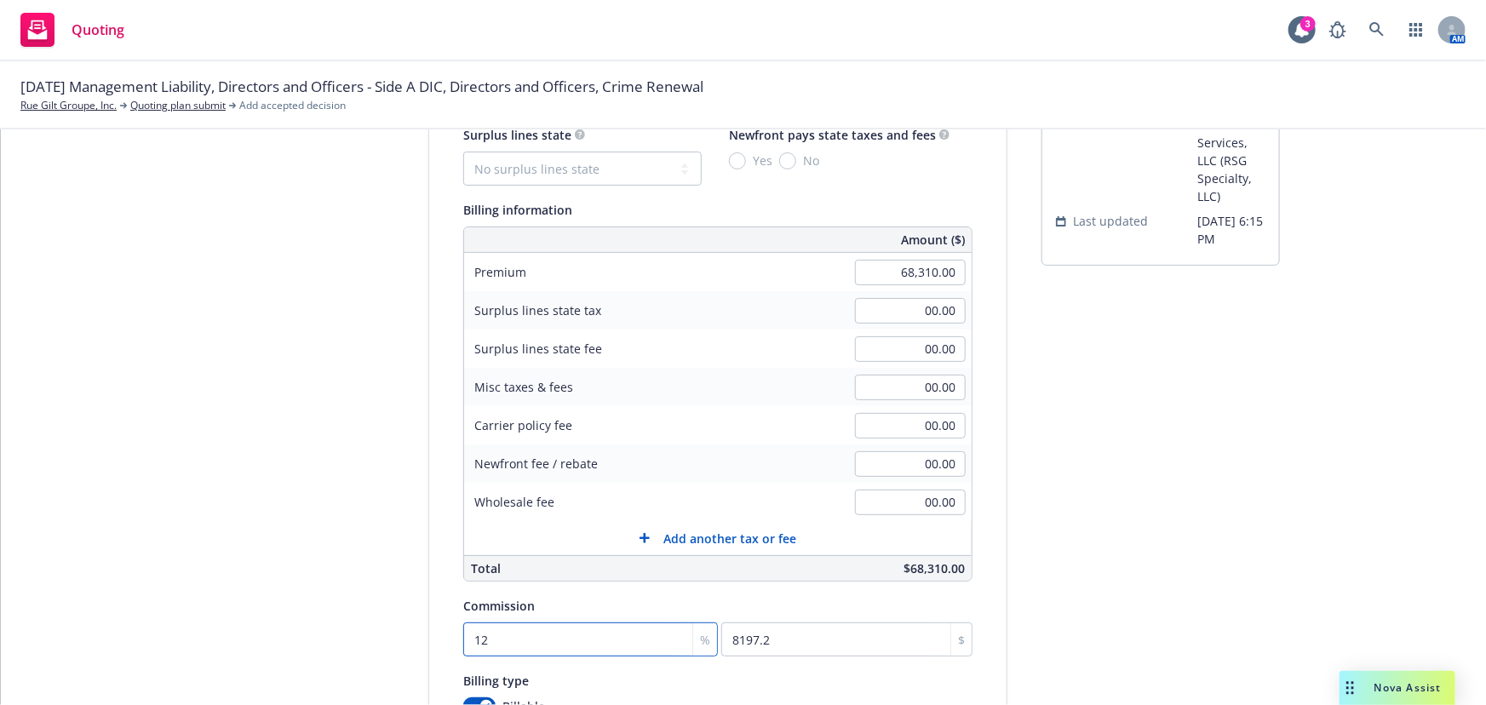
type input "12"
click at [600, 167] on select "No surplus lines state Alaska Alabama Arkansas Arizona California Colorado Conn…" at bounding box center [582, 169] width 238 height 34
select select "MA"
click at [463, 152] on select "No surplus lines state Alaska Alabama Arkansas Arizona California Colorado Conn…" at bounding box center [582, 169] width 238 height 34
type input "2,732.40"
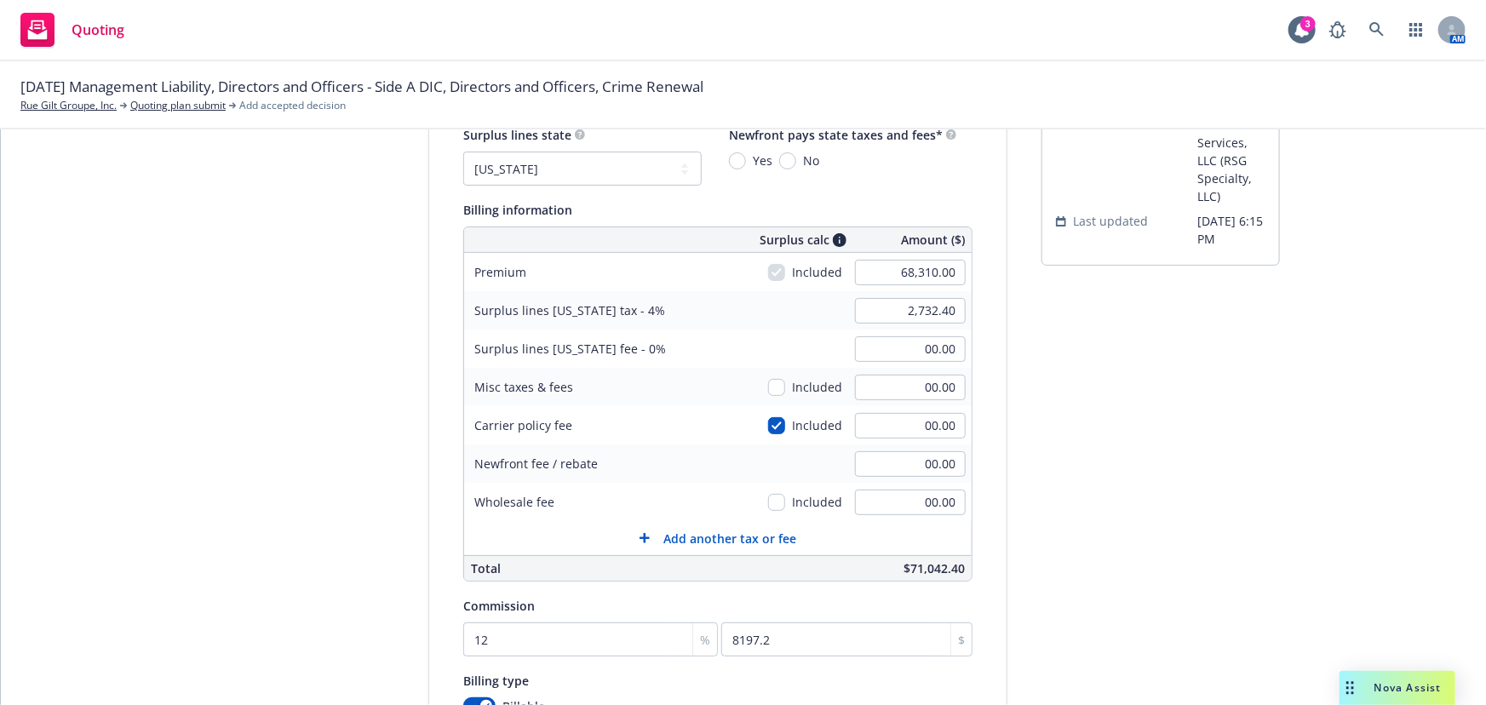
click at [796, 162] on span "No" at bounding box center [807, 161] width 23 height 18
click at [783, 162] on input "No" at bounding box center [787, 160] width 17 height 17
radio input "true"
click at [1025, 427] on div "Quote initiation Coverage selection 3 Billing info Add billing information Surp…" at bounding box center [743, 469] width 1444 height 871
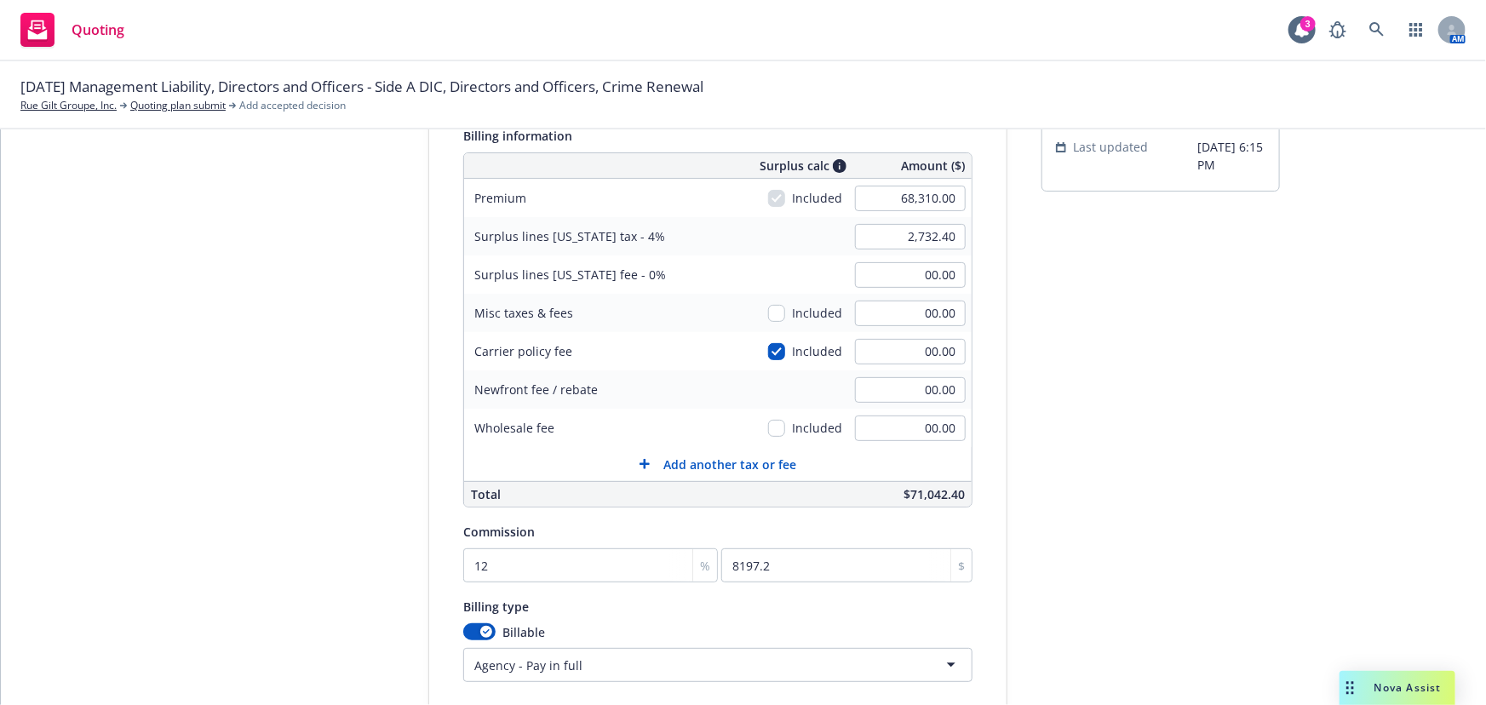
scroll to position [362, 0]
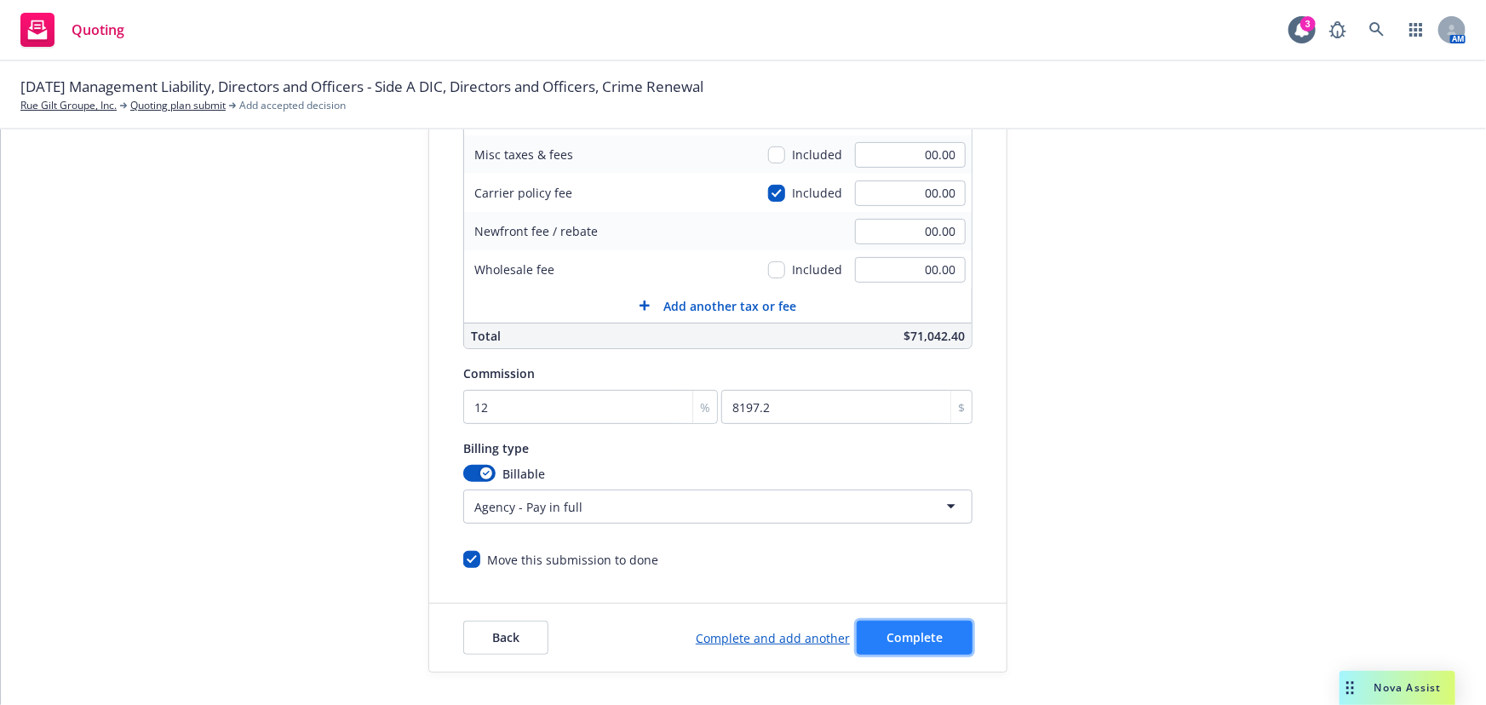
click at [911, 639] on span "Complete" at bounding box center [914, 637] width 56 height 16
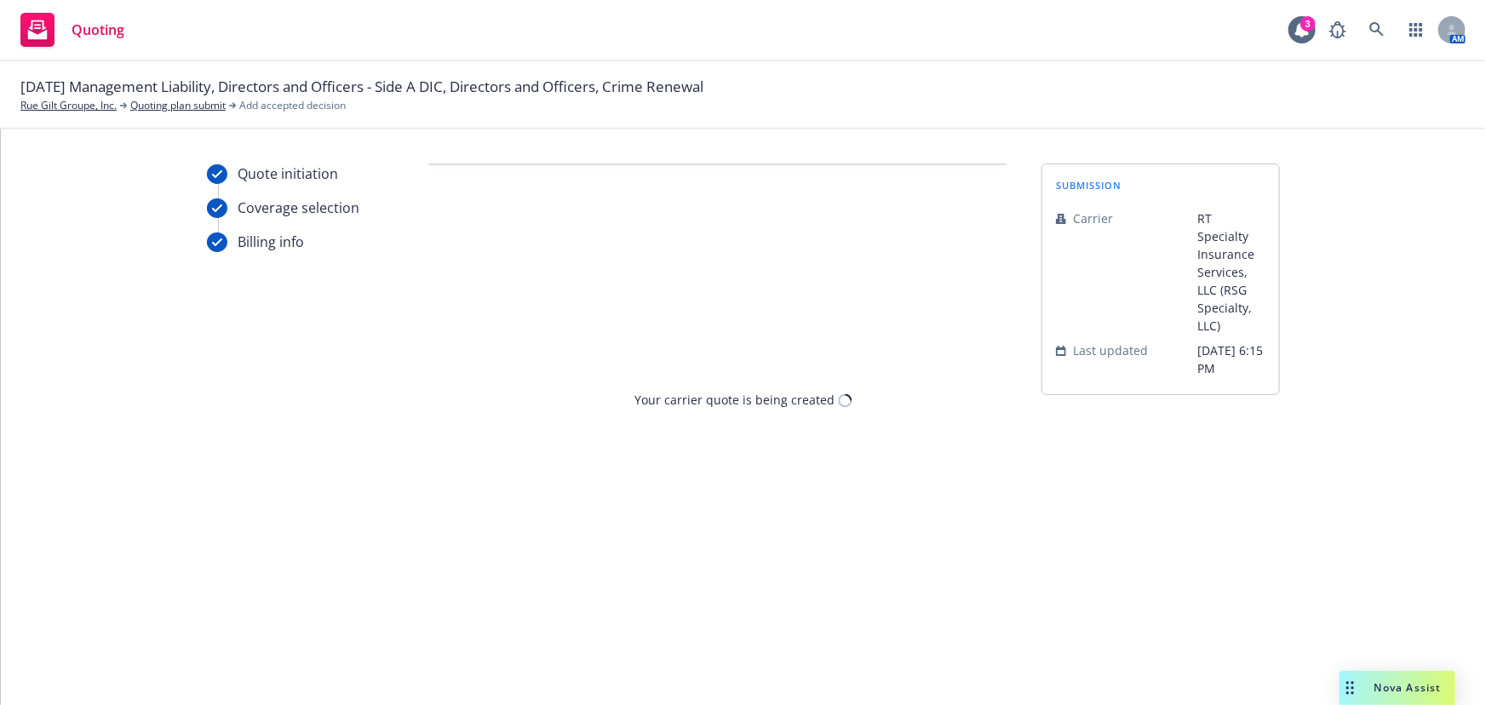
scroll to position [0, 0]
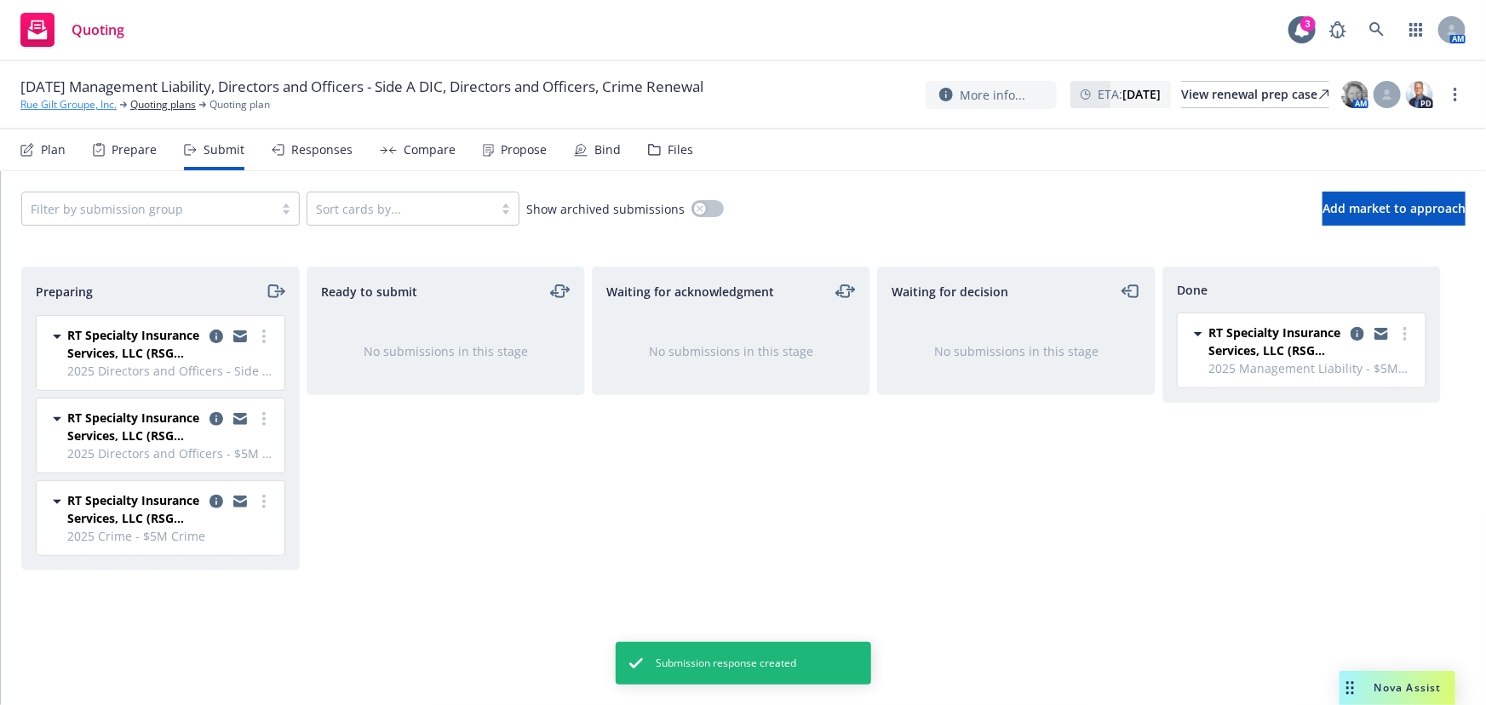
click at [104, 97] on link "Rue Gilt Groupe, Inc." at bounding box center [68, 104] width 96 height 15
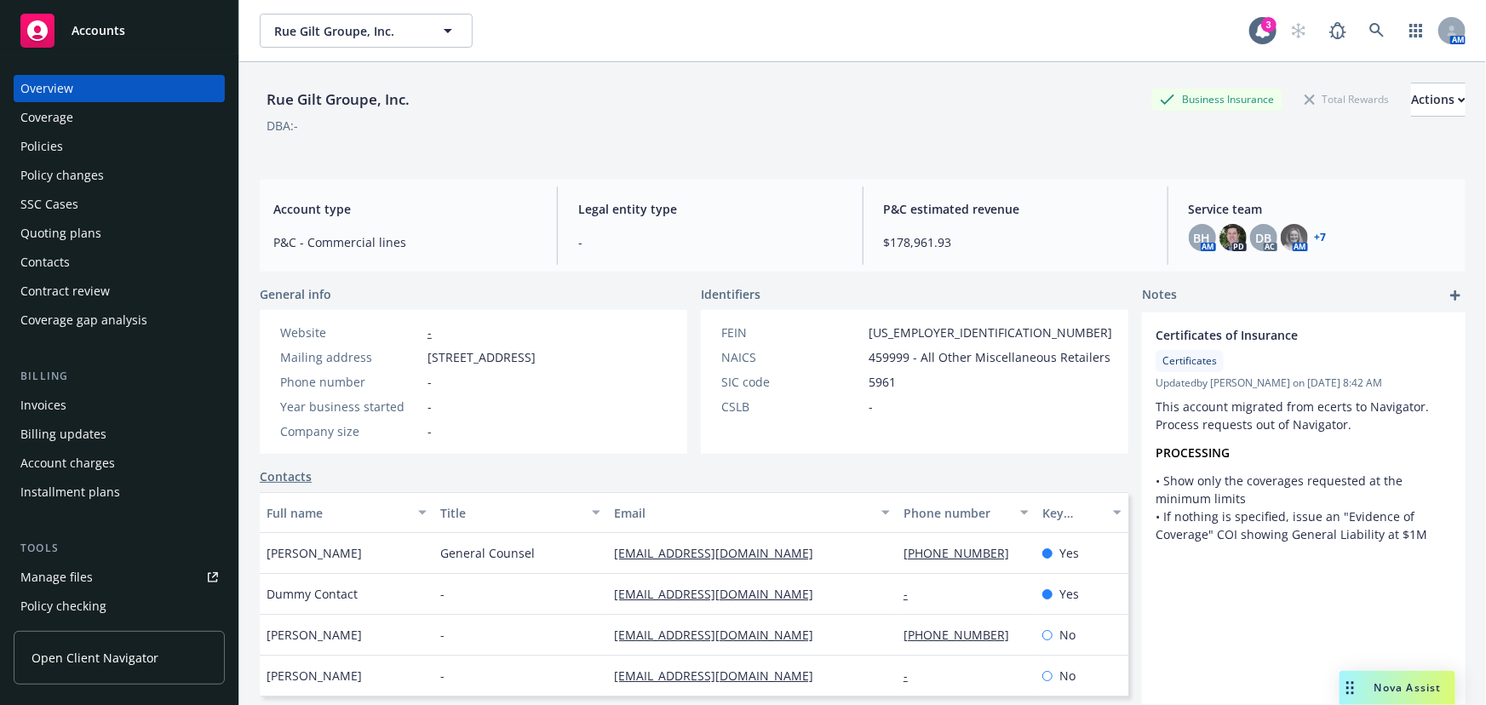
click at [100, 152] on div "Policies" at bounding box center [119, 146] width 198 height 27
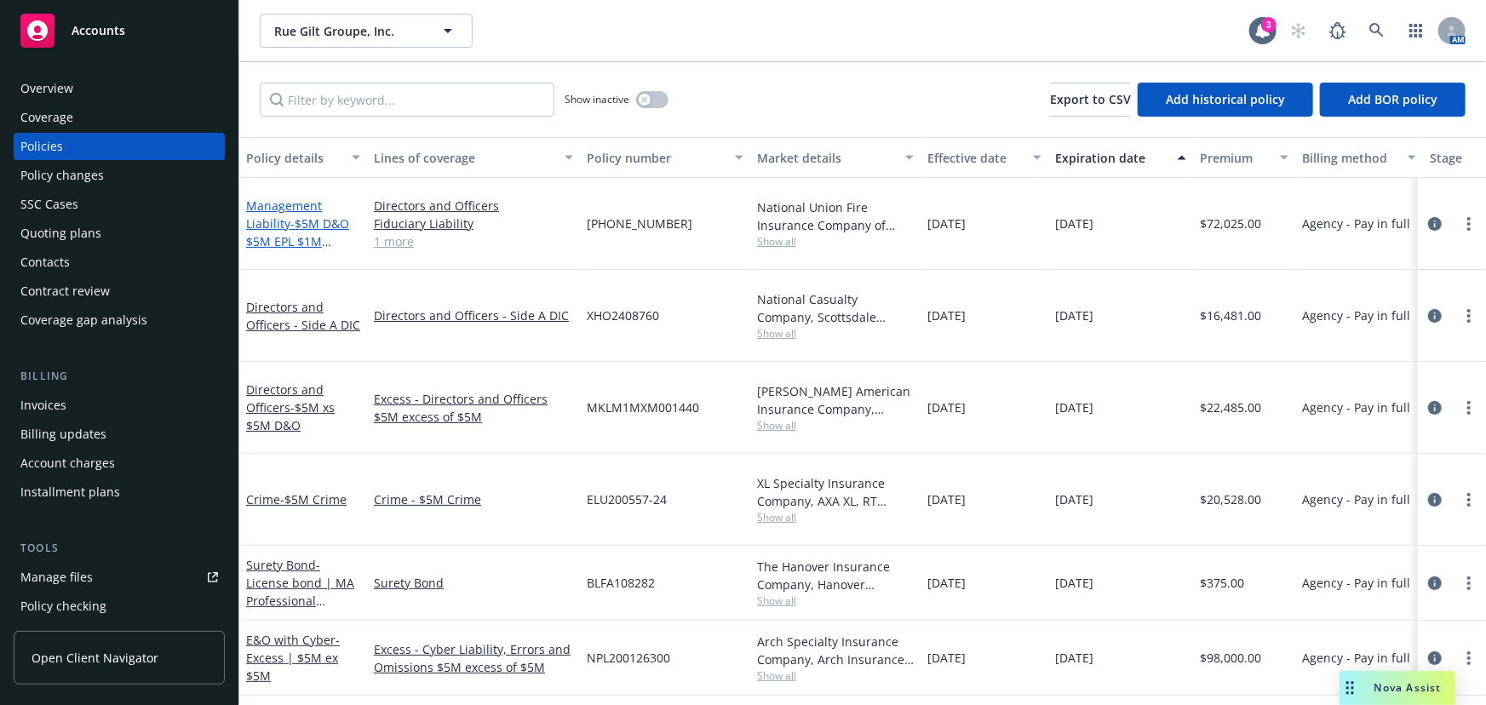
click at [289, 215] on span "- $5M D&O $5M EPL $1M Fiduciary" at bounding box center [297, 241] width 103 height 52
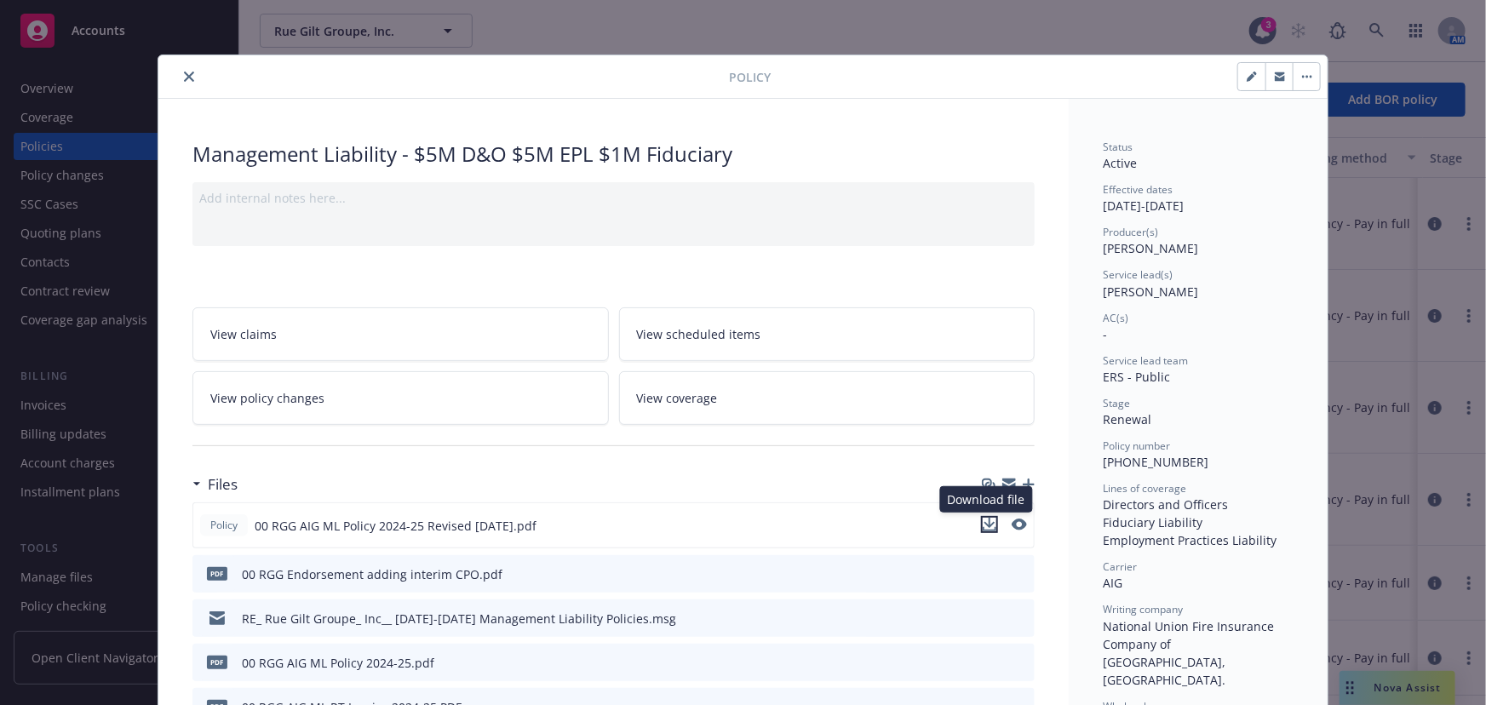
click at [982, 521] on icon "download file" at bounding box center [989, 525] width 14 height 14
click at [186, 78] on icon "close" at bounding box center [189, 77] width 10 height 10
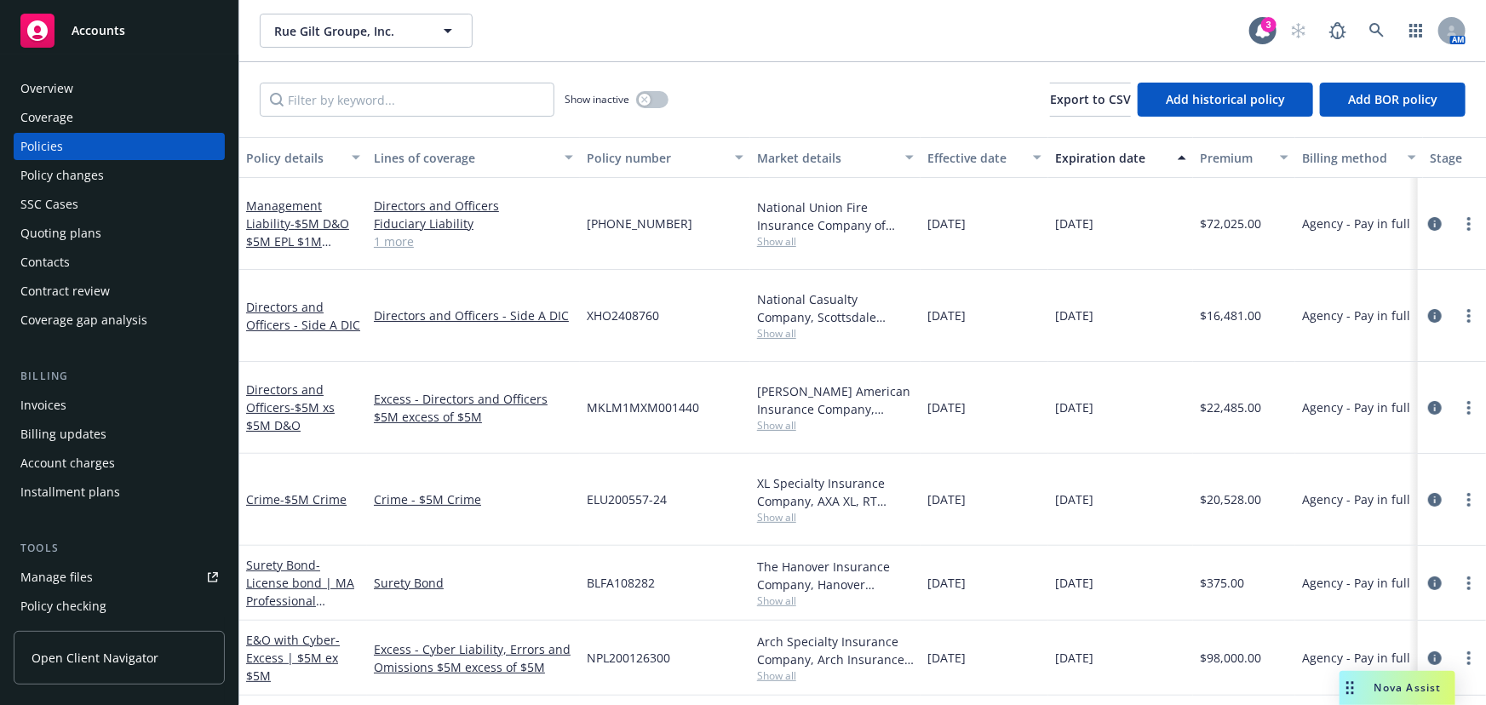
click at [1378, 681] on span "Nova Assist" at bounding box center [1407, 687] width 67 height 14
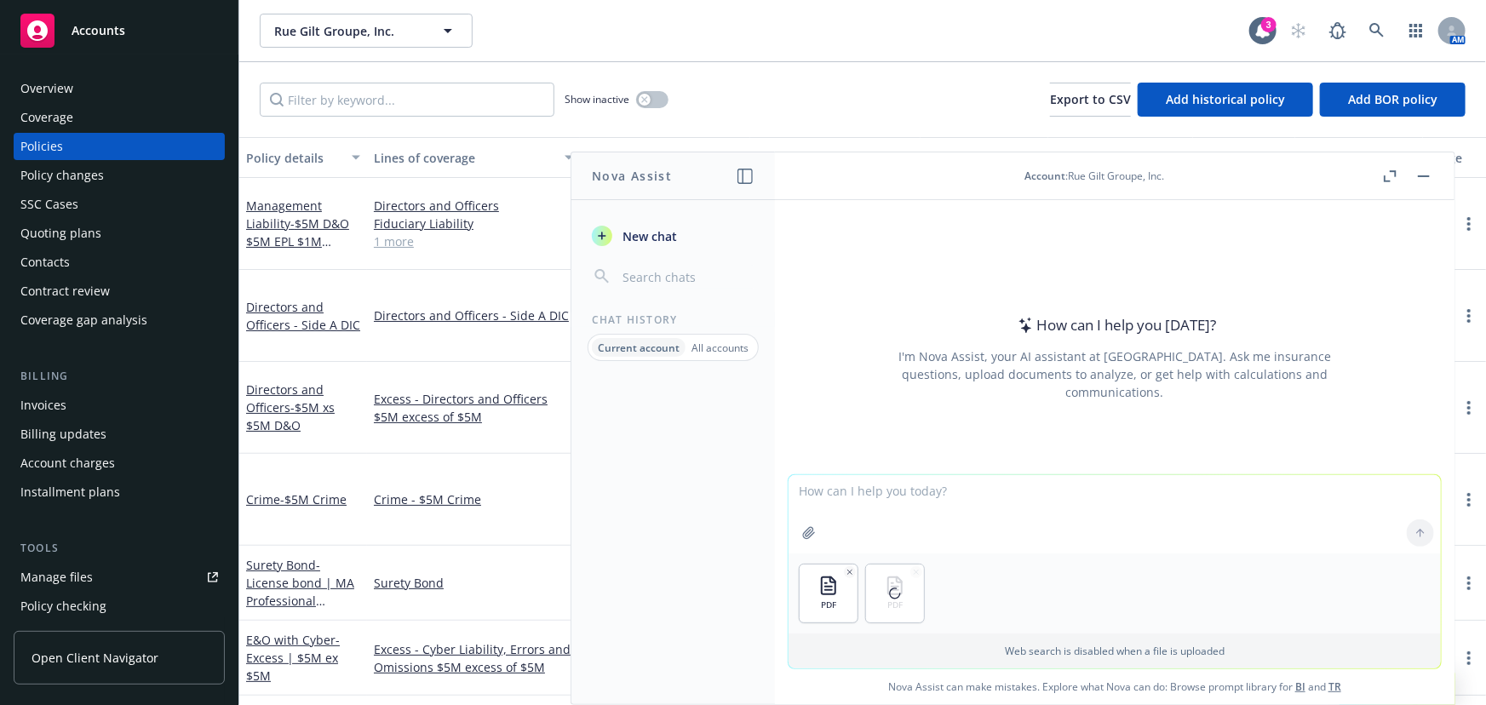
click at [892, 515] on textarea at bounding box center [1114, 514] width 652 height 78
type textarea "Please compare the quote and policy and highlight the differences in coverage."
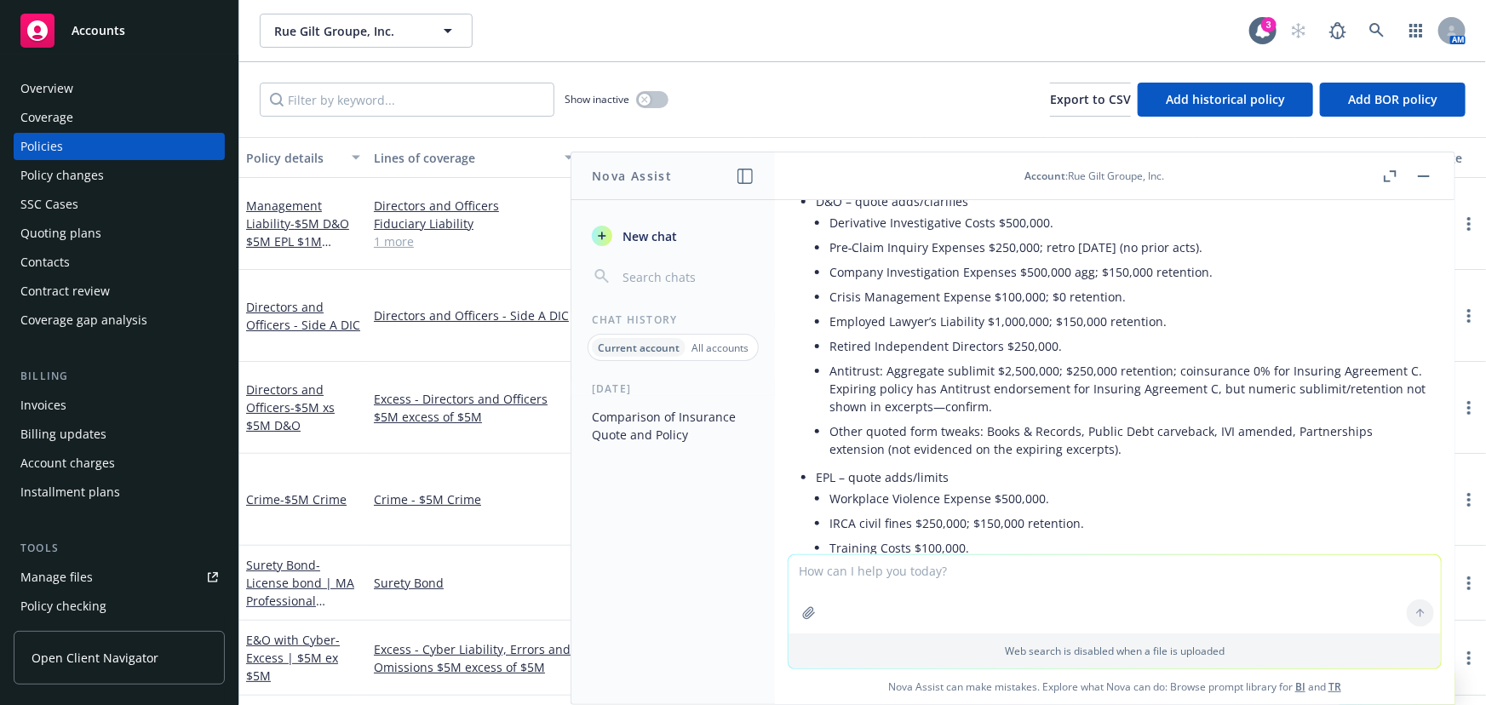
scroll to position [794, 0]
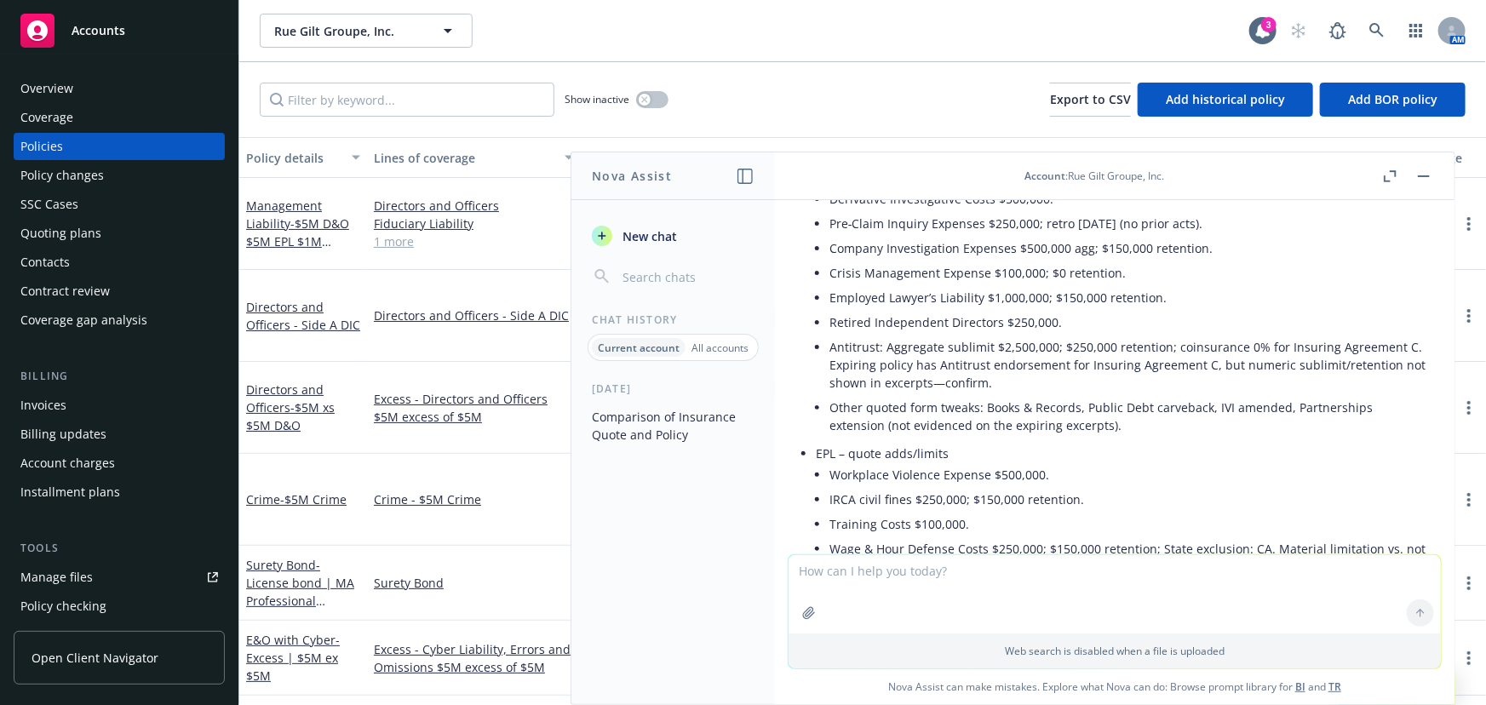
drag, startPoint x: 1175, startPoint y: 25, endPoint x: 1183, endPoint y: 28, distance: 9.2
click at [1175, 25] on div "Rue Gilt Groupe, Inc. Rue Gilt Groupe, Inc." at bounding box center [754, 31] width 989 height 34
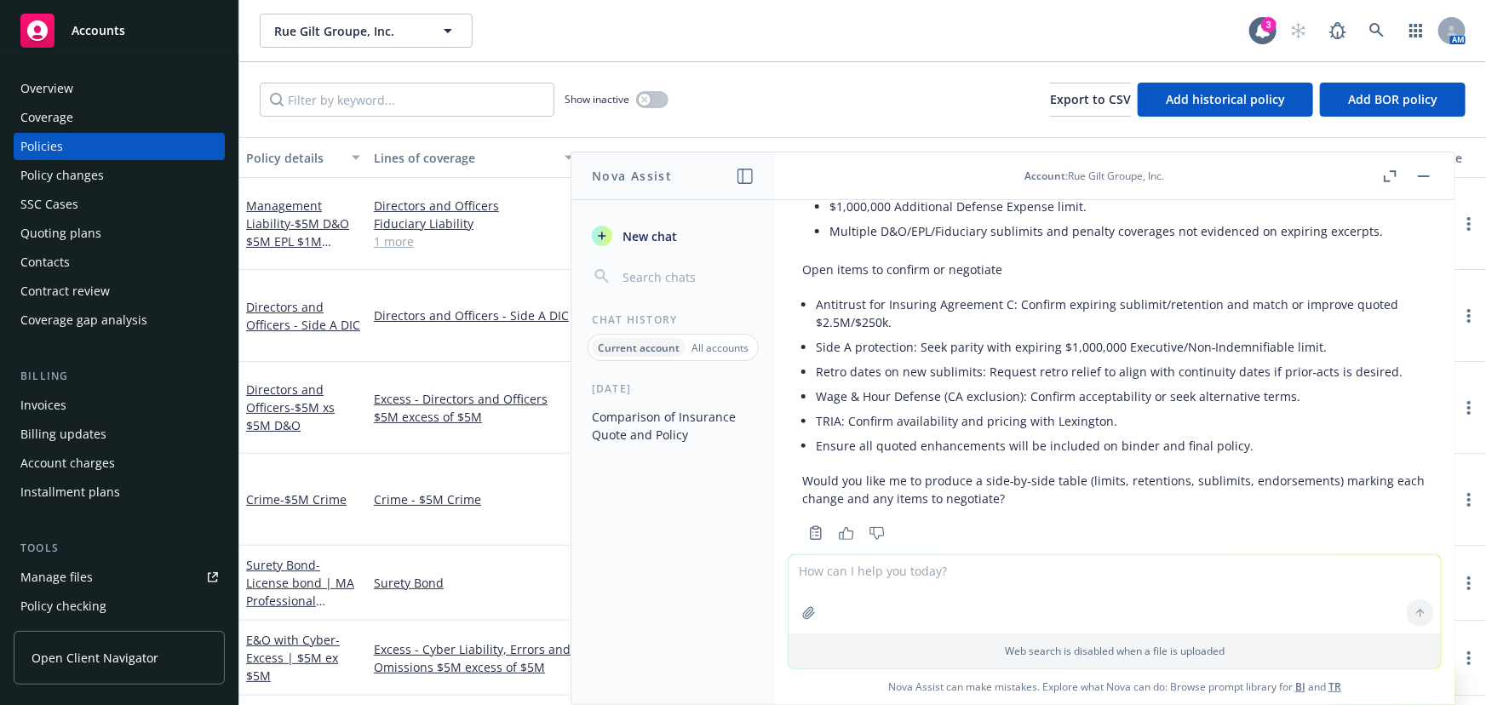
scroll to position [1956, 0]
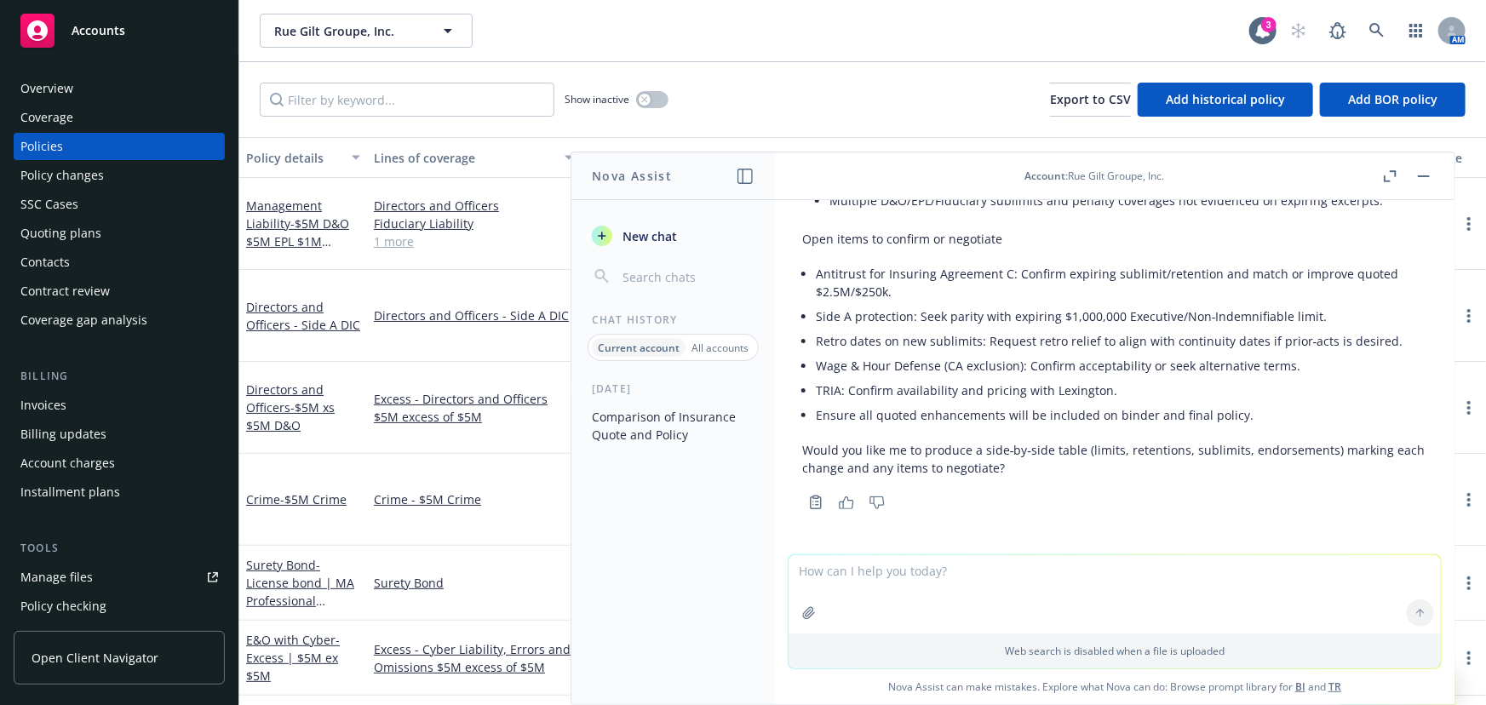
click at [843, 496] on icon "button" at bounding box center [846, 502] width 15 height 13
click at [1434, 187] on header "Account : Rue Gilt Groupe, Inc." at bounding box center [1114, 176] width 679 height 48
click at [1433, 177] on button "button" at bounding box center [1423, 176] width 20 height 20
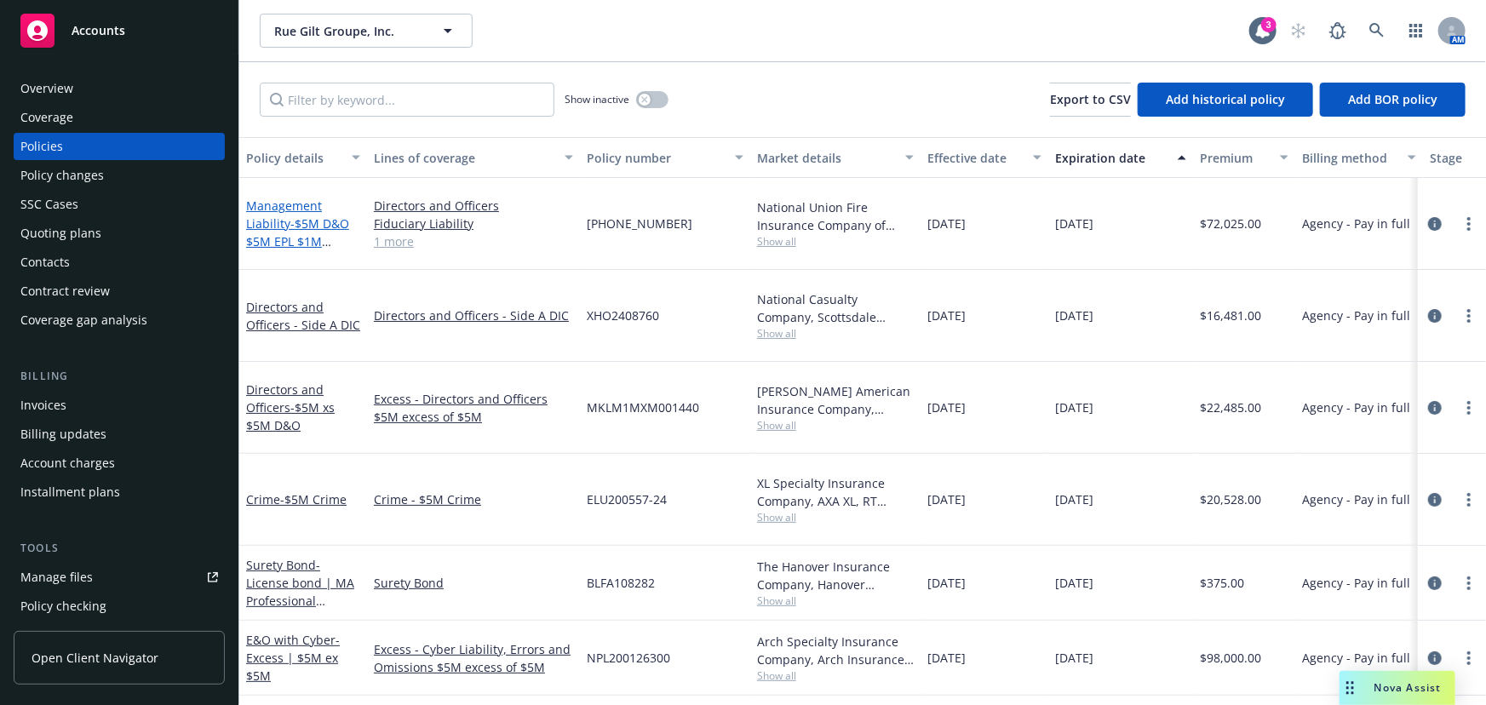
click at [302, 237] on span "- $5M D&O $5M EPL $1M Fiduciary" at bounding box center [297, 241] width 103 height 52
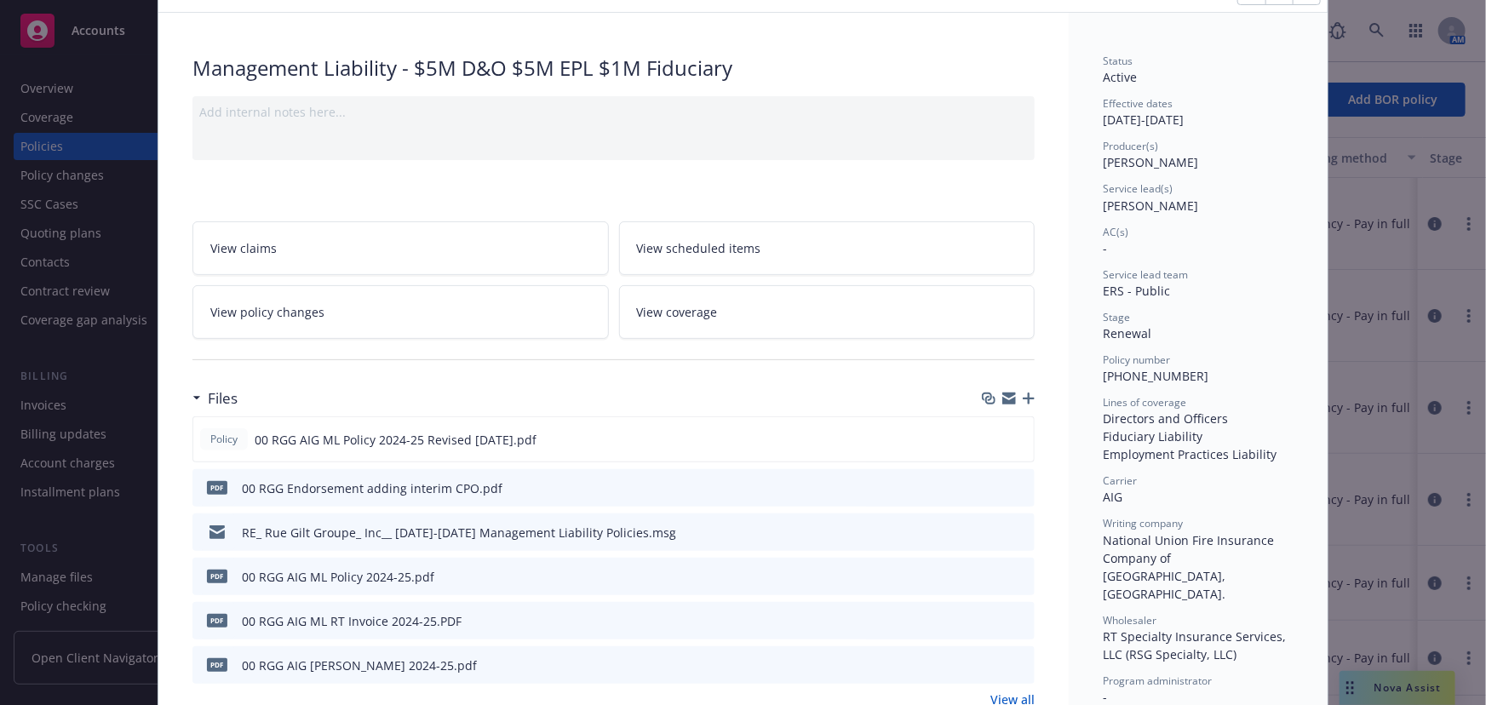
scroll to position [232, 0]
